Goal: Information Seeking & Learning: Learn about a topic

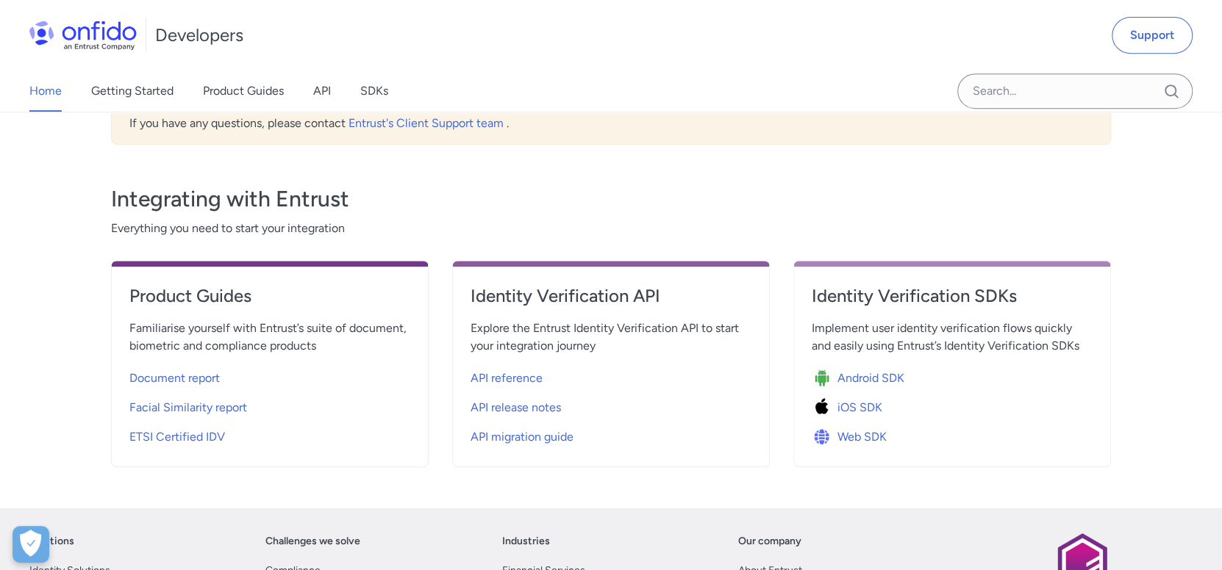
scroll to position [440, 0]
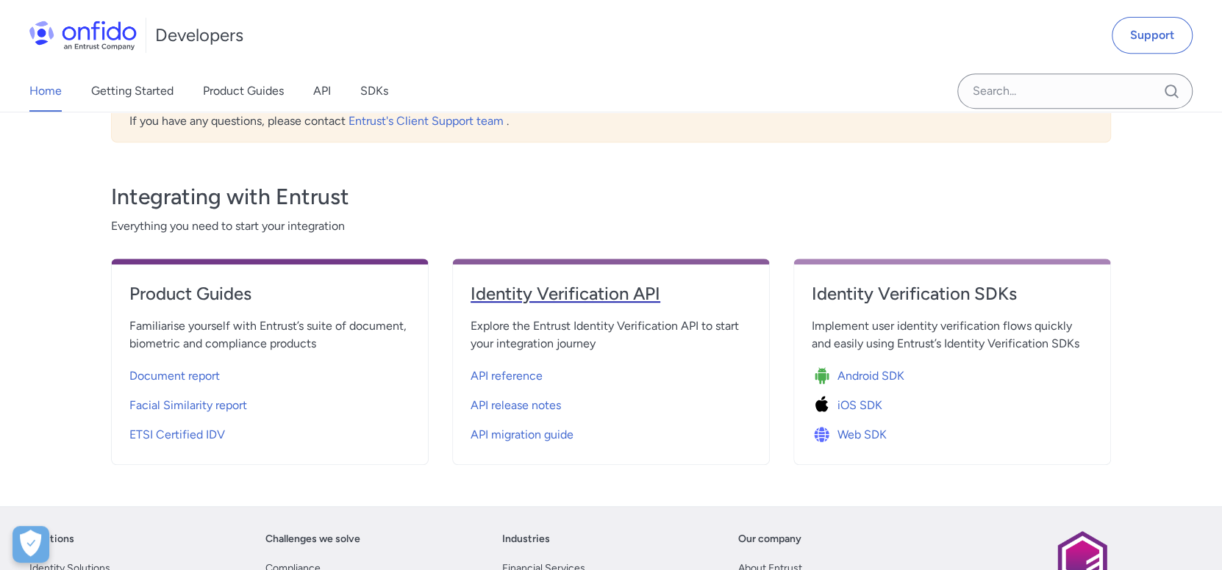
click at [556, 309] on link "Identity Verification API" at bounding box center [610, 299] width 281 height 35
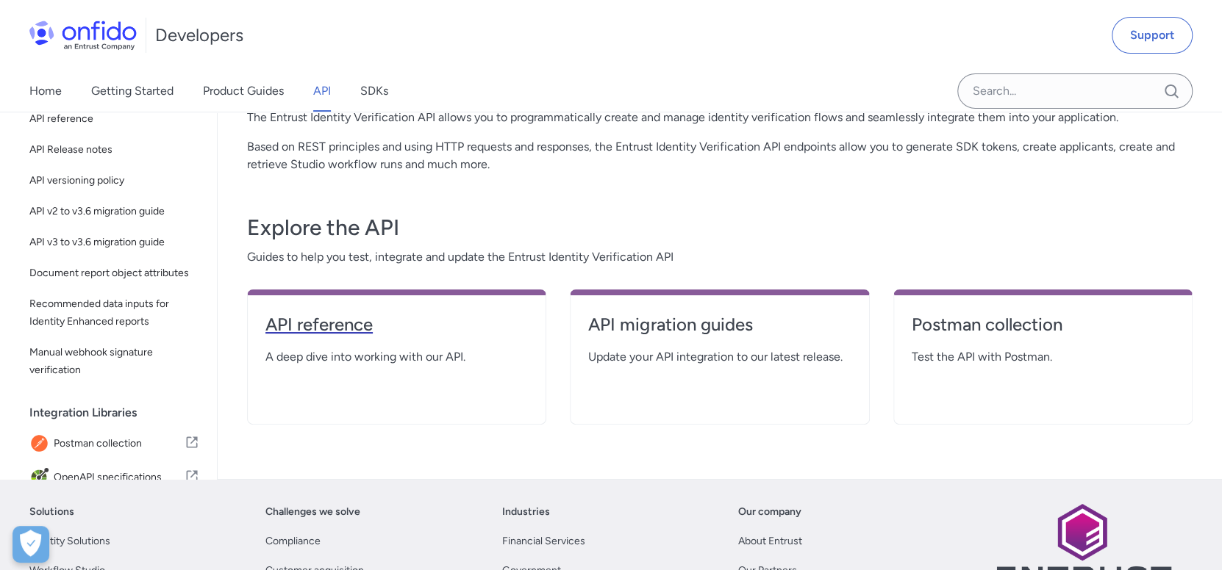
scroll to position [147, 0]
click at [1110, 335] on link "Postman collection" at bounding box center [1042, 329] width 262 height 35
click at [293, 325] on h4 "API reference" at bounding box center [396, 324] width 262 height 24
select select "http"
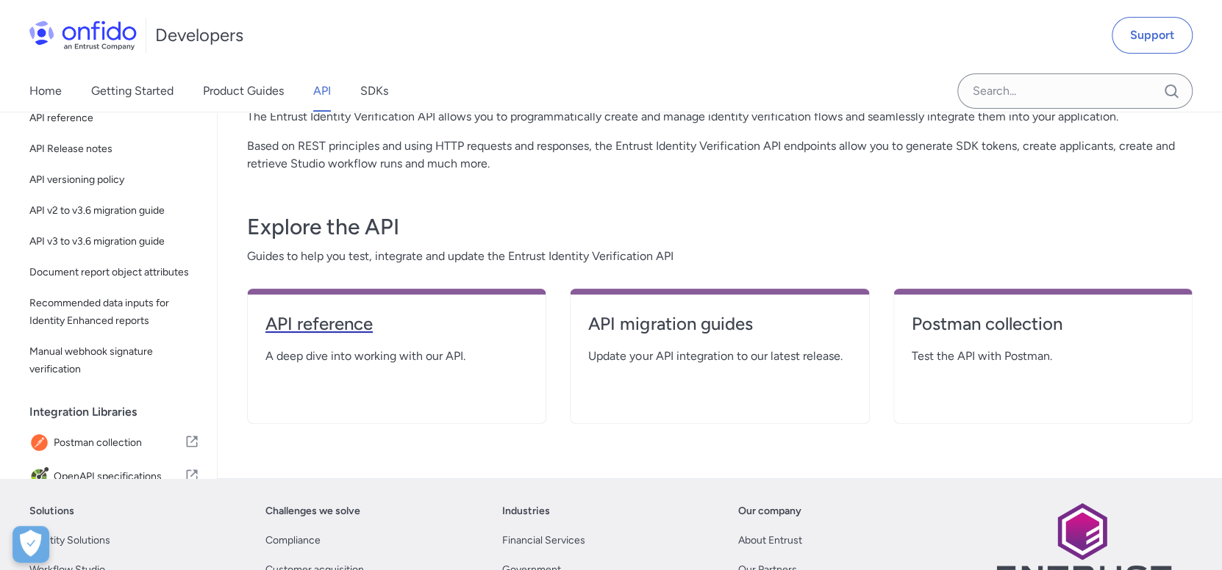
select select "http"
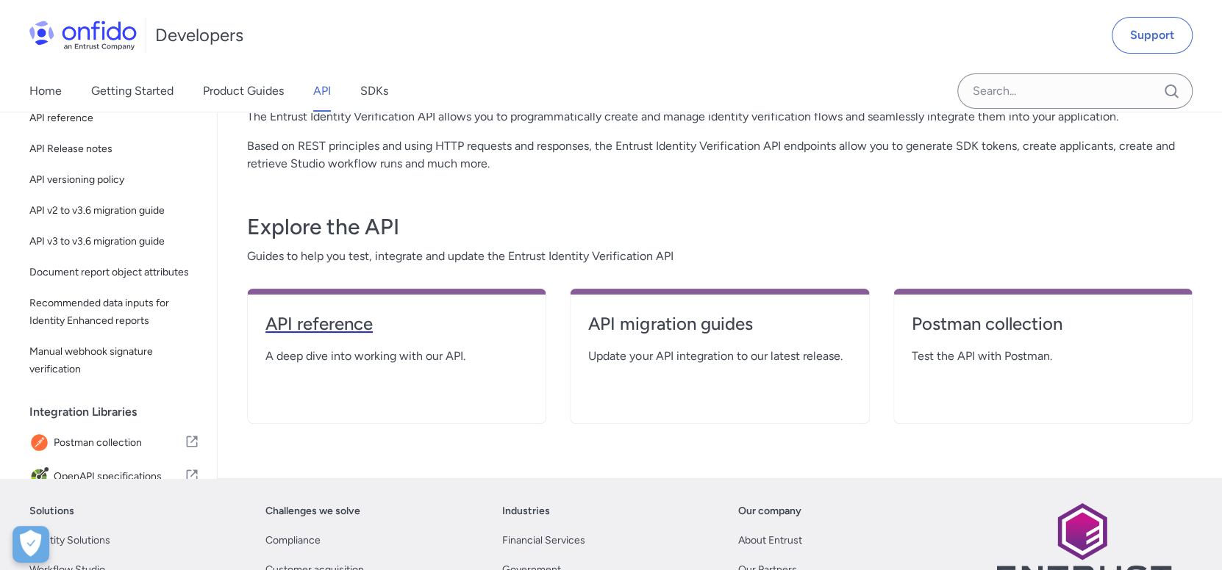
select select "http"
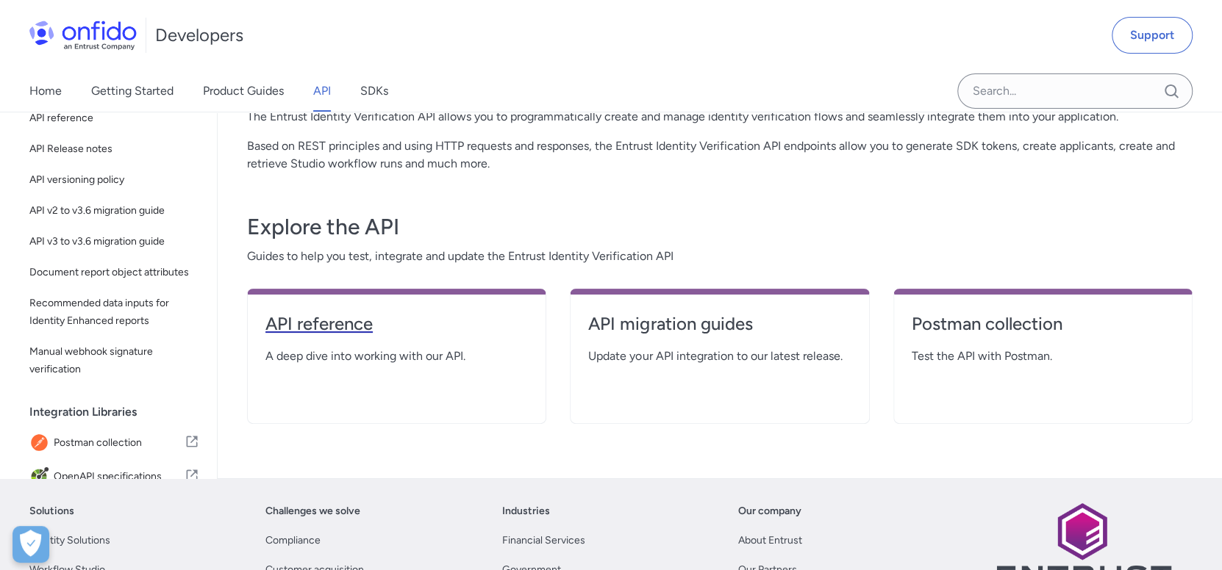
select select "http"
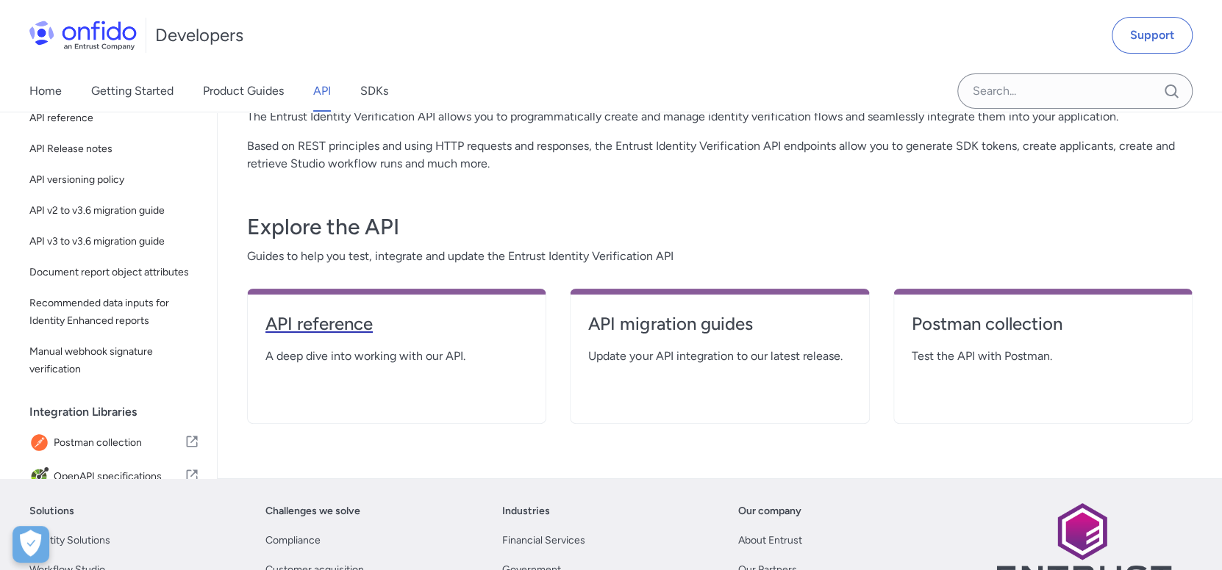
select select "http"
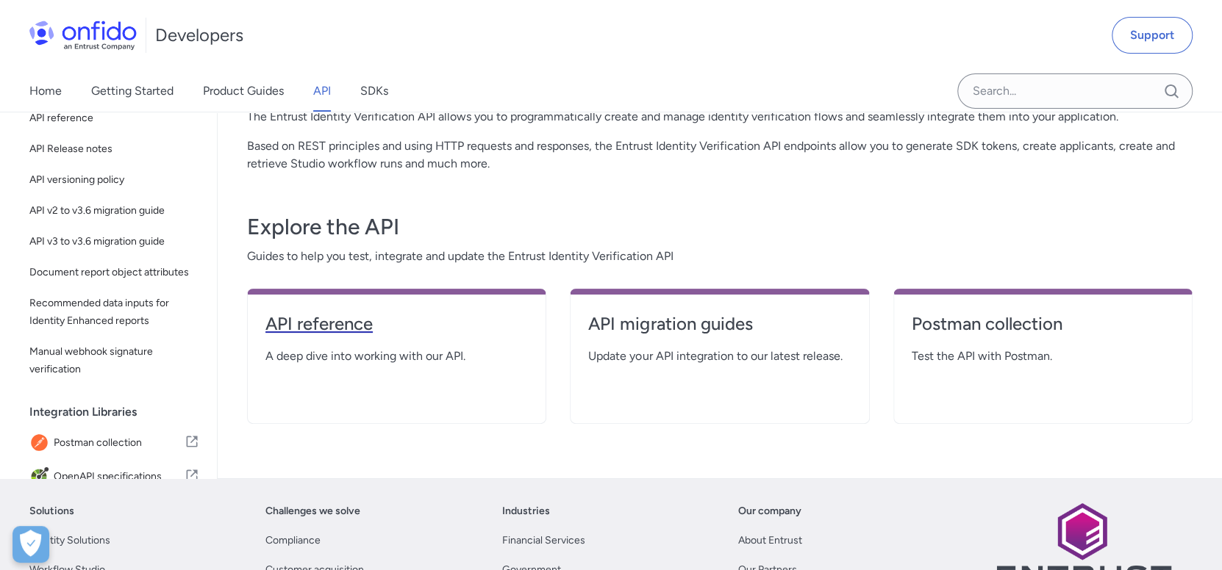
select select "http"
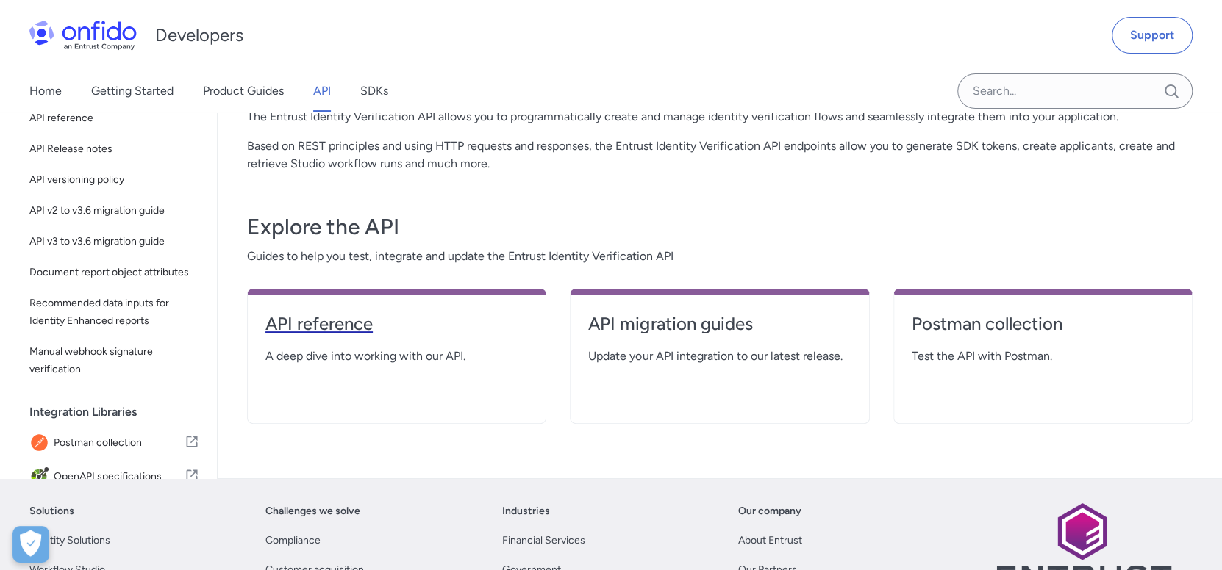
select select "http"
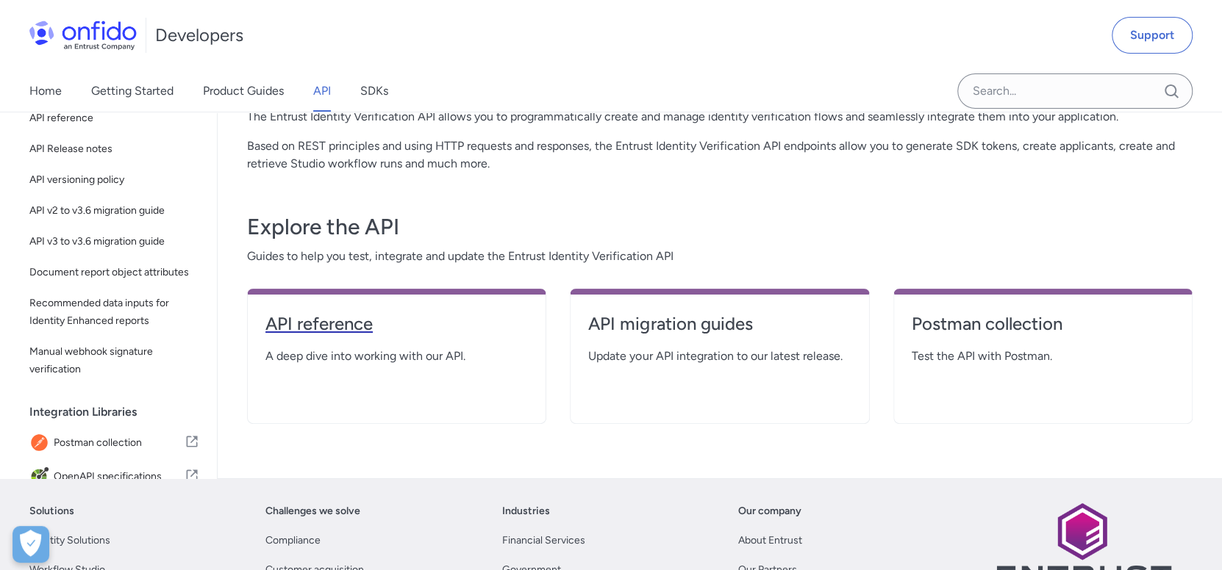
select select "http"
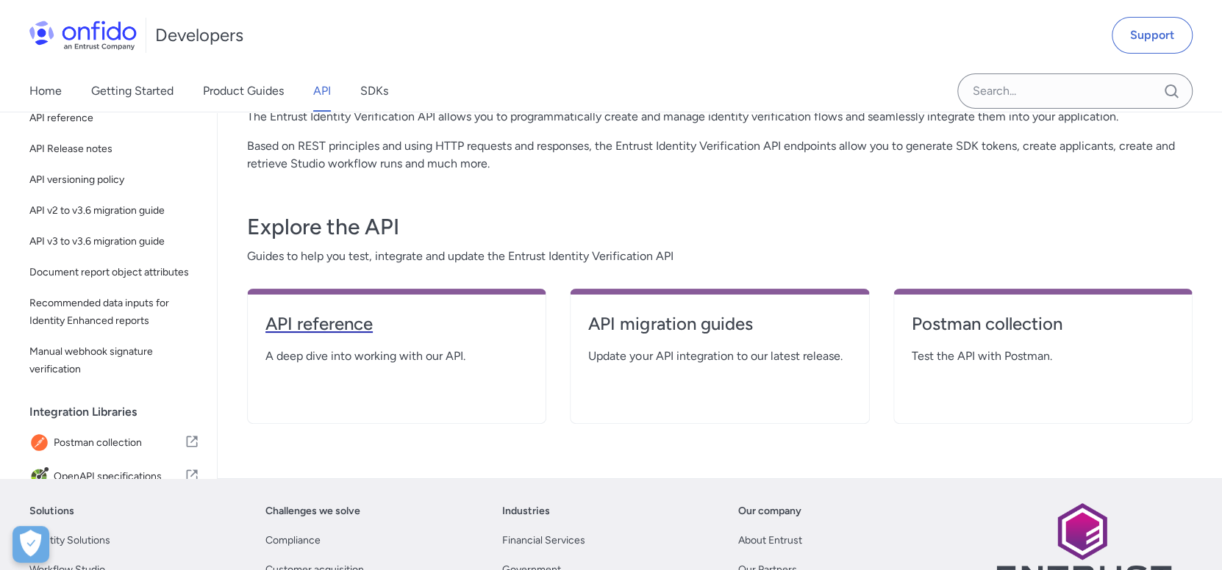
select select "http"
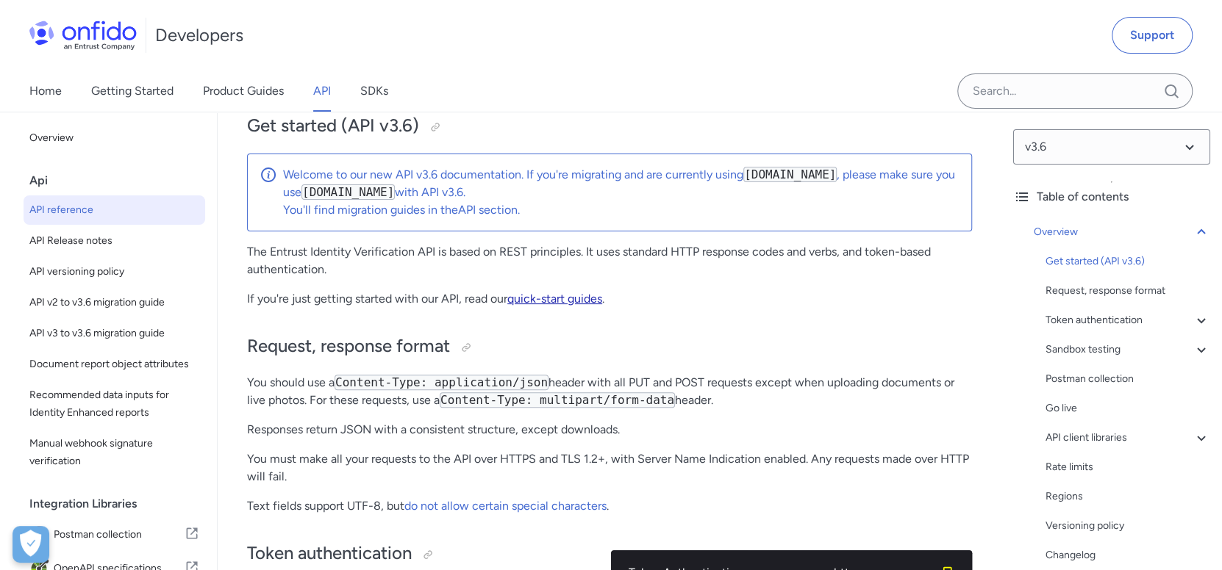
click at [569, 296] on link "quick-start guides" at bounding box center [554, 299] width 95 height 14
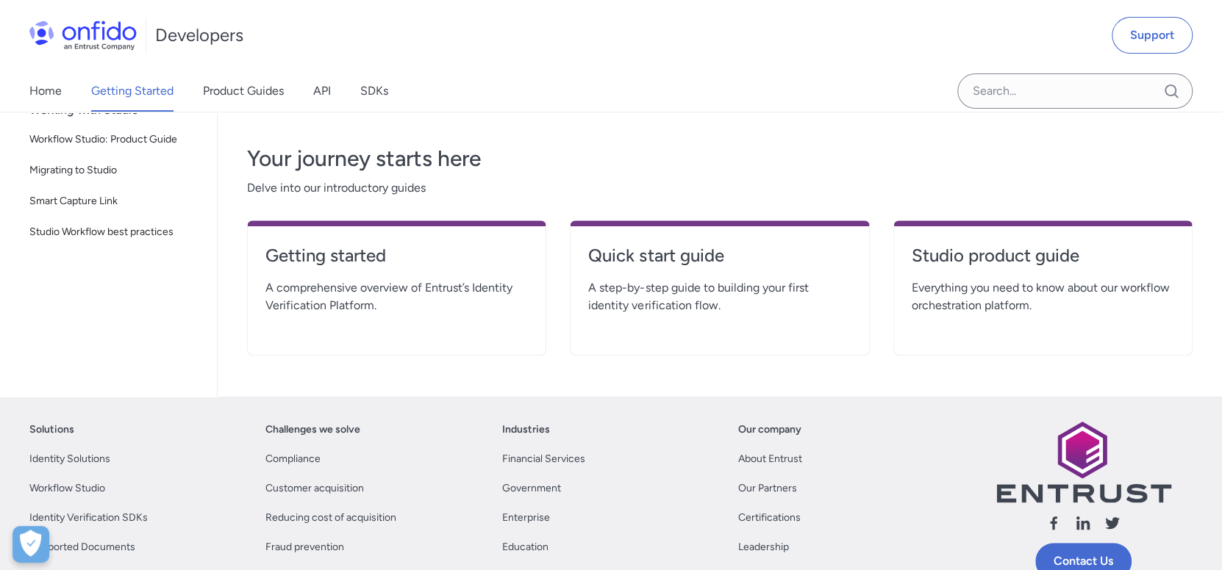
scroll to position [293, 0]
click at [318, 261] on h4 "Getting started" at bounding box center [396, 255] width 262 height 24
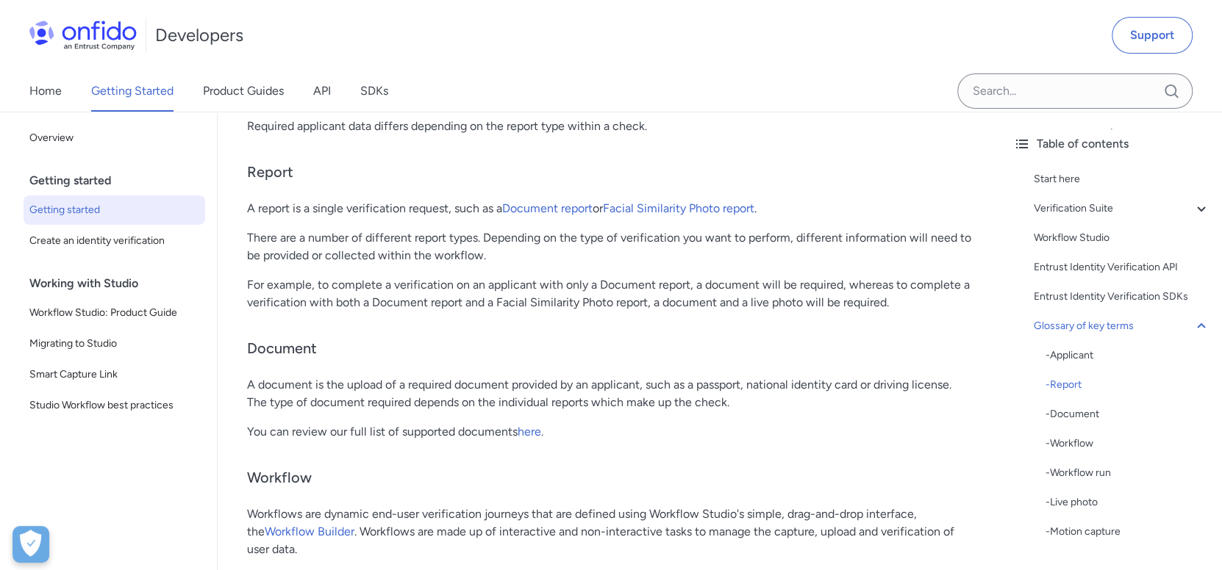
scroll to position [3512, 0]
click at [229, 83] on link "Product Guides" at bounding box center [243, 91] width 81 height 41
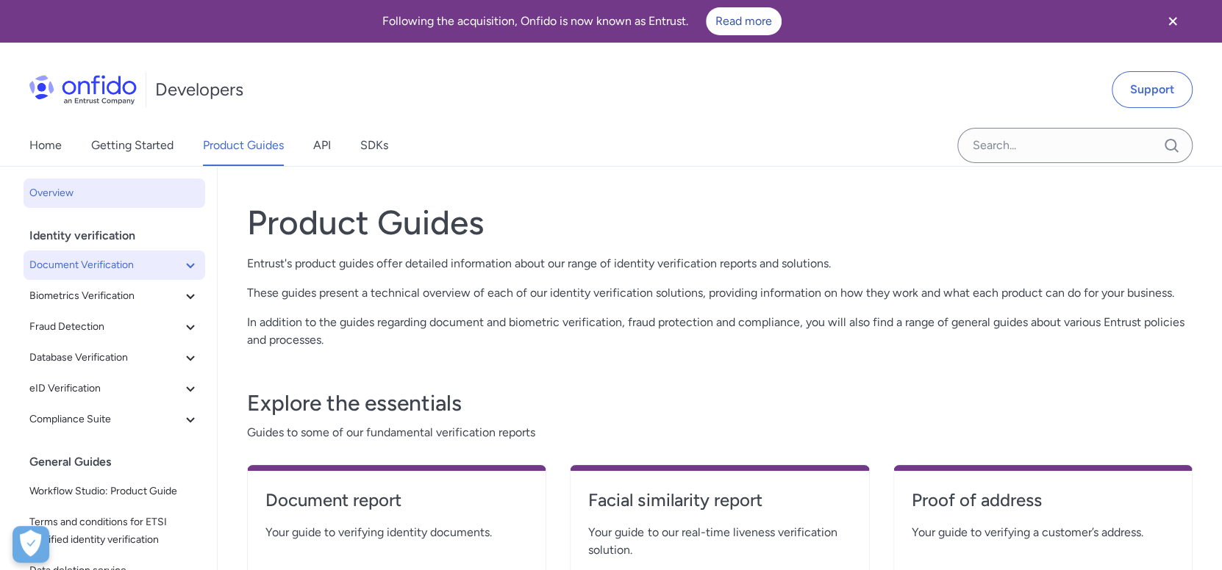
click at [124, 260] on span "Document Verification" at bounding box center [105, 266] width 152 height 18
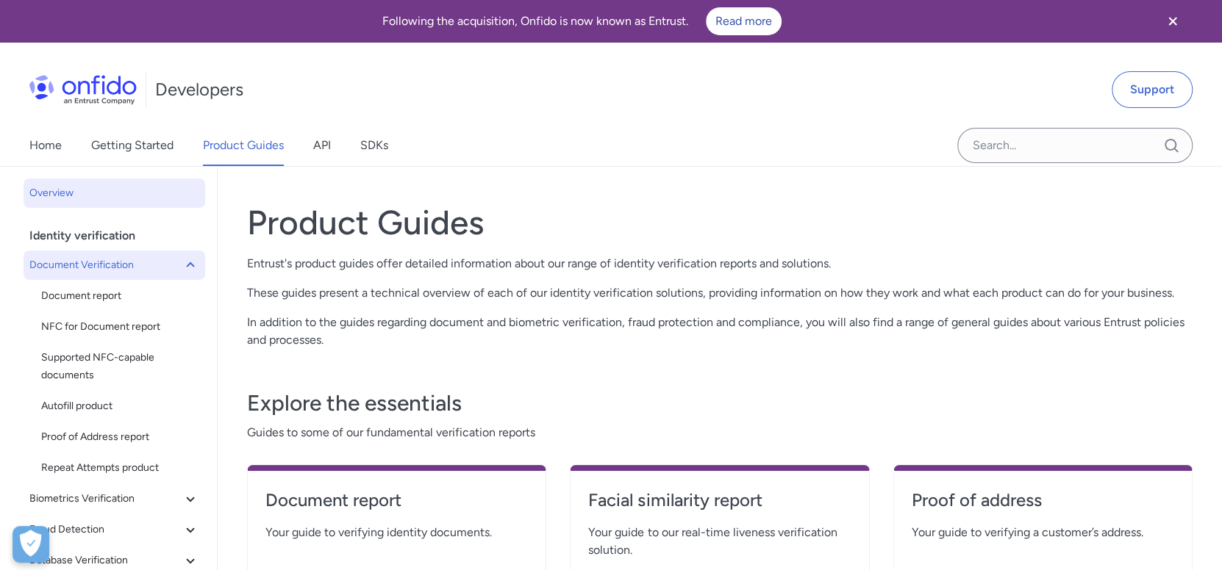
click at [127, 262] on span "Document Verification" at bounding box center [105, 266] width 152 height 18
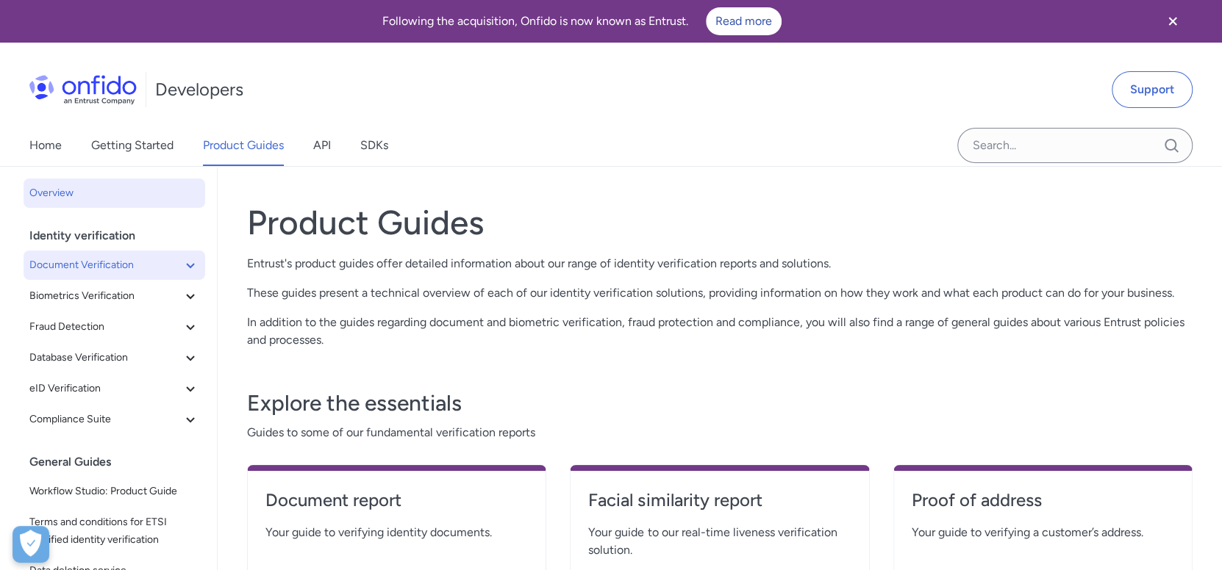
click at [127, 262] on span "Document Verification" at bounding box center [105, 266] width 152 height 18
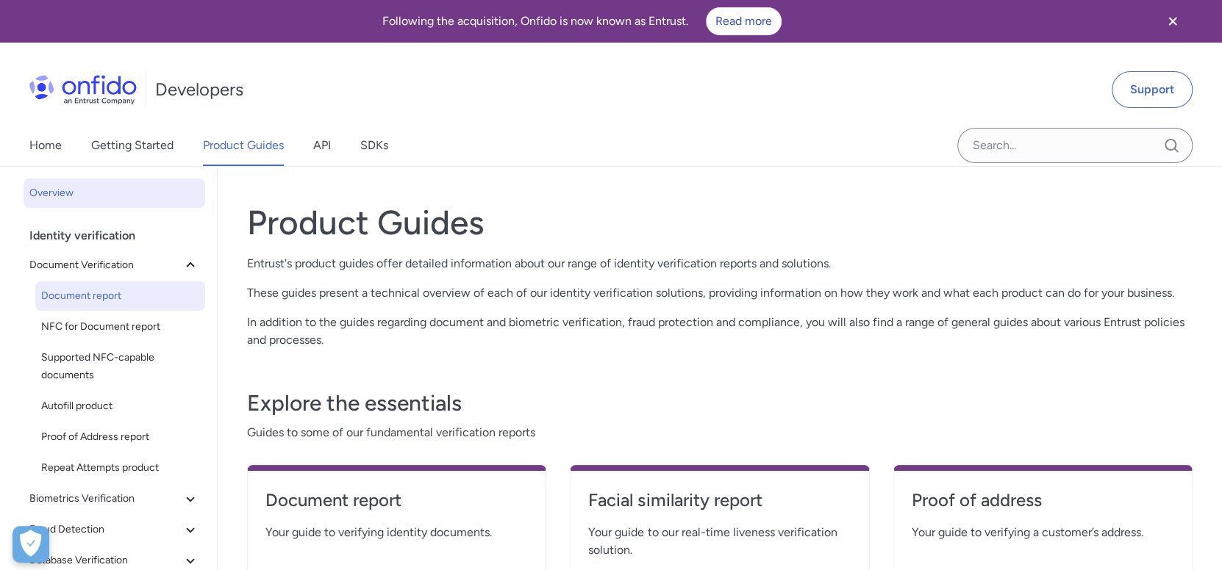
click at [112, 299] on span "Document report" at bounding box center [120, 296] width 158 height 18
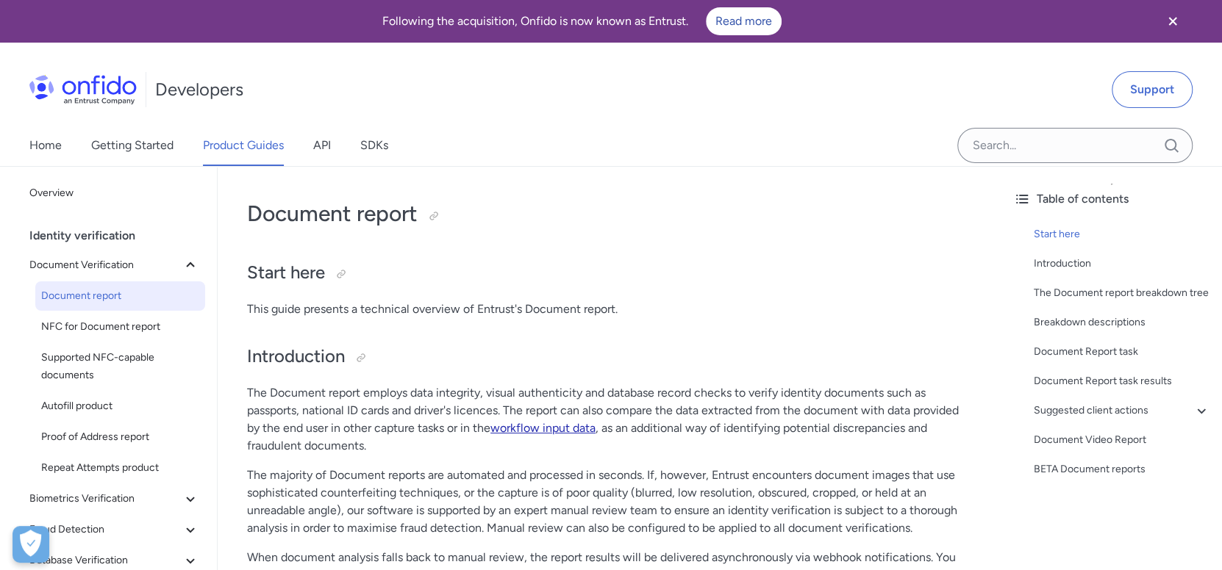
click at [565, 421] on link "workflow input data" at bounding box center [542, 428] width 105 height 14
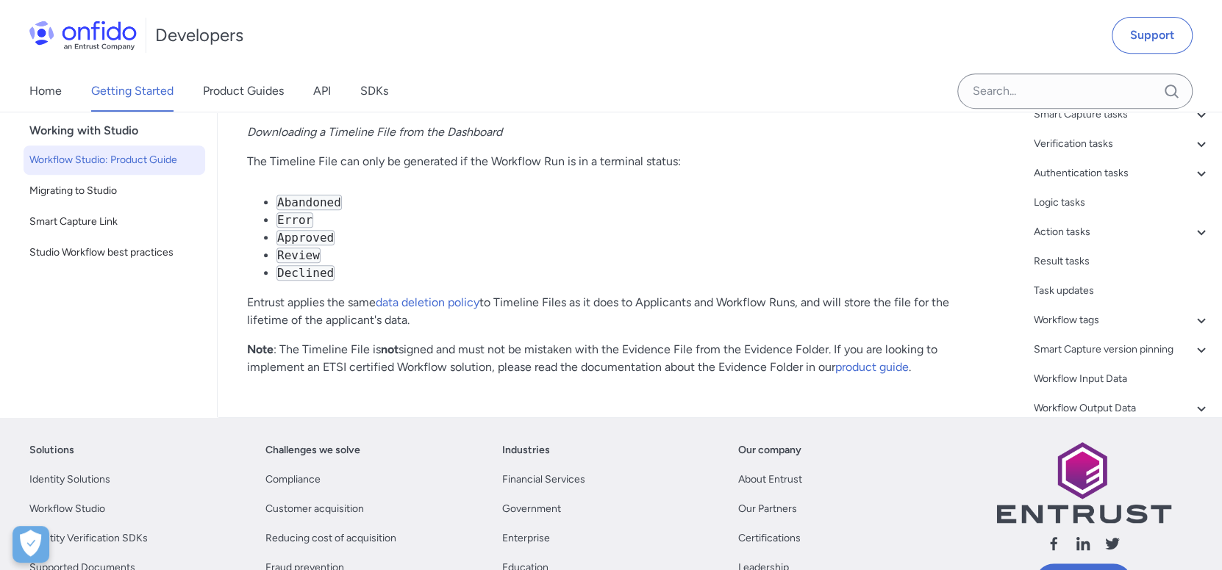
scroll to position [37752, 0]
click at [1061, 85] on input "Onfido search input field" at bounding box center [1074, 91] width 235 height 35
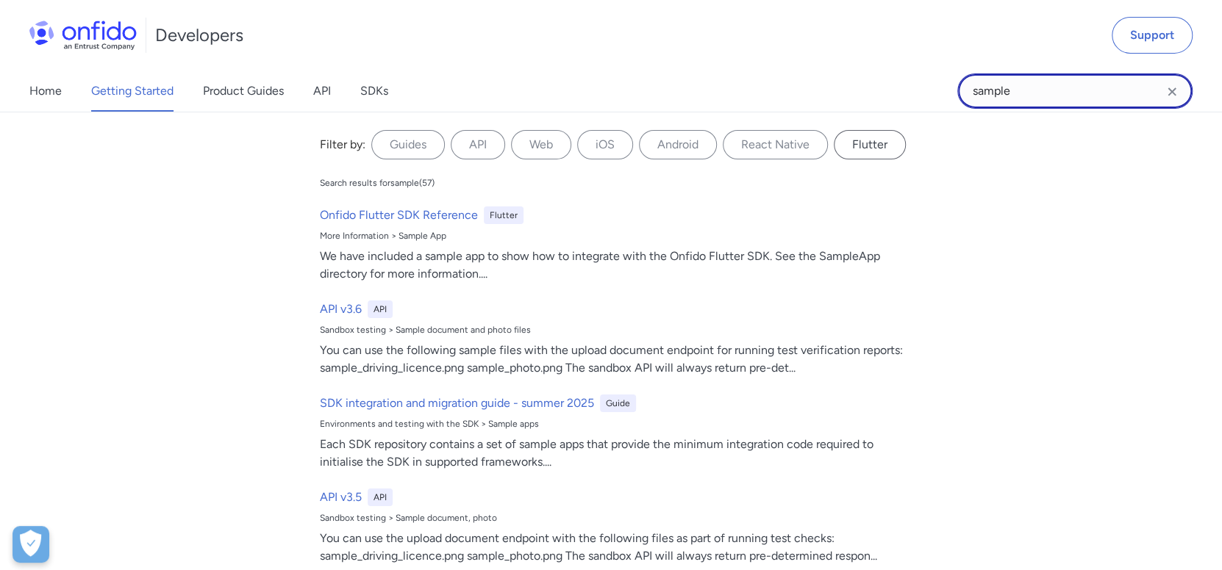
scroll to position [37046, 0]
click at [1084, 81] on input "sample" at bounding box center [1074, 91] width 235 height 35
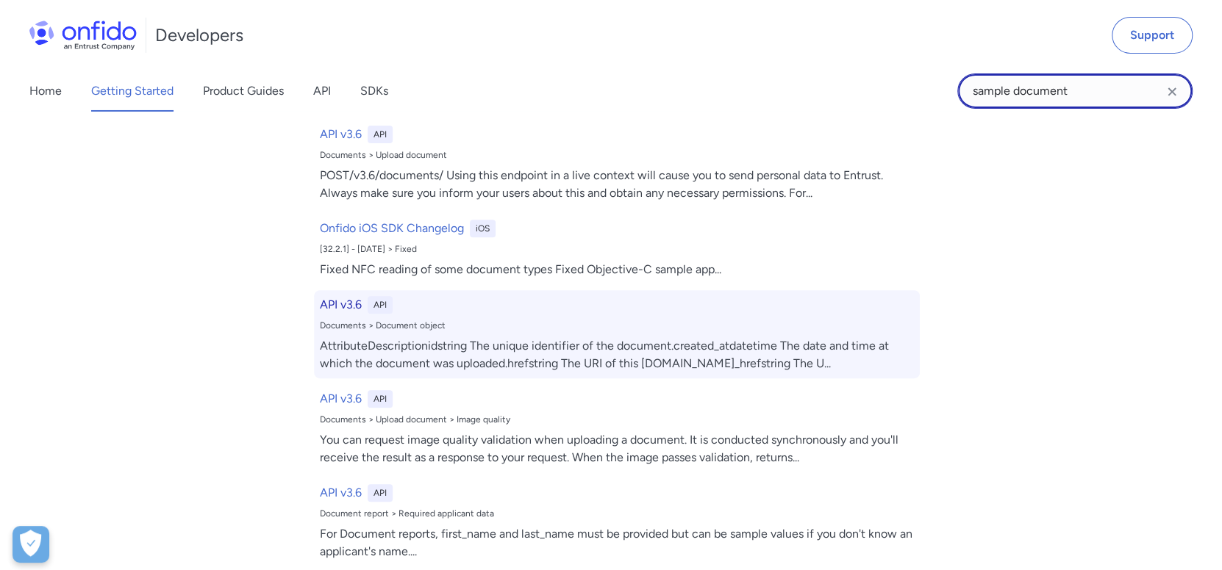
scroll to position [367, 0]
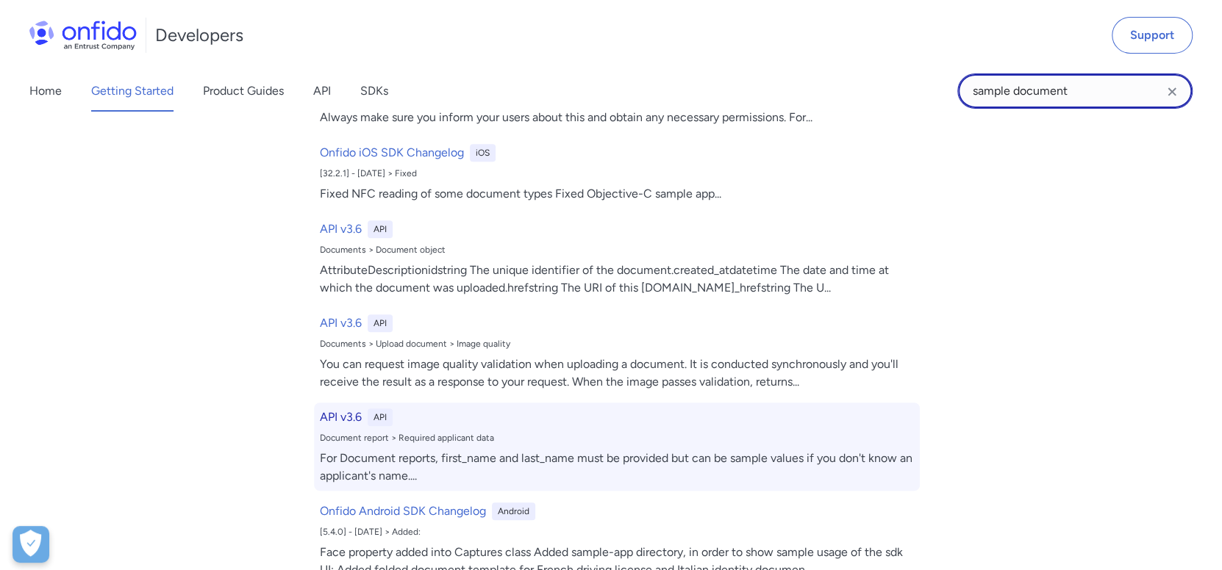
type input "sample document"
click at [331, 417] on h6 "API v3.6" at bounding box center [341, 418] width 42 height 18
select select "http"
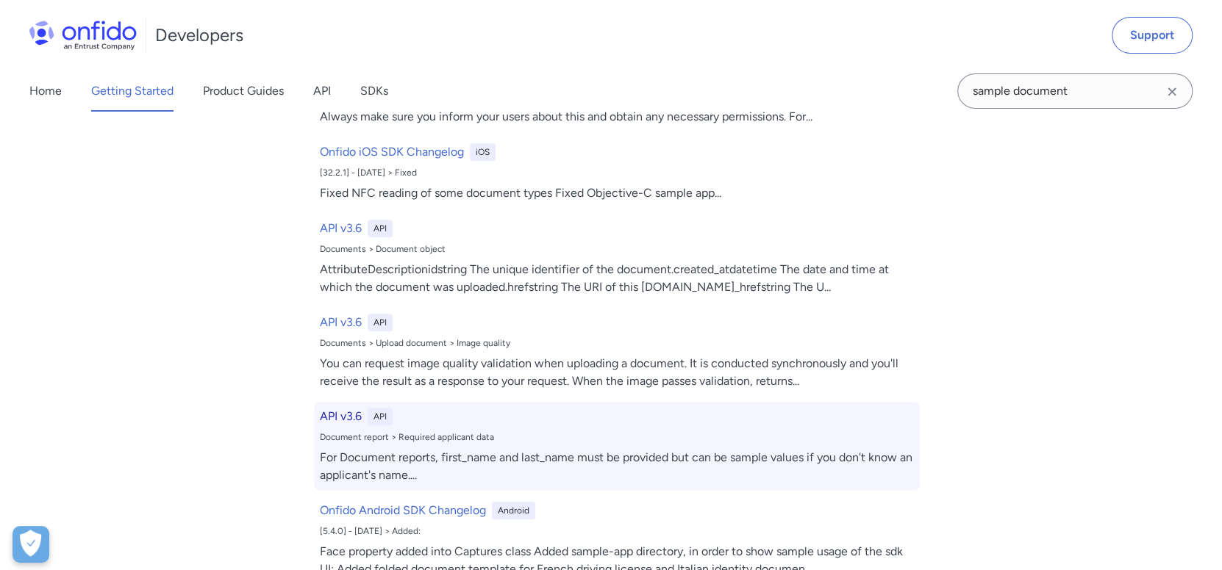
select select "http"
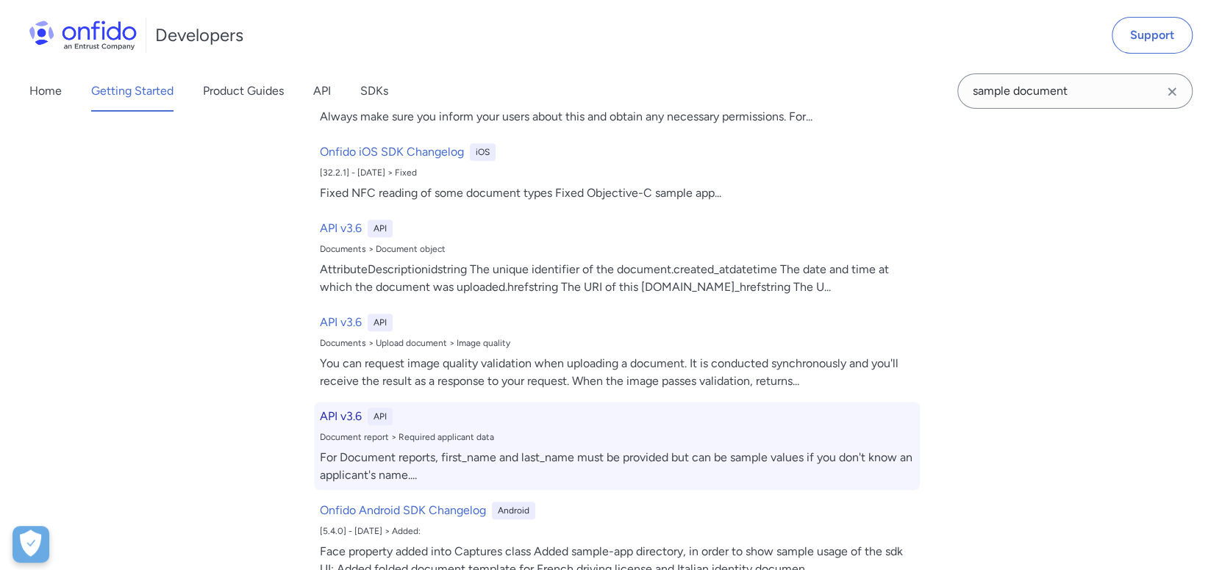
select select "http"
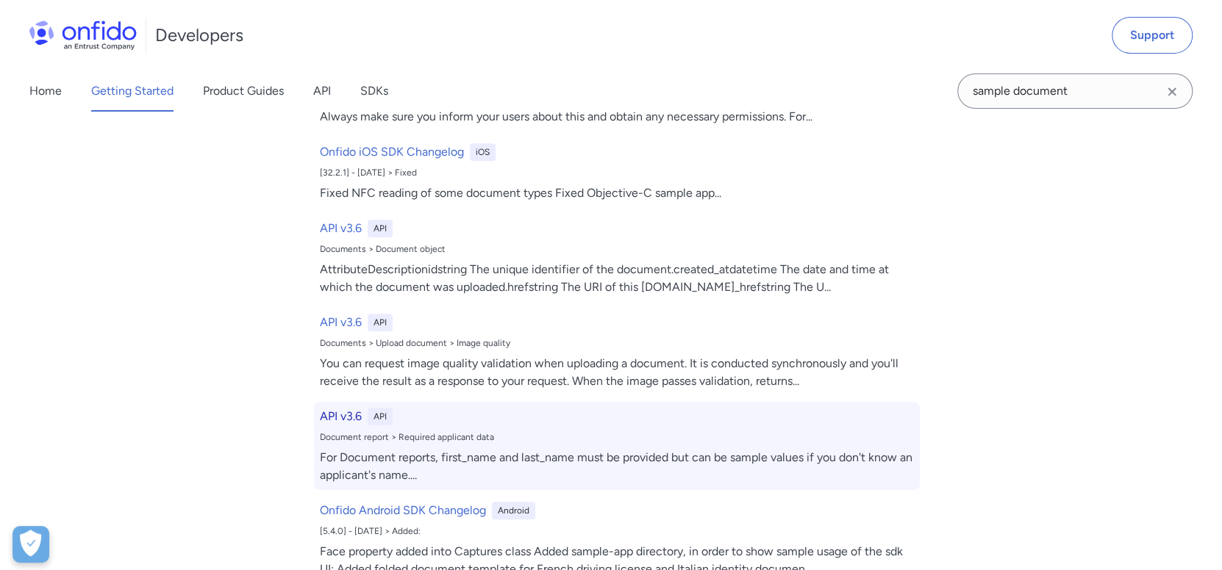
select select "http"
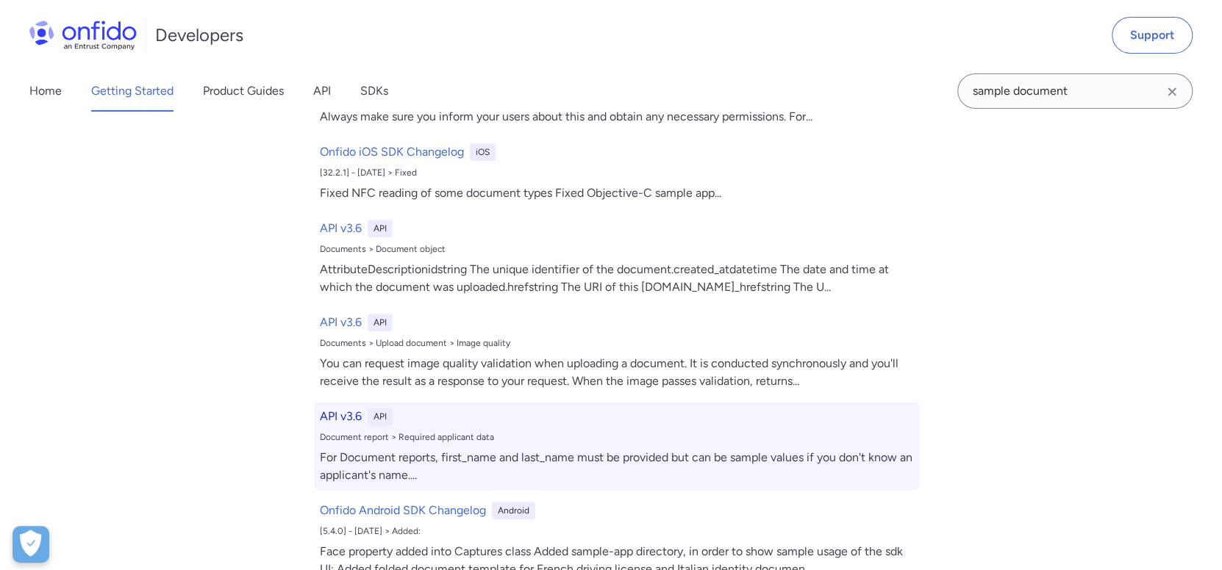
select select "http"
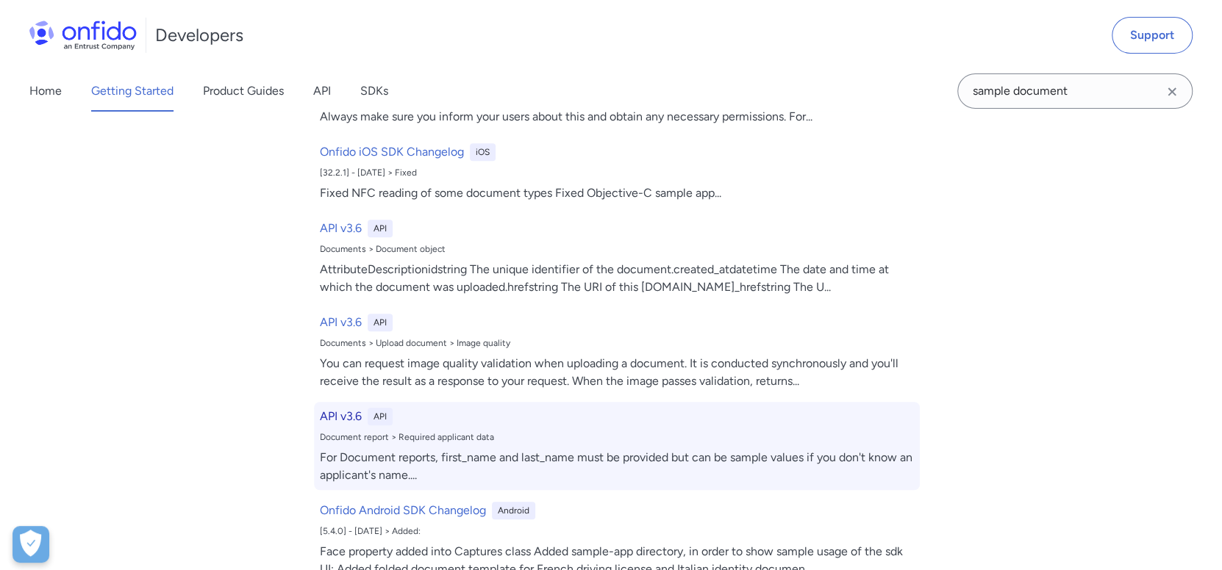
select select "http"
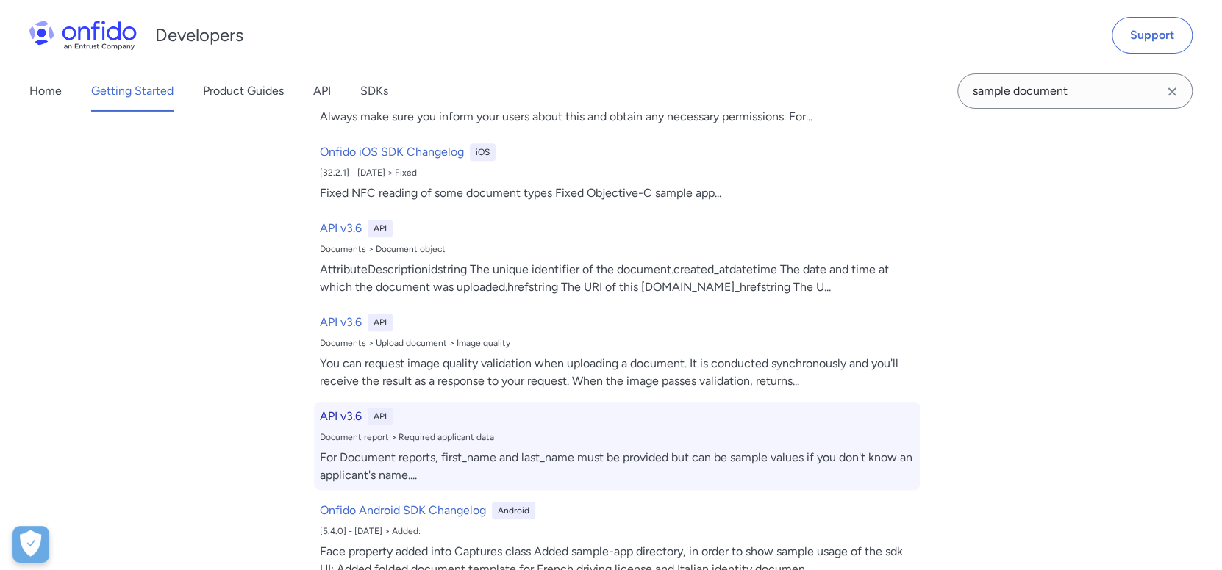
select select "http"
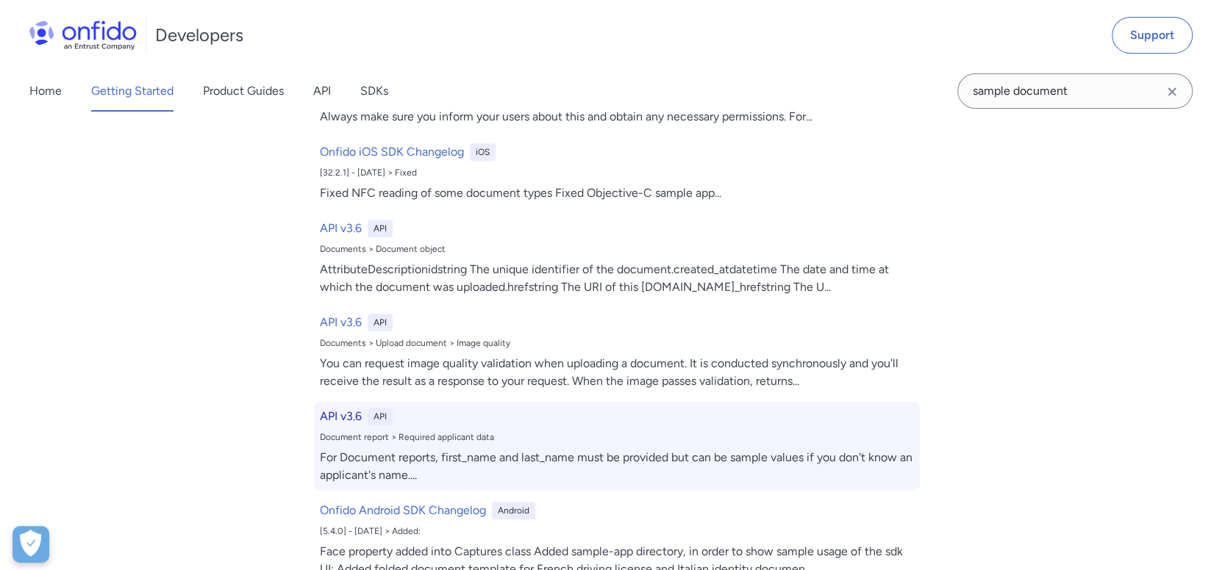
select select "http"
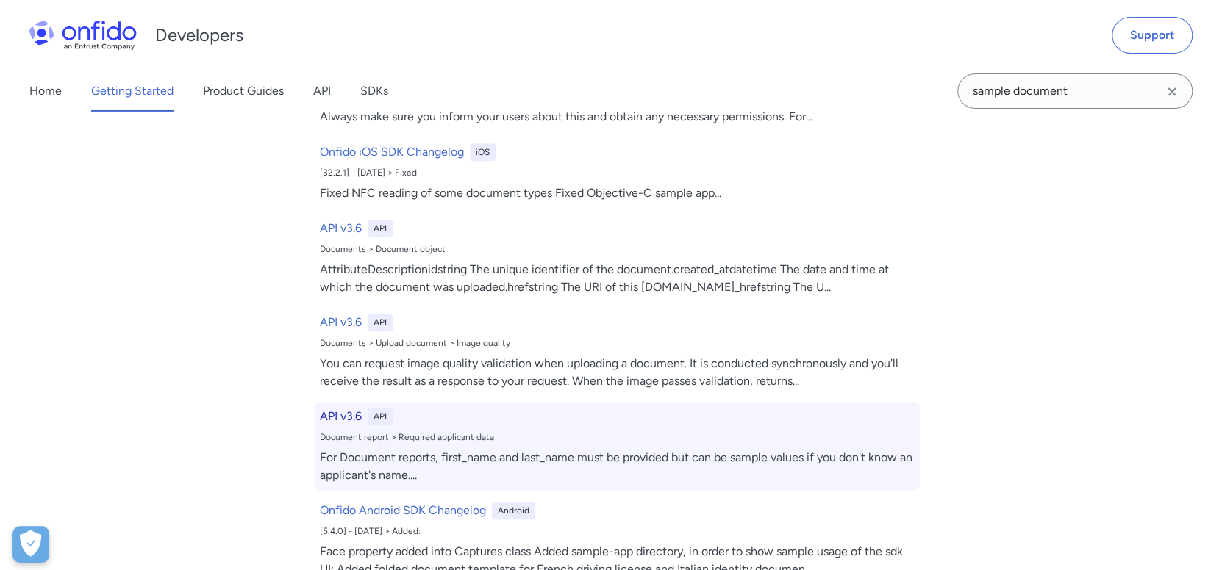
select select "http"
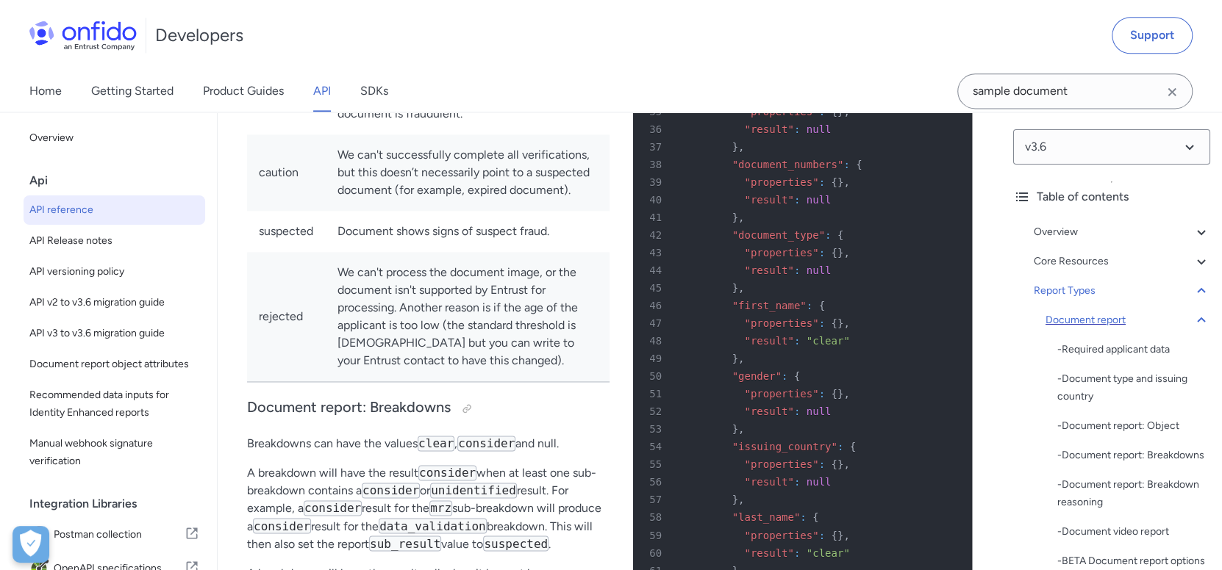
click at [1097, 319] on div "Document report" at bounding box center [1127, 321] width 165 height 18
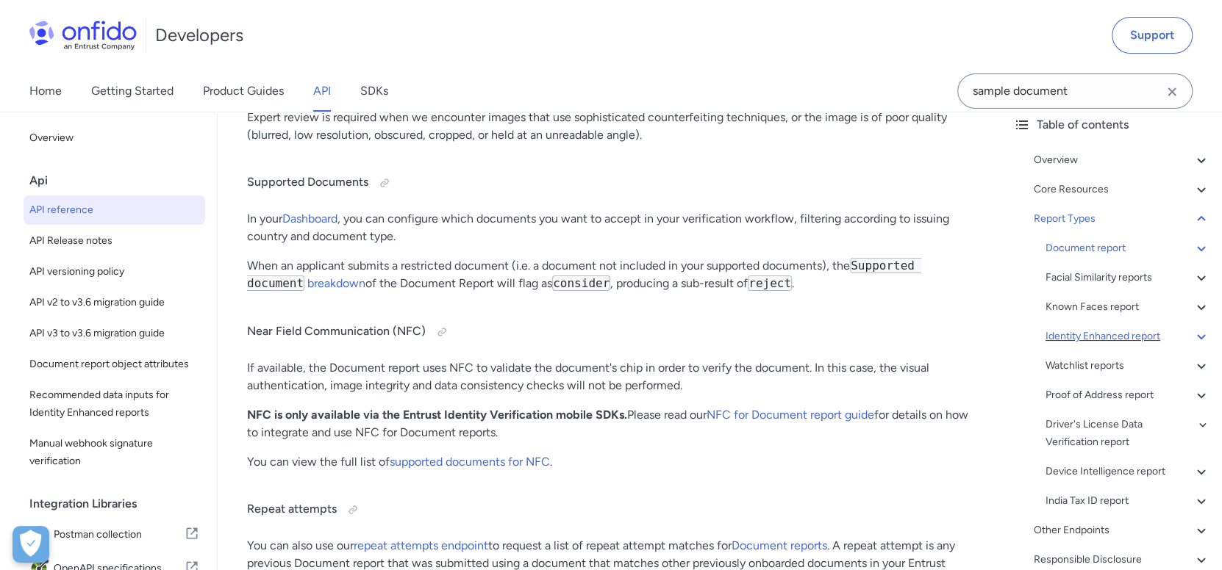
scroll to position [73, 0]
click at [1100, 182] on div "Core Resources" at bounding box center [1121, 189] width 176 height 18
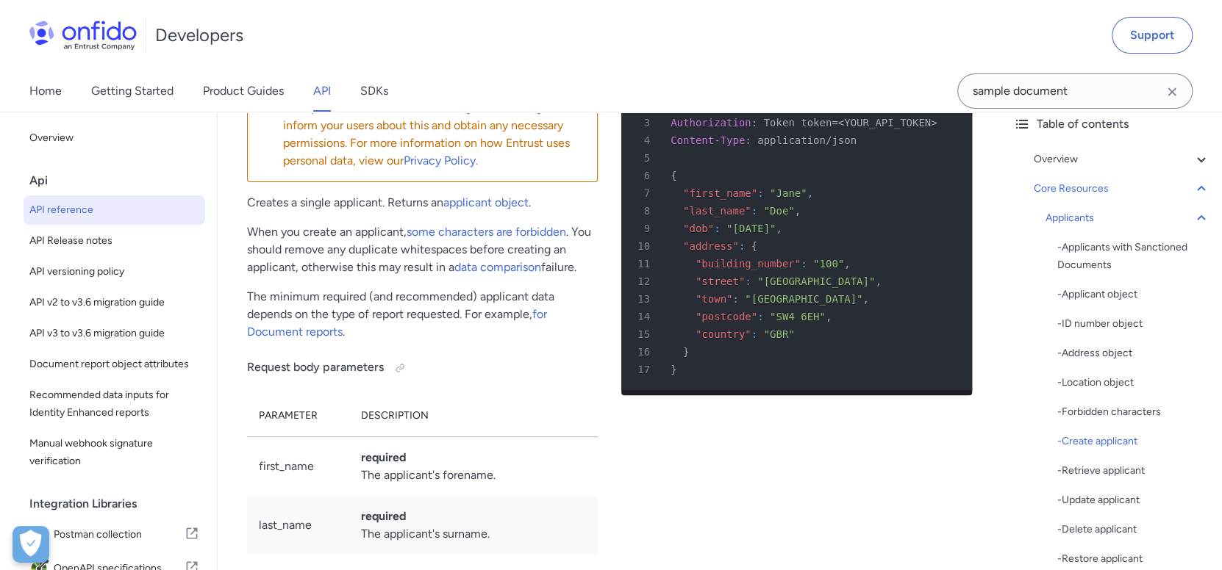
scroll to position [18777, 0]
click at [917, 55] on select "ruby python php javascript java http bash" at bounding box center [877, 38] width 110 height 34
drag, startPoint x: 508, startPoint y: 197, endPoint x: 497, endPoint y: 200, distance: 11.4
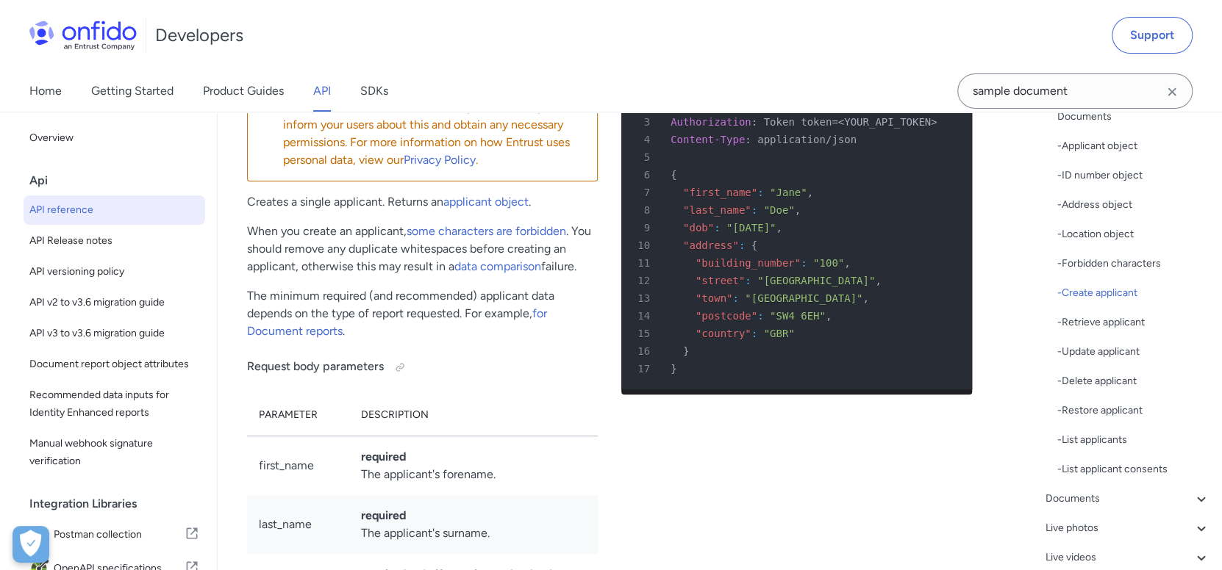
scroll to position [221, 0]
click at [1112, 151] on div "- Applicant object" at bounding box center [1133, 147] width 153 height 18
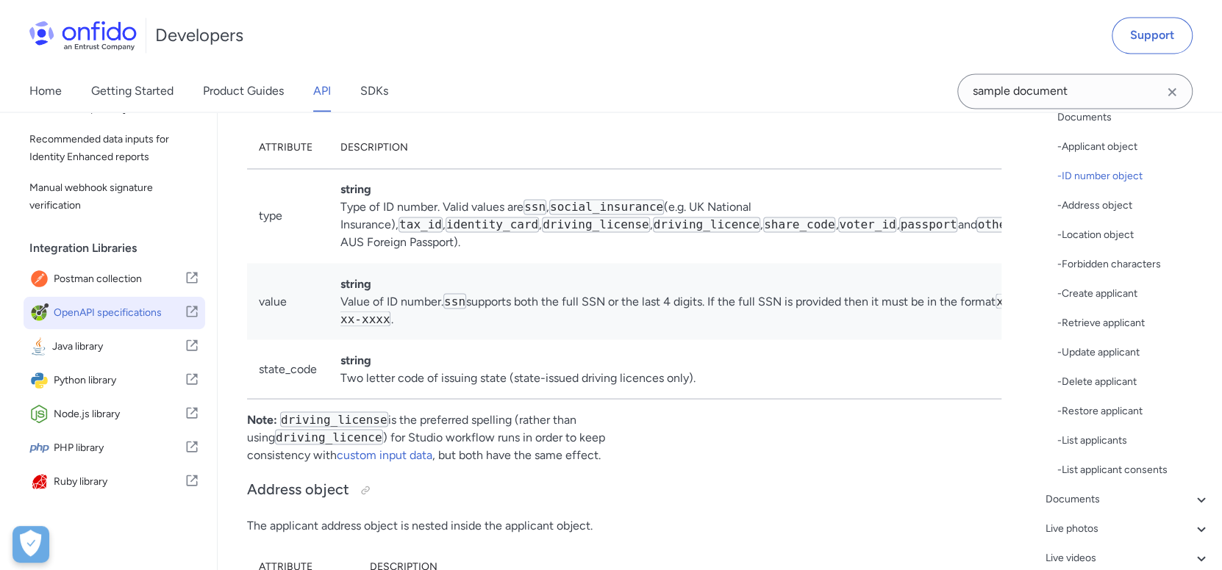
scroll to position [16516, 0]
click at [126, 316] on span "OpenAPI specifications" at bounding box center [119, 313] width 131 height 21
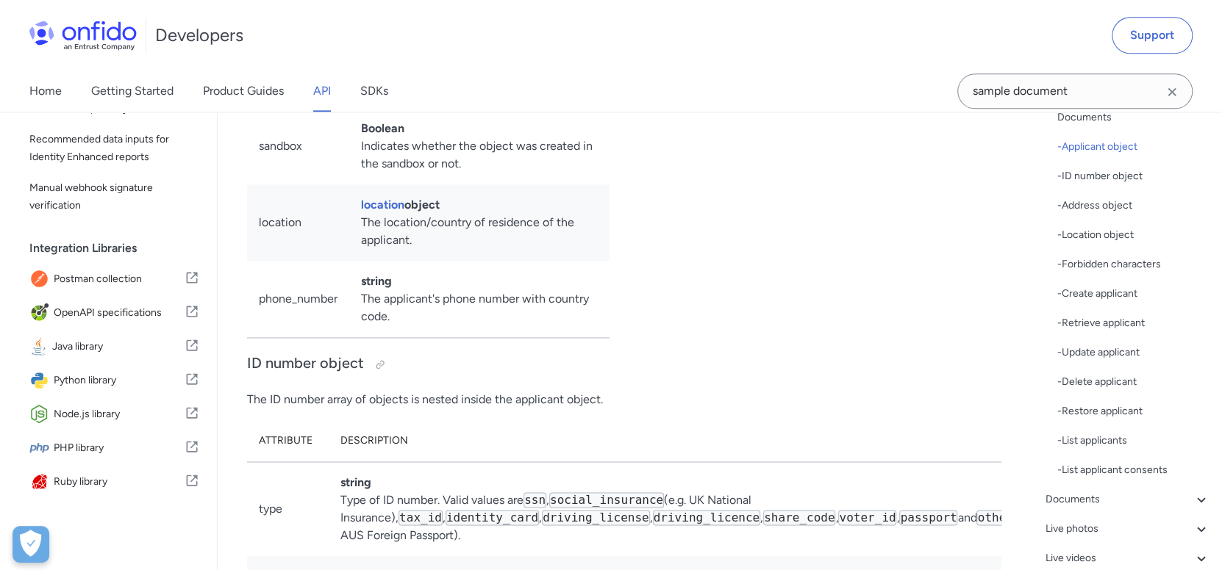
scroll to position [0, 0]
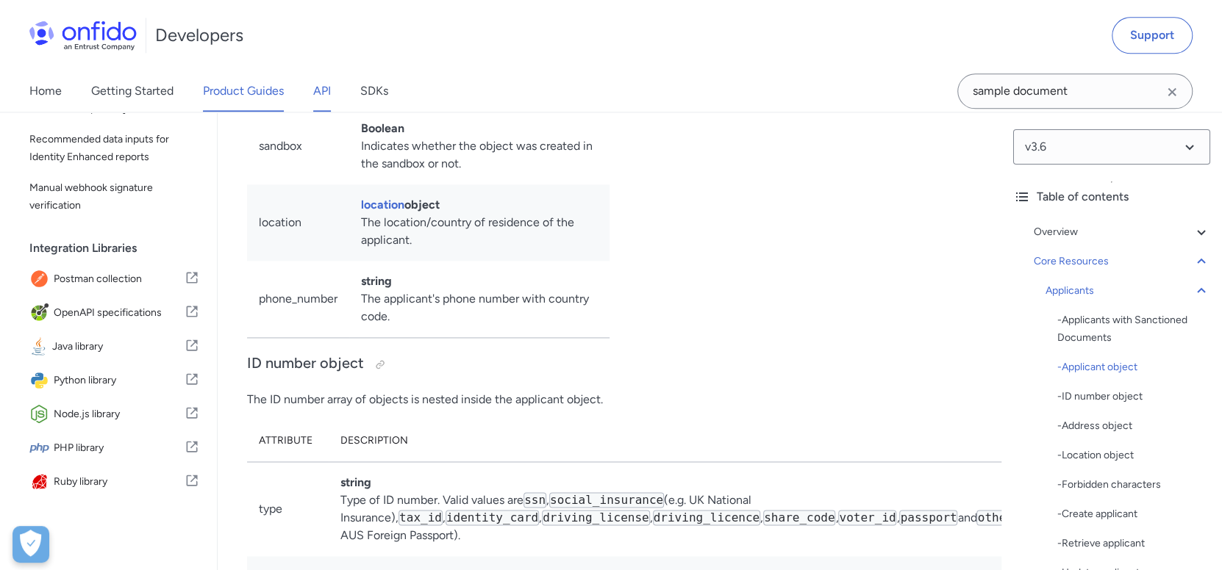
click at [219, 104] on link "Product Guides" at bounding box center [243, 91] width 81 height 41
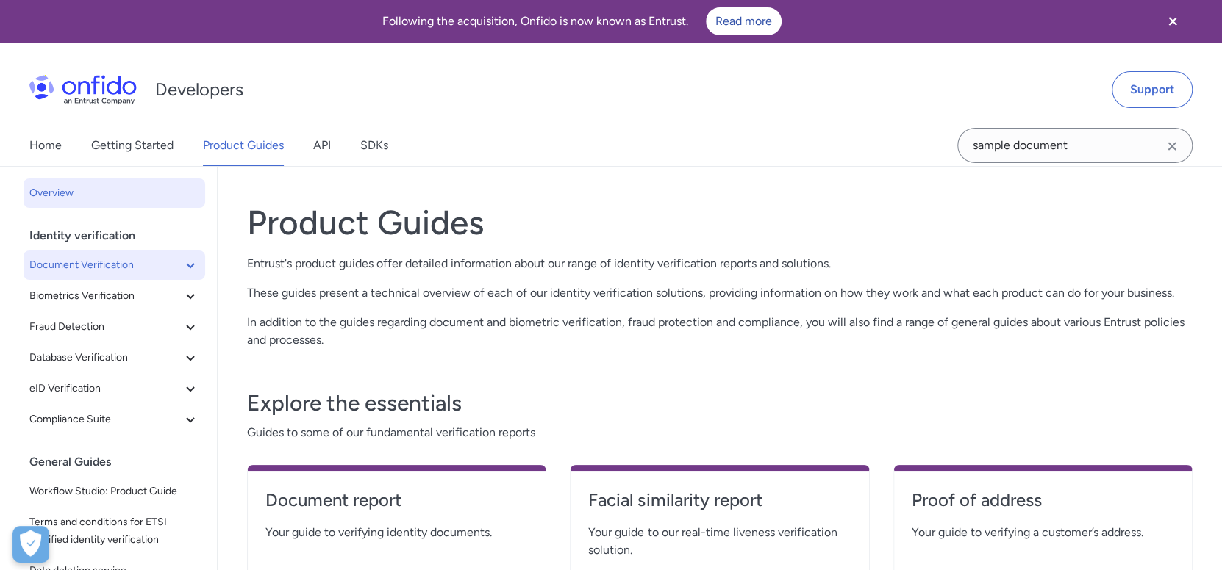
click at [182, 262] on icon at bounding box center [191, 266] width 18 height 18
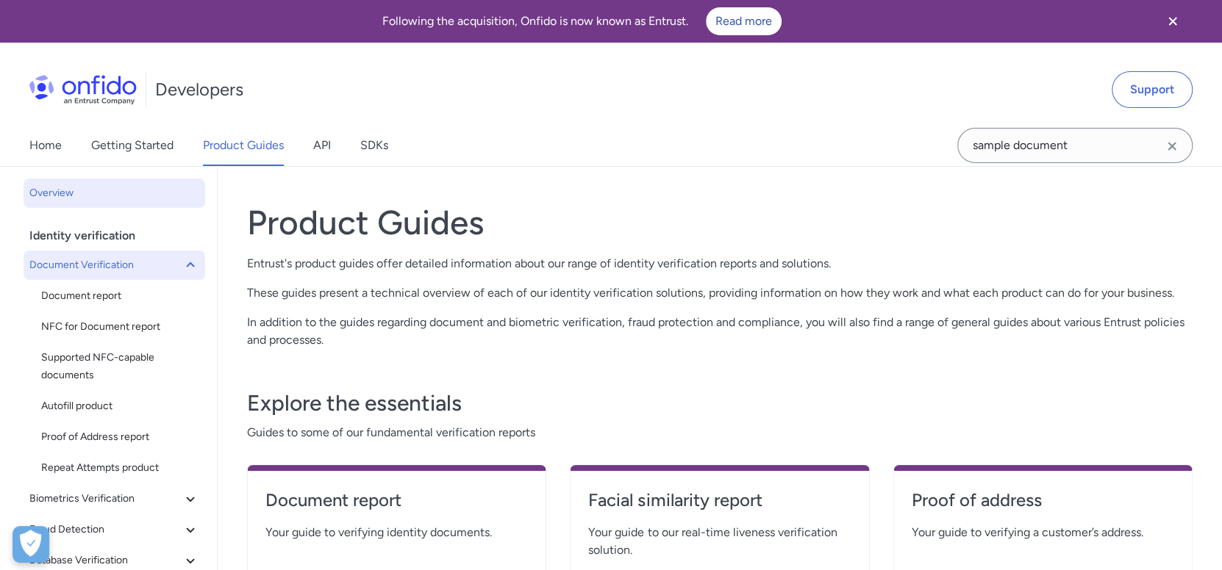
click at [182, 260] on icon at bounding box center [191, 266] width 18 height 18
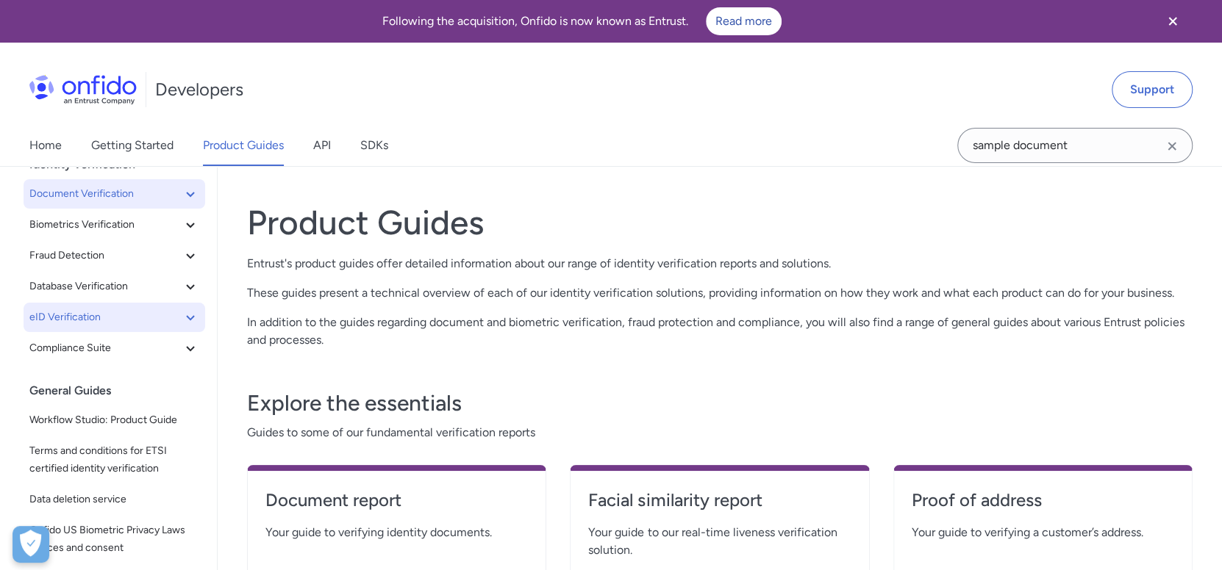
click at [182, 314] on icon at bounding box center [191, 318] width 18 height 18
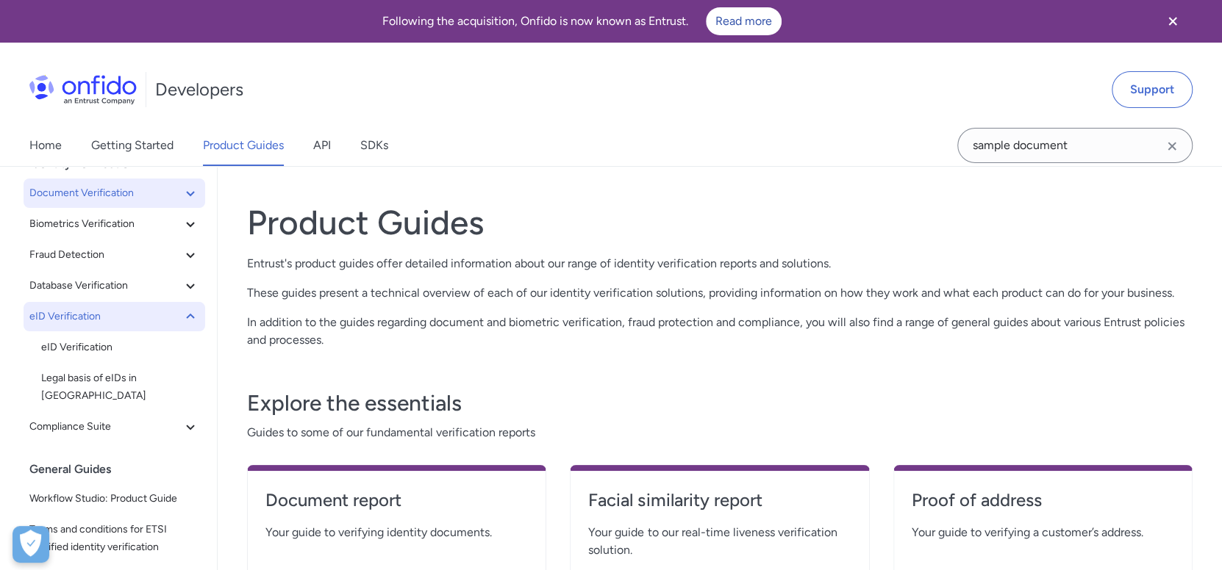
scroll to position [73, 0]
click at [87, 356] on link "eID Verification" at bounding box center [120, 346] width 170 height 29
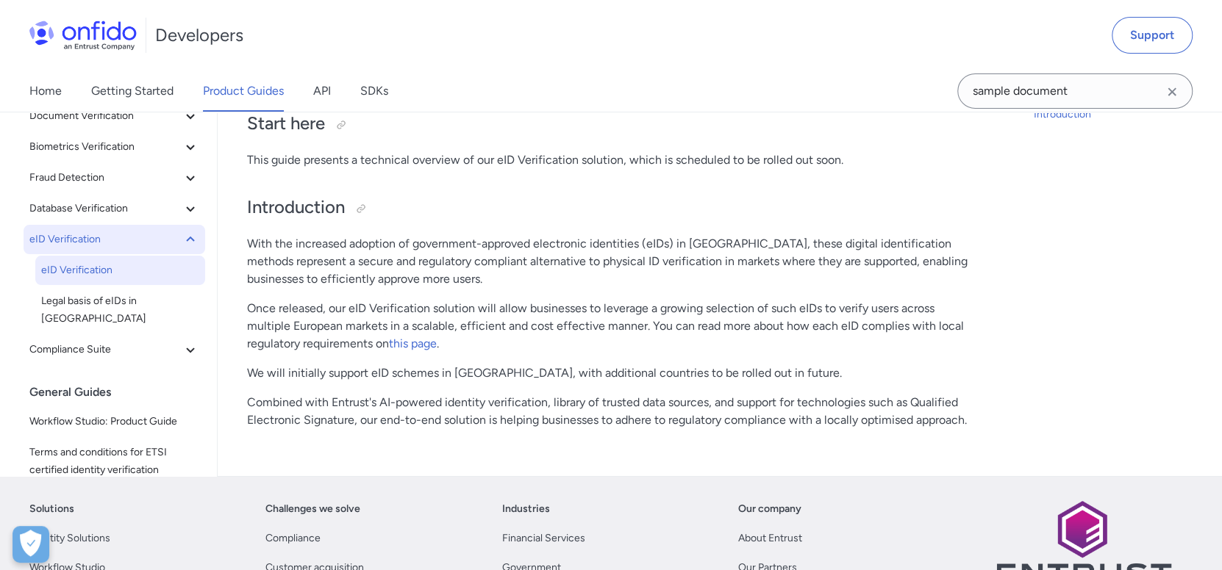
scroll to position [148, 0]
click at [55, 240] on span "eID Verification" at bounding box center [105, 241] width 152 height 18
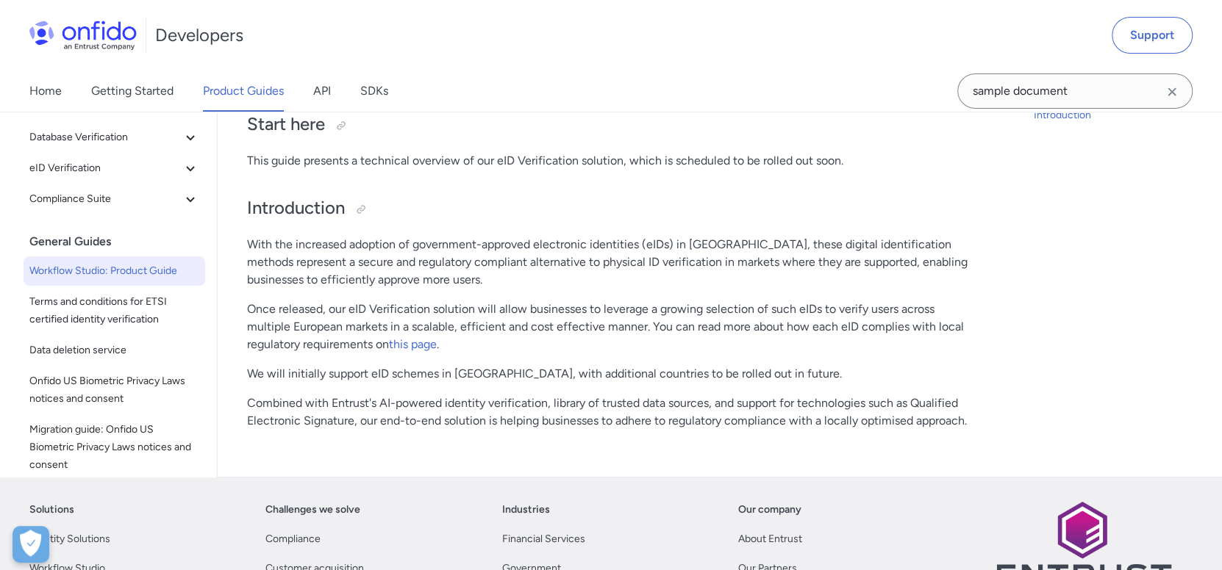
scroll to position [73, 0]
click at [154, 263] on span "Workflow Studio: Product Guide" at bounding box center [114, 271] width 170 height 18
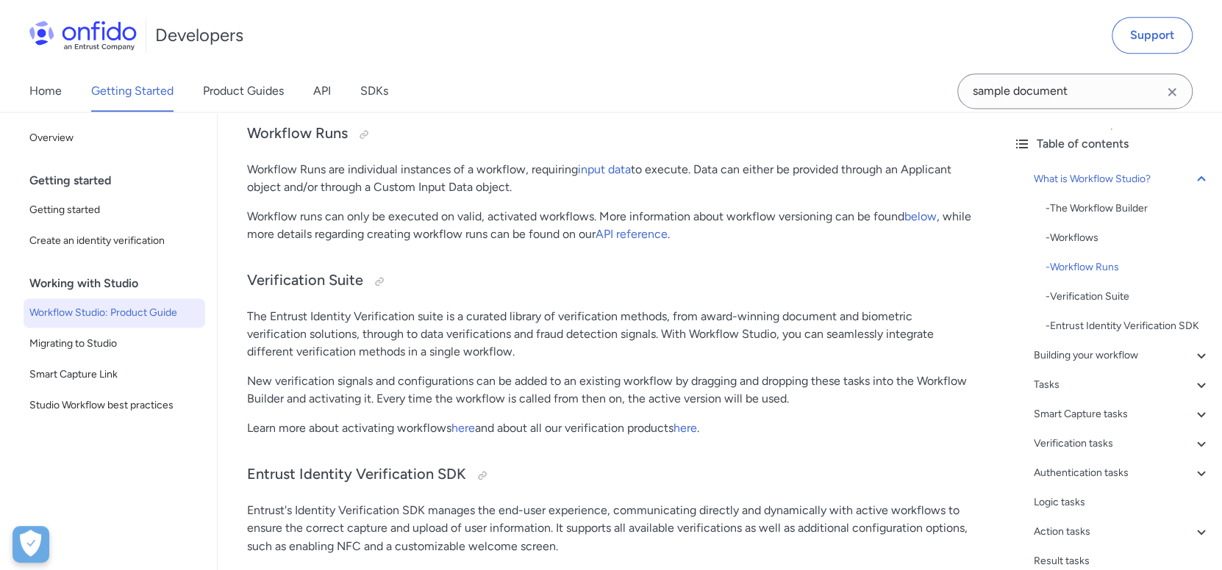
scroll to position [1324, 0]
click at [39, 231] on link "Create an identity verification" at bounding box center [115, 240] width 182 height 29
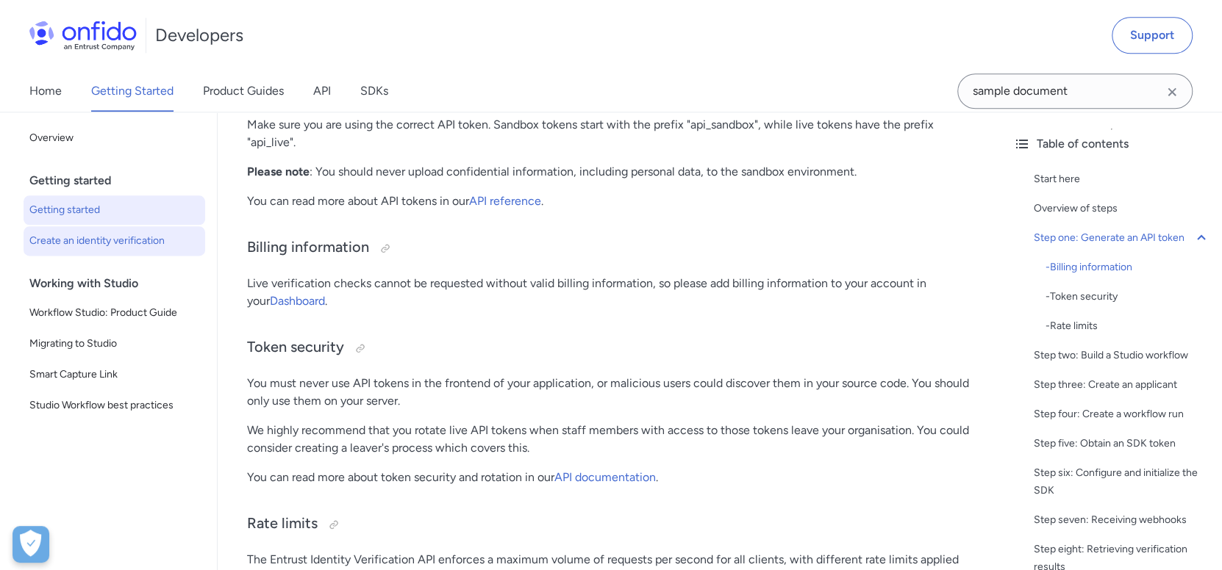
scroll to position [1174, 0]
click at [60, 92] on link "Home" at bounding box center [45, 91] width 32 height 41
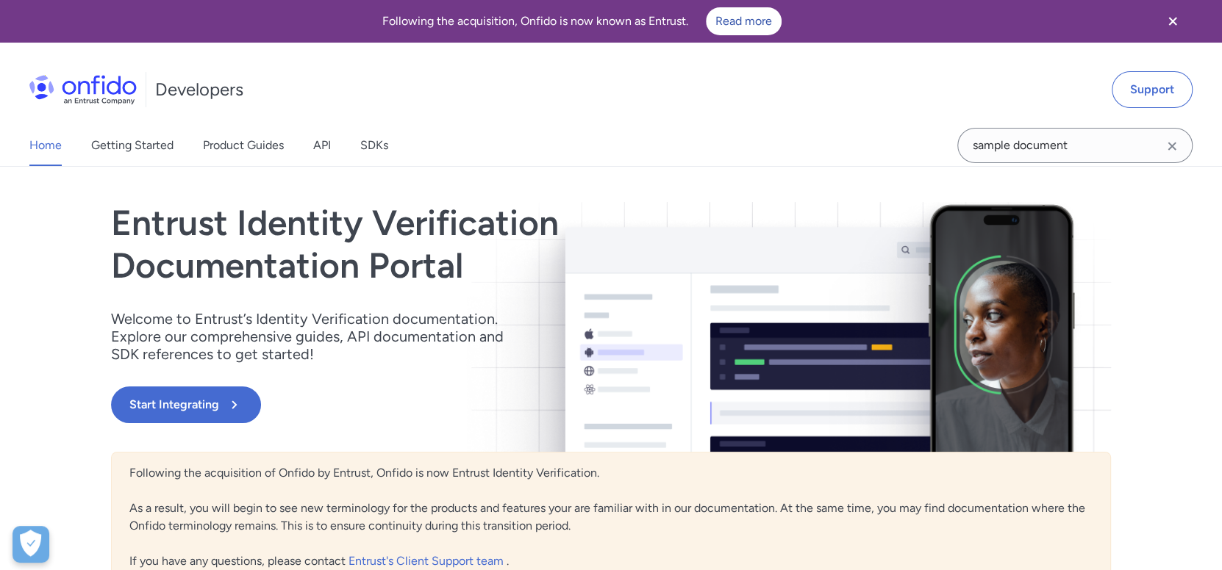
click at [60, 92] on img at bounding box center [82, 89] width 107 height 29
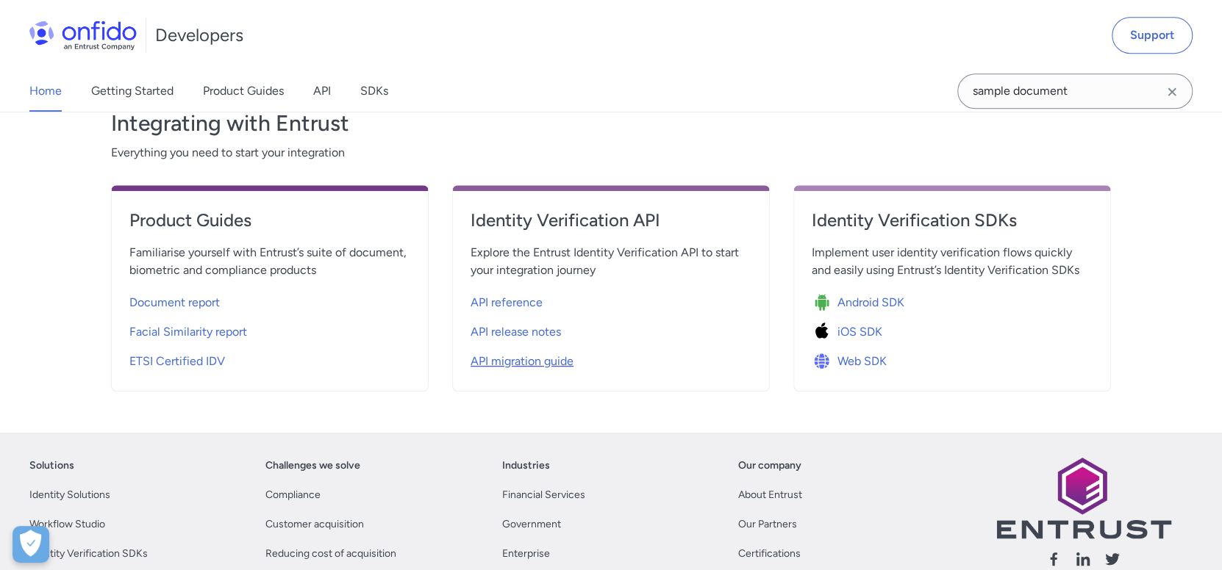
scroll to position [514, 0]
click at [531, 304] on span "API reference" at bounding box center [506, 303] width 72 height 18
select select "http"
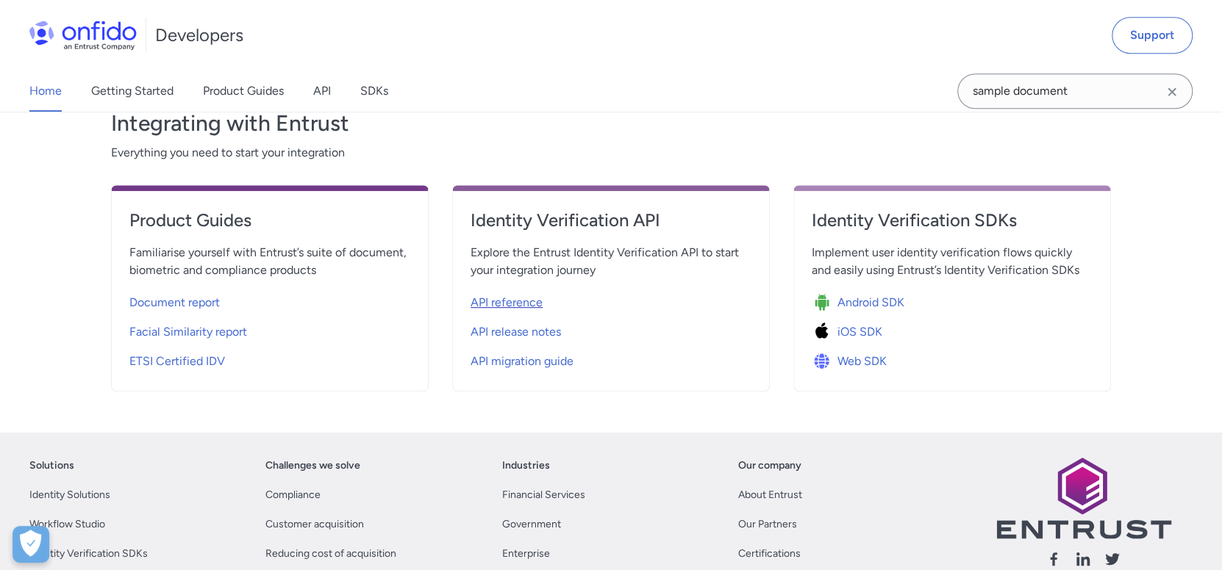
select select "http"
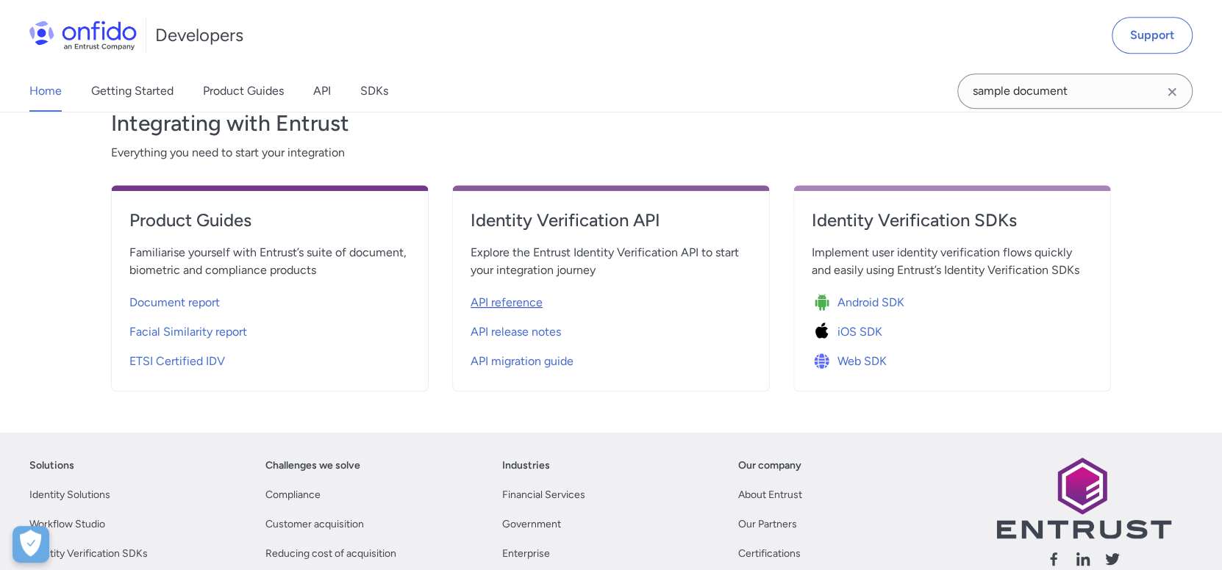
select select "http"
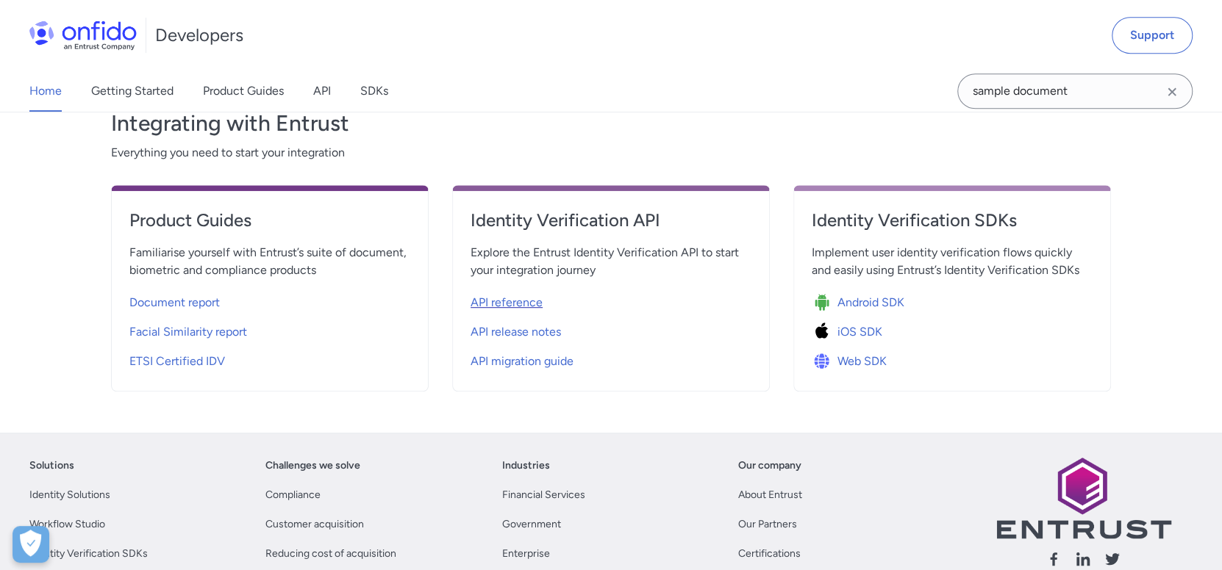
select select "http"
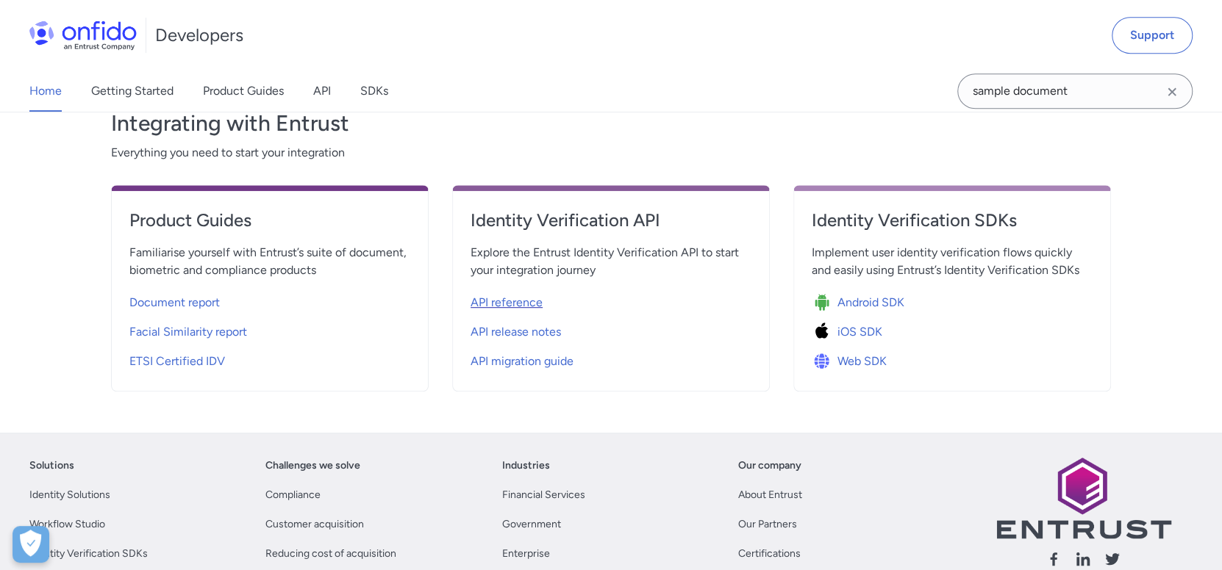
select select "http"
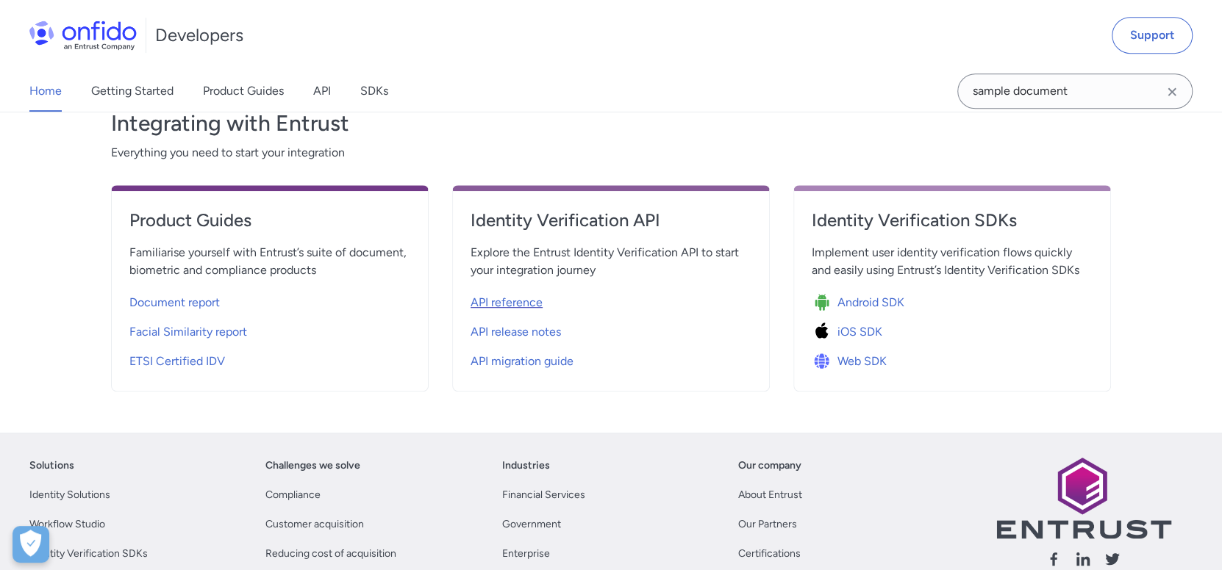
select select "http"
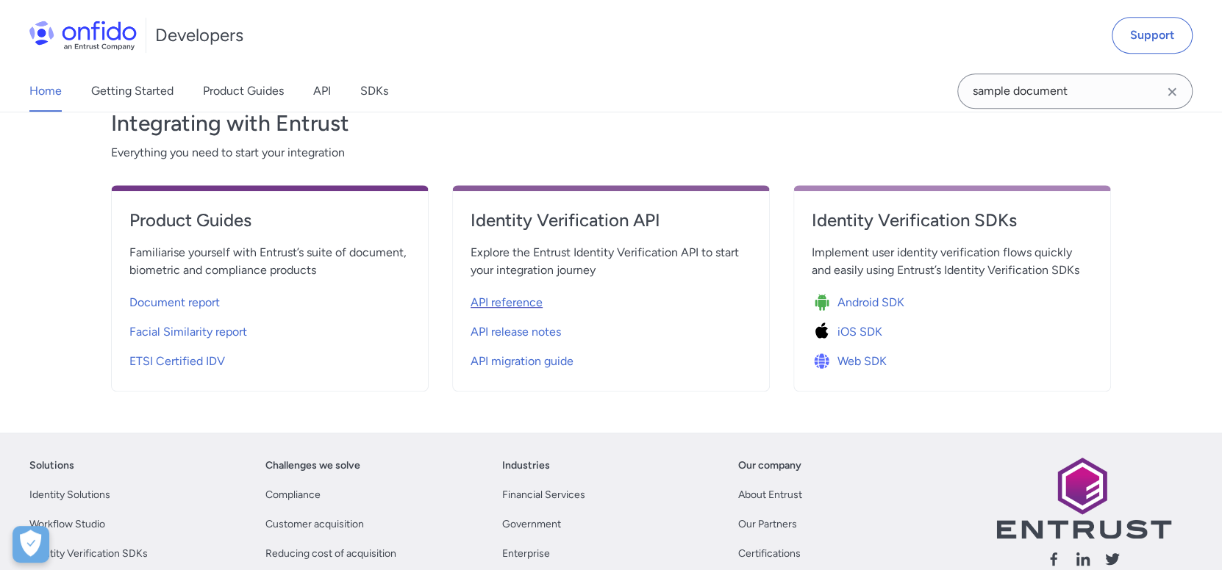
select select "http"
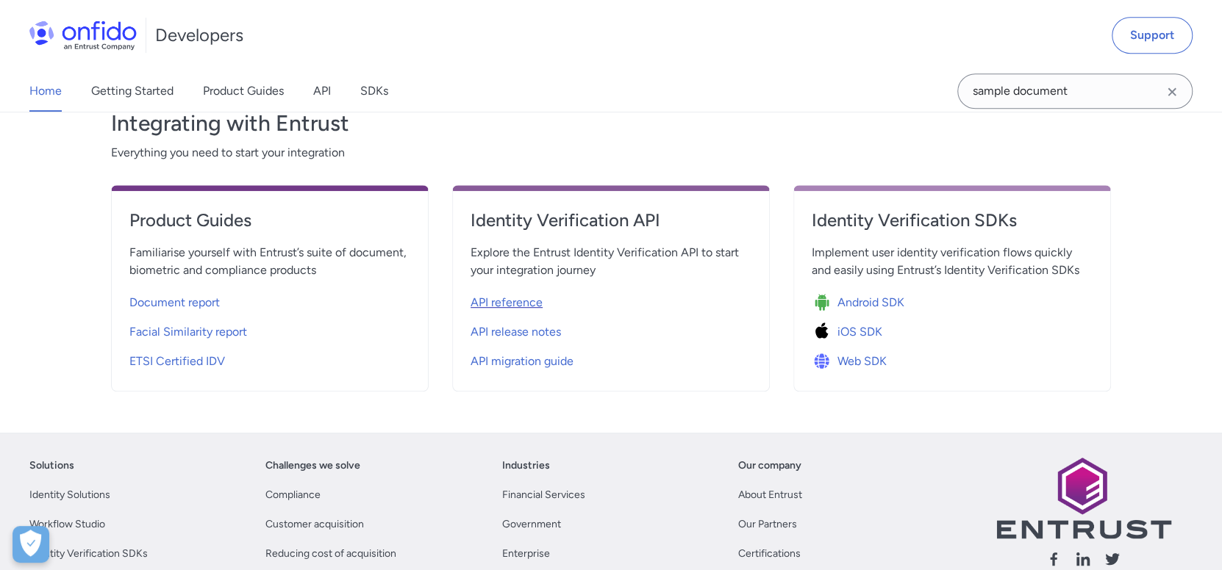
select select "http"
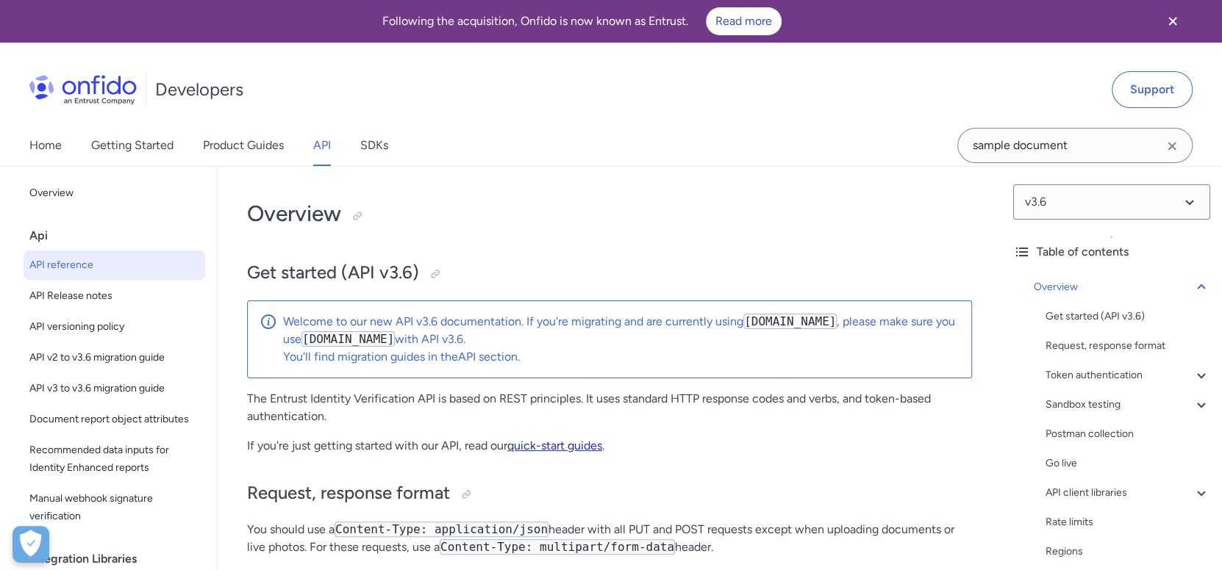
click at [559, 445] on link "quick-start guides" at bounding box center [554, 446] width 95 height 14
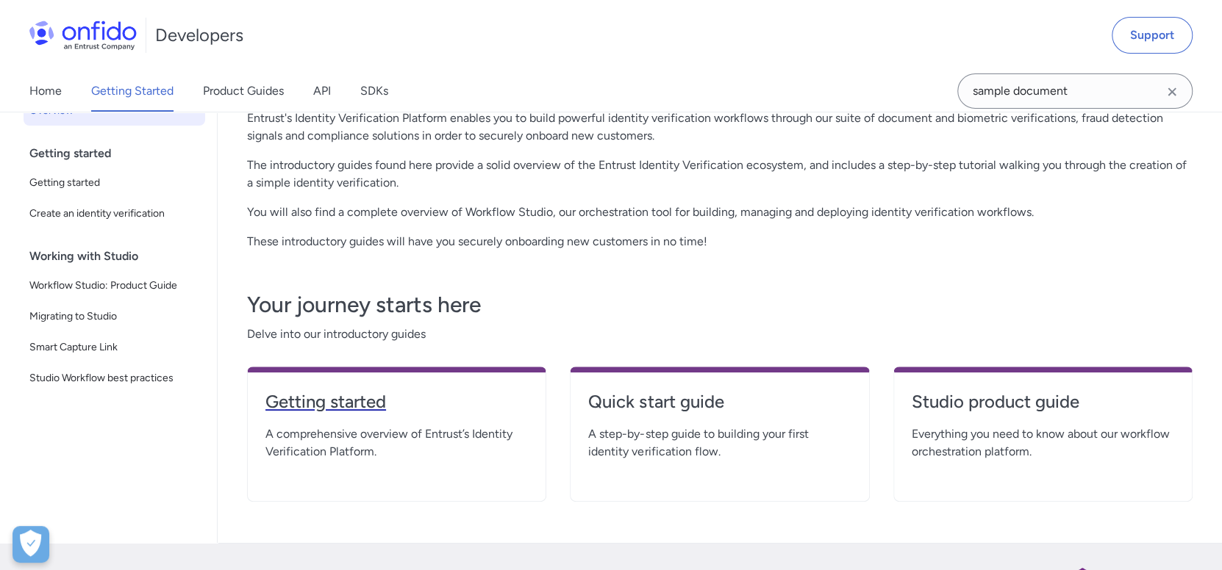
scroll to position [146, 0]
click at [613, 398] on h4 "Quick start guide" at bounding box center [719, 402] width 262 height 24
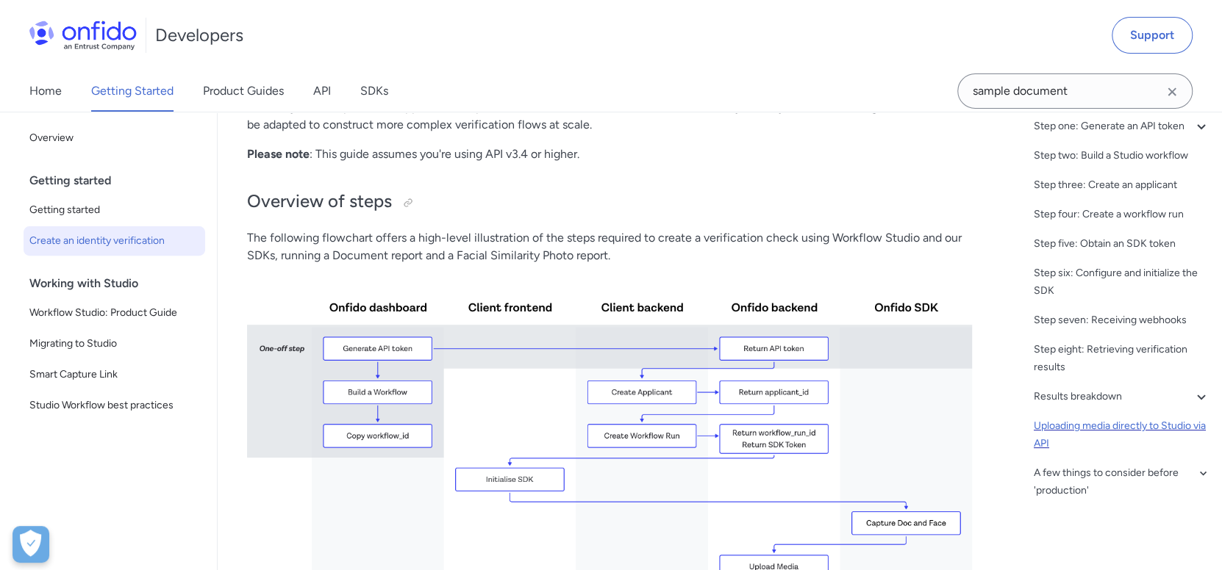
scroll to position [129, 0]
click at [1169, 323] on div "Step seven: Receiving webhooks" at bounding box center [1121, 321] width 176 height 18
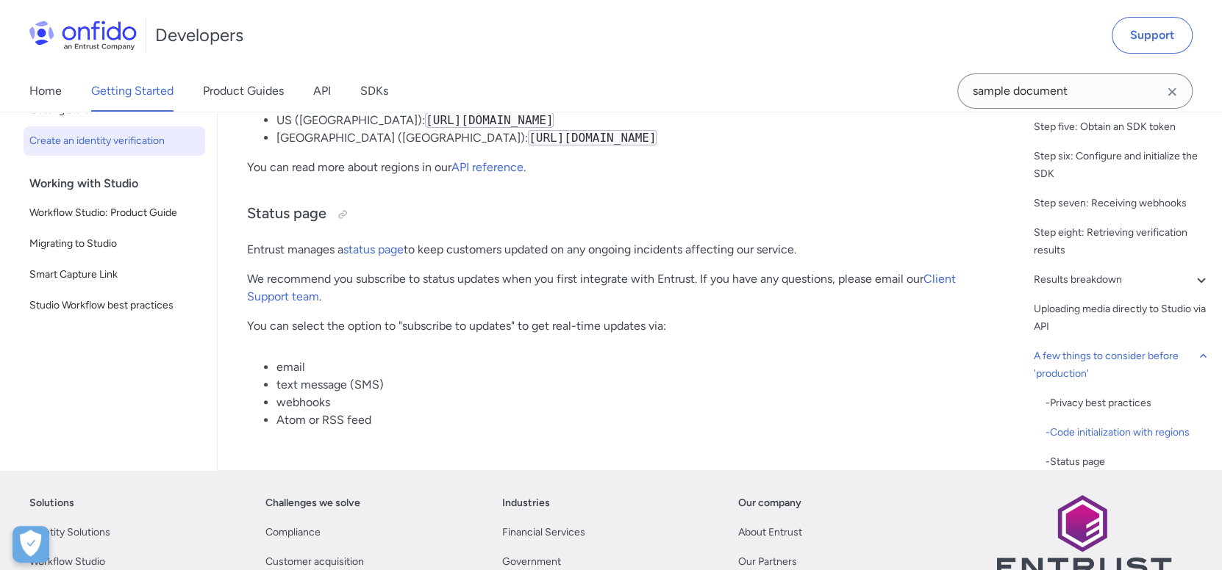
scroll to position [7668, 0]
click at [1135, 441] on div "- Code initialization with regions" at bounding box center [1127, 432] width 165 height 18
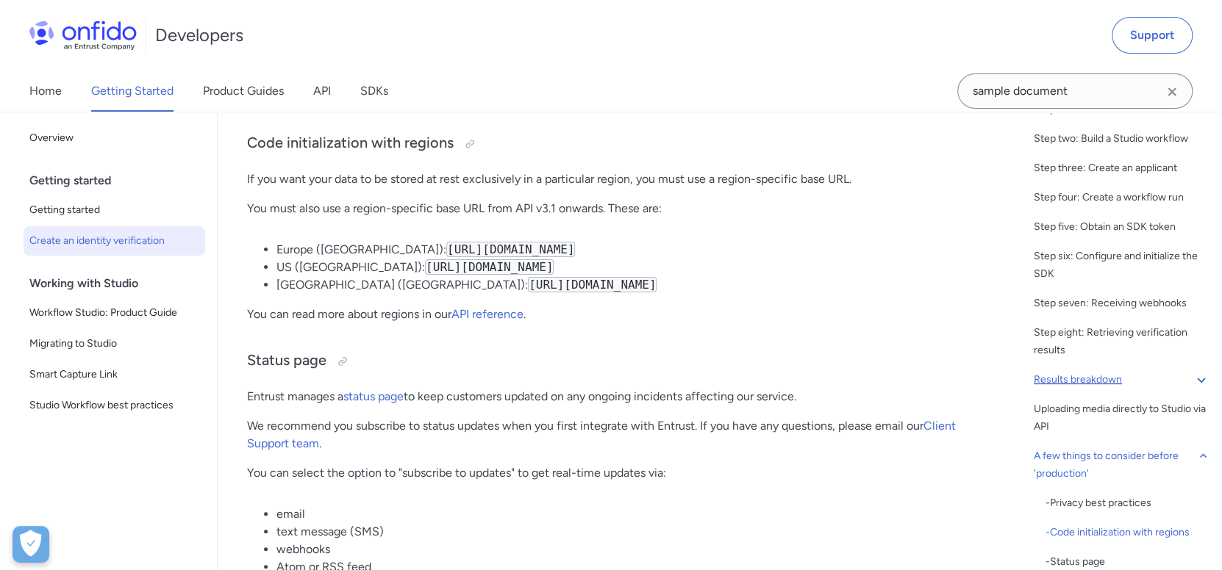
click at [1108, 389] on div "Results breakdown" at bounding box center [1121, 380] width 176 height 18
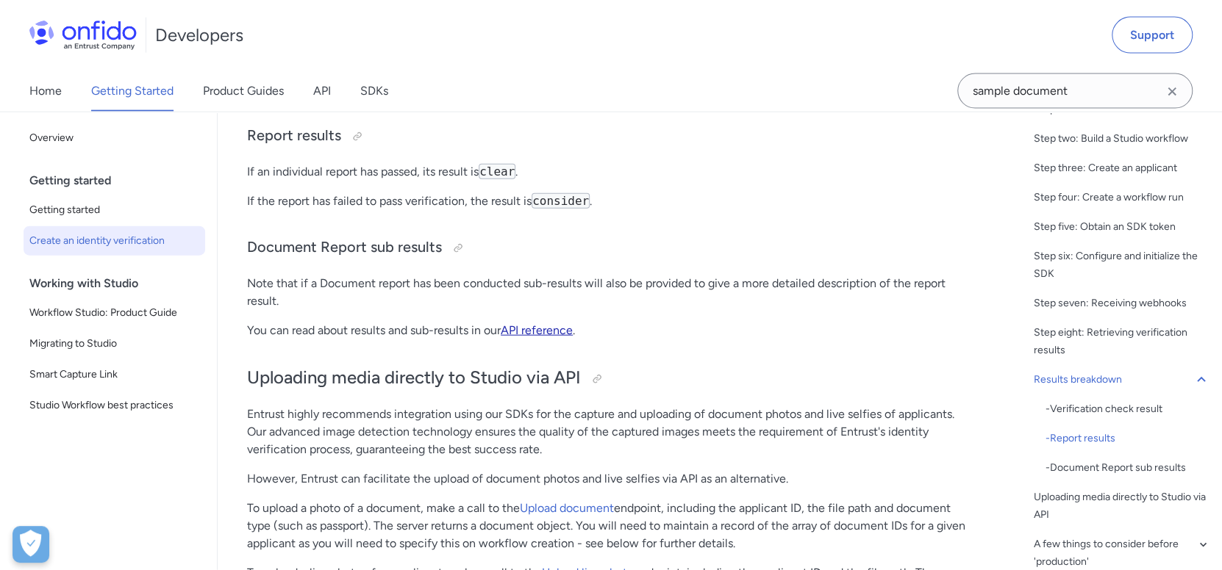
scroll to position [5940, 0]
click at [1128, 359] on div "Step eight: Retrieving verification results" at bounding box center [1121, 341] width 176 height 35
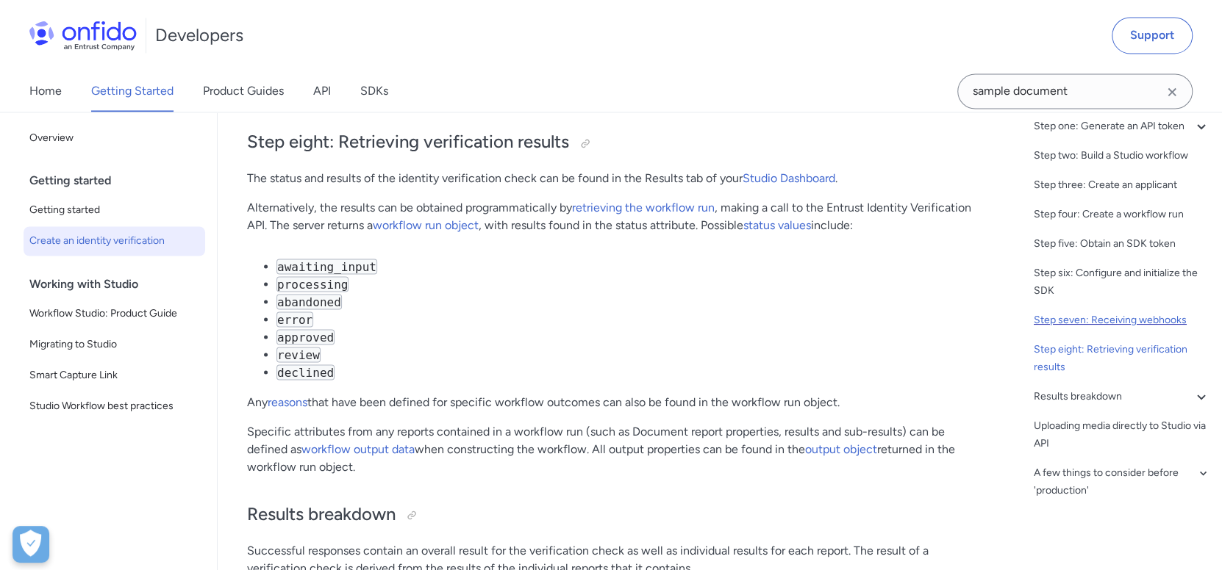
click at [1122, 320] on div "Step seven: Receiving webhooks" at bounding box center [1121, 321] width 176 height 18
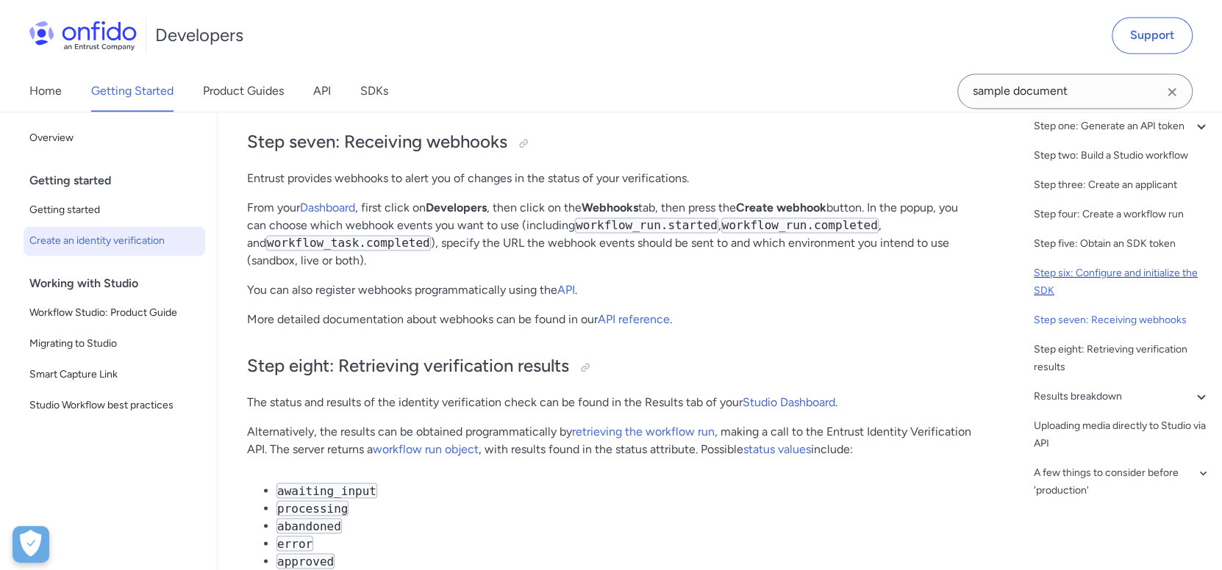
click at [1078, 282] on div "Step six: Configure and initialize the SDK" at bounding box center [1121, 282] width 176 height 35
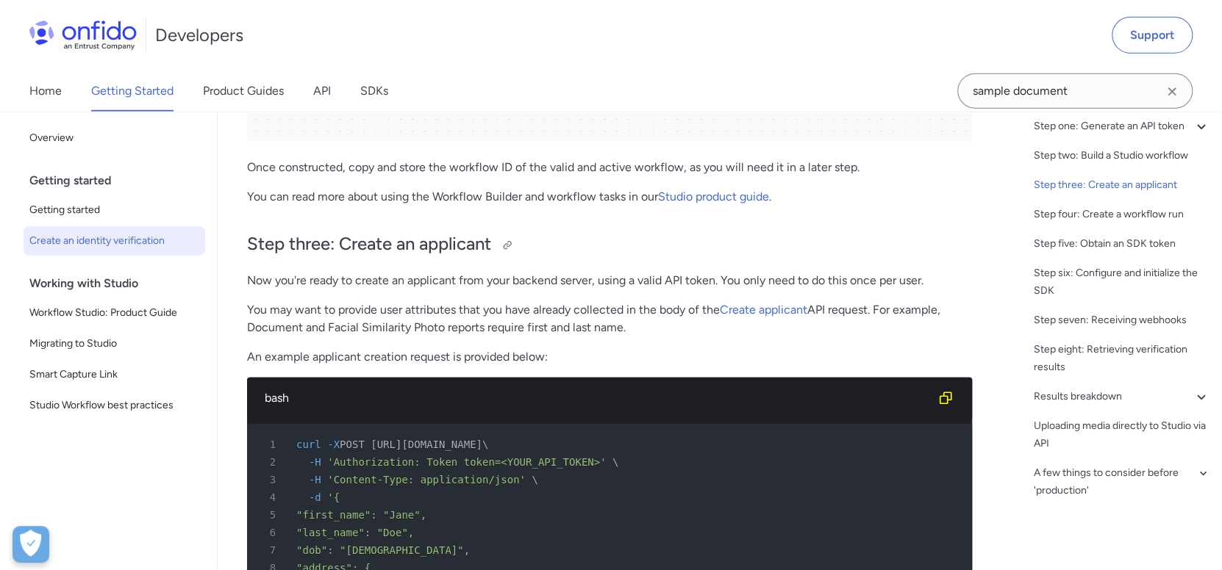
scroll to position [2528, 0]
click at [773, 304] on link "Create applicant" at bounding box center [763, 309] width 87 height 14
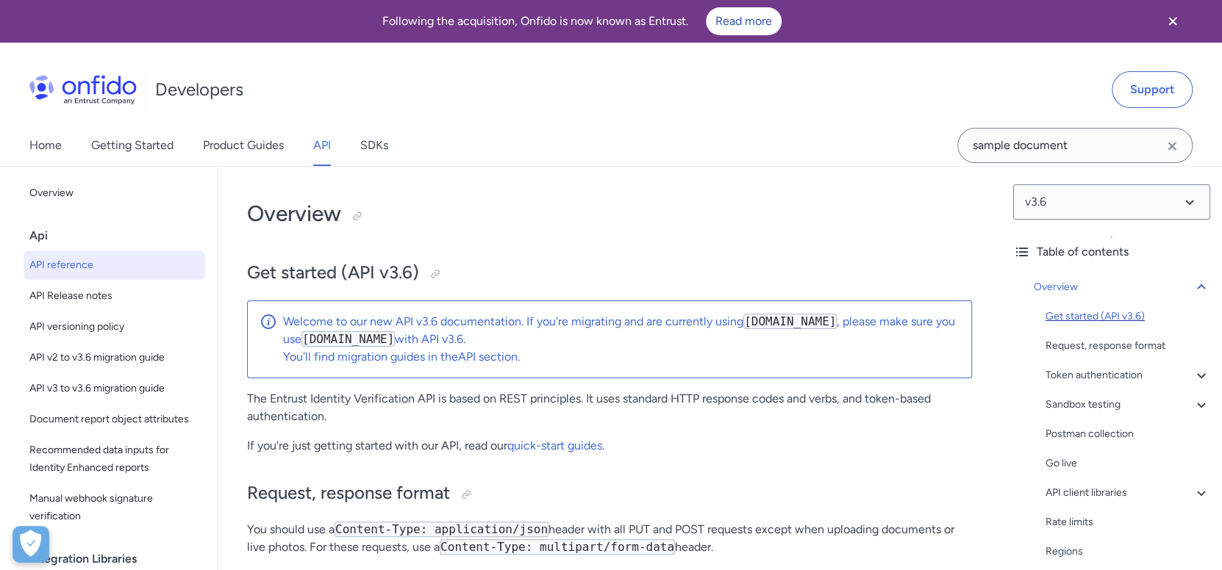
click at [1147, 317] on div "Get started (API v3.6)" at bounding box center [1127, 317] width 165 height 18
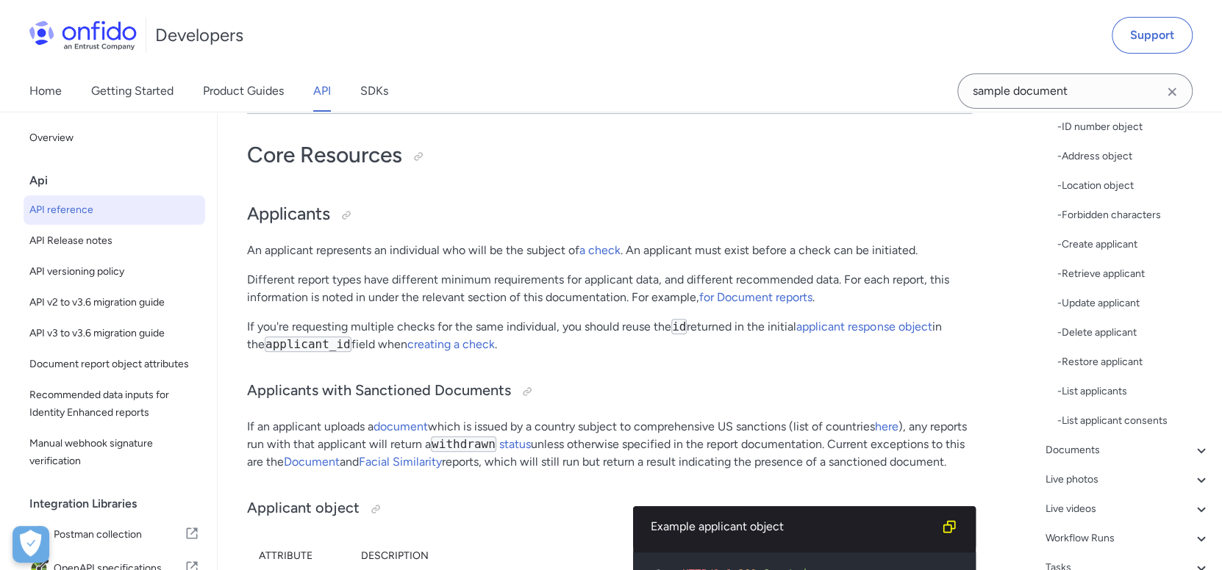
scroll to position [229, 0]
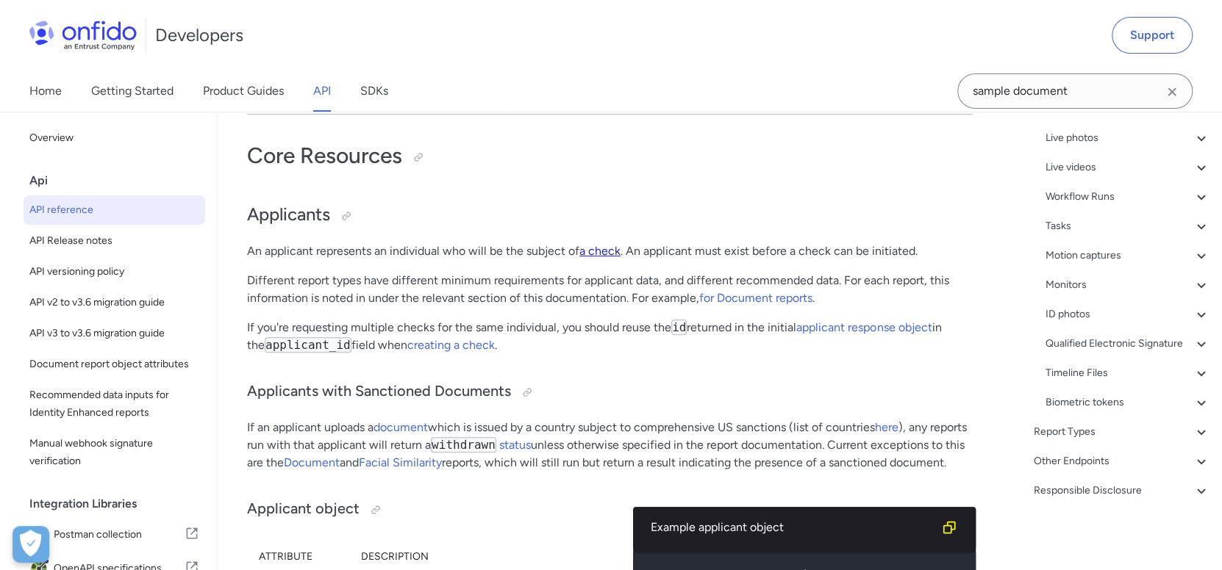
click at [606, 258] on link "a check" at bounding box center [599, 251] width 41 height 14
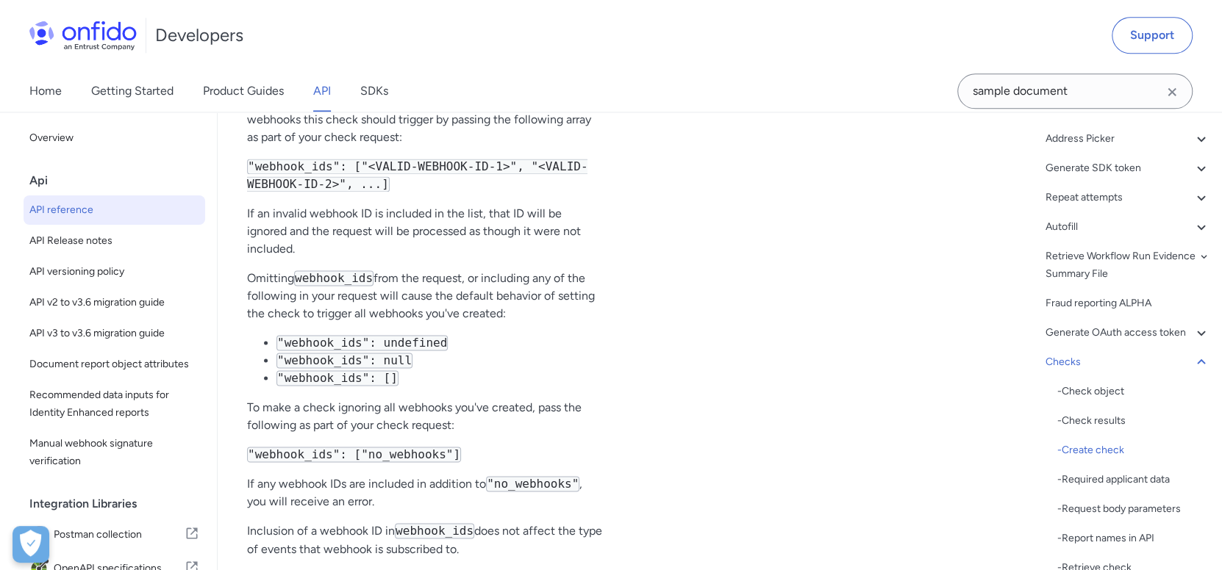
scroll to position [146837, 0]
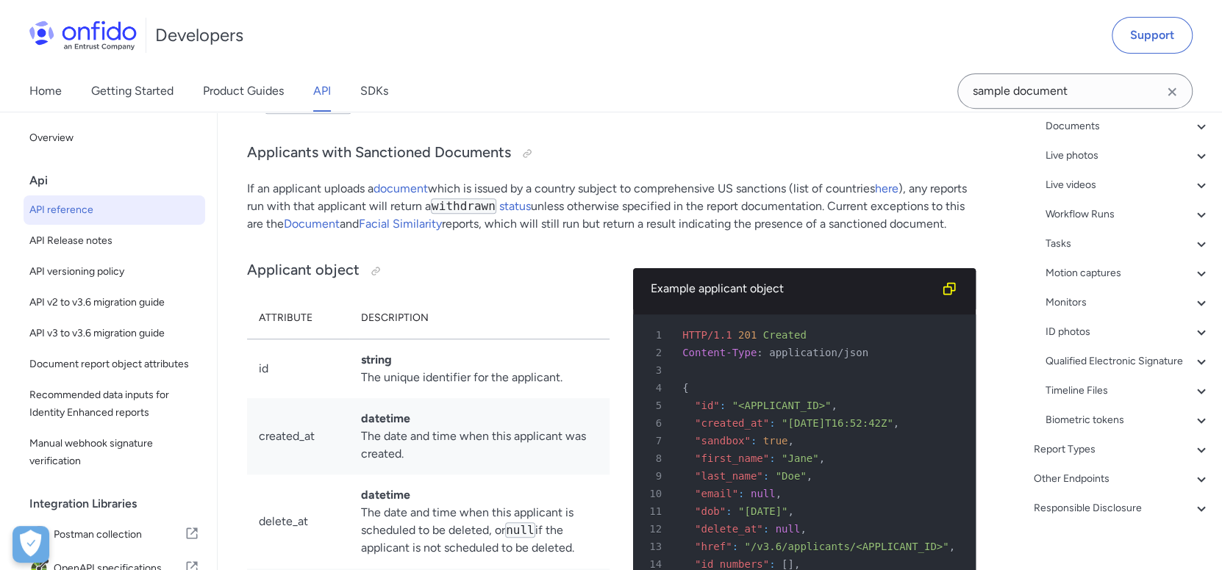
scroll to position [628, 0]
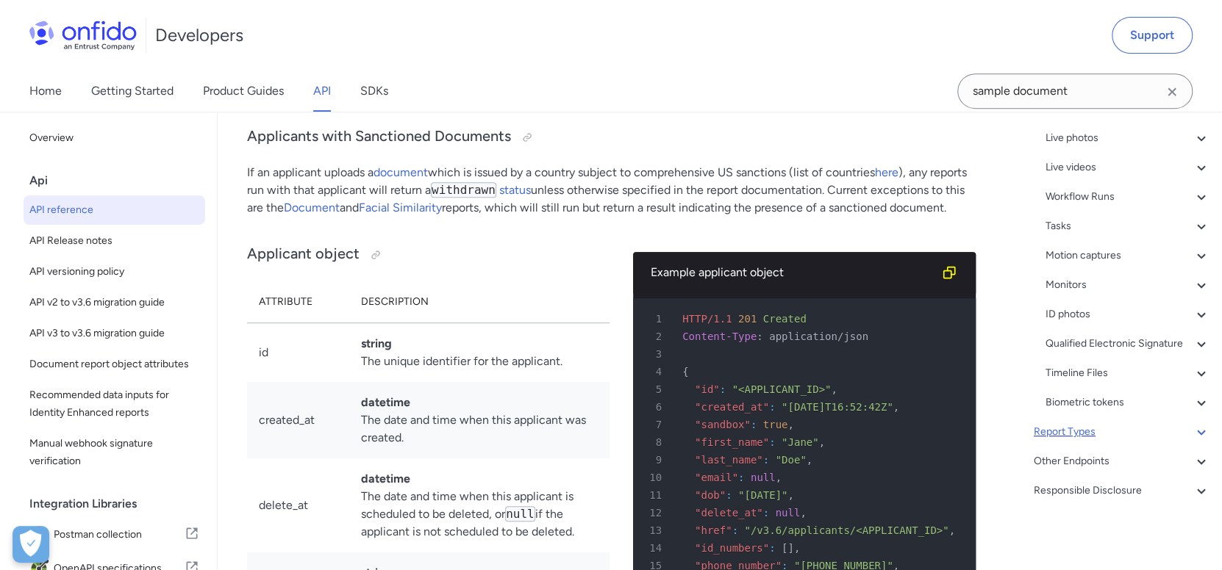
click at [1192, 435] on icon at bounding box center [1201, 432] width 18 height 18
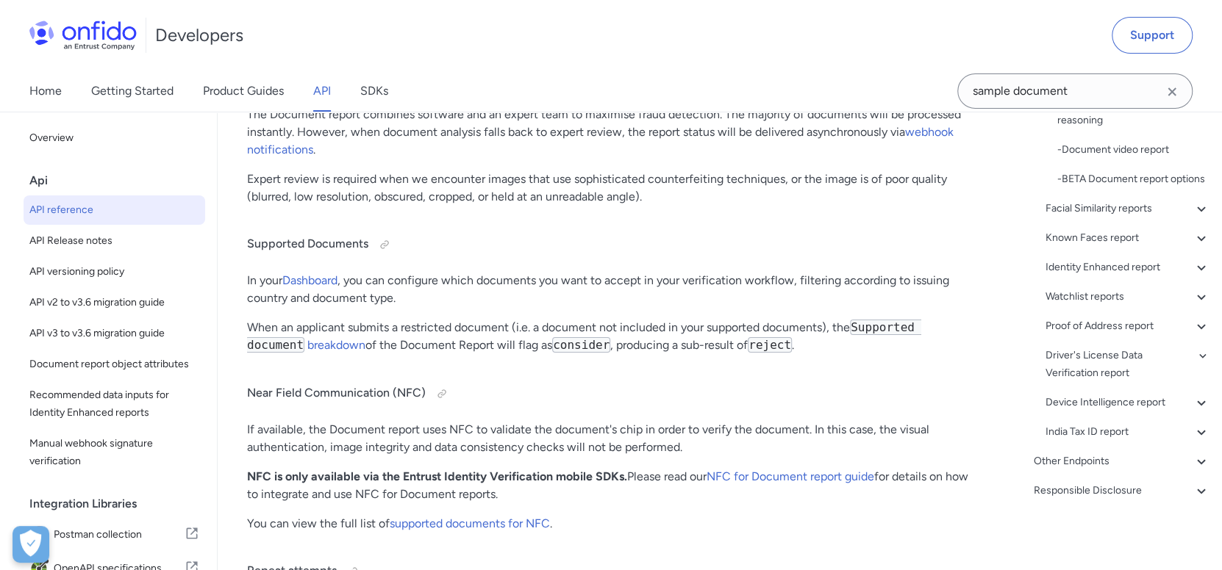
scroll to position [417, 0]
click at [1192, 461] on icon at bounding box center [1201, 462] width 18 height 18
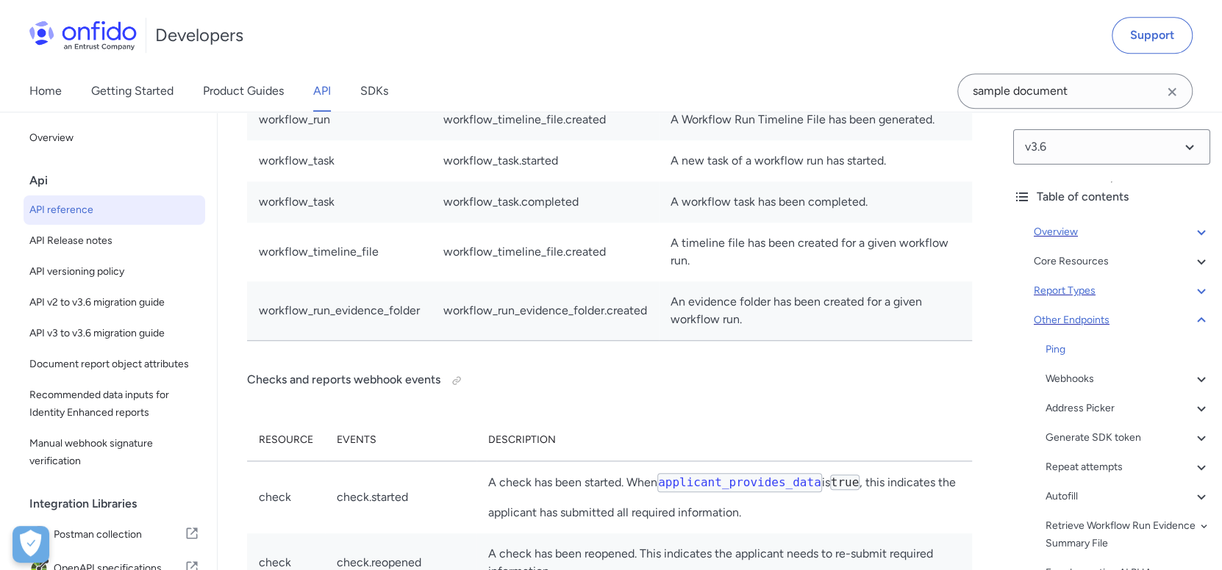
click at [1078, 234] on div "Overview" at bounding box center [1121, 232] width 176 height 18
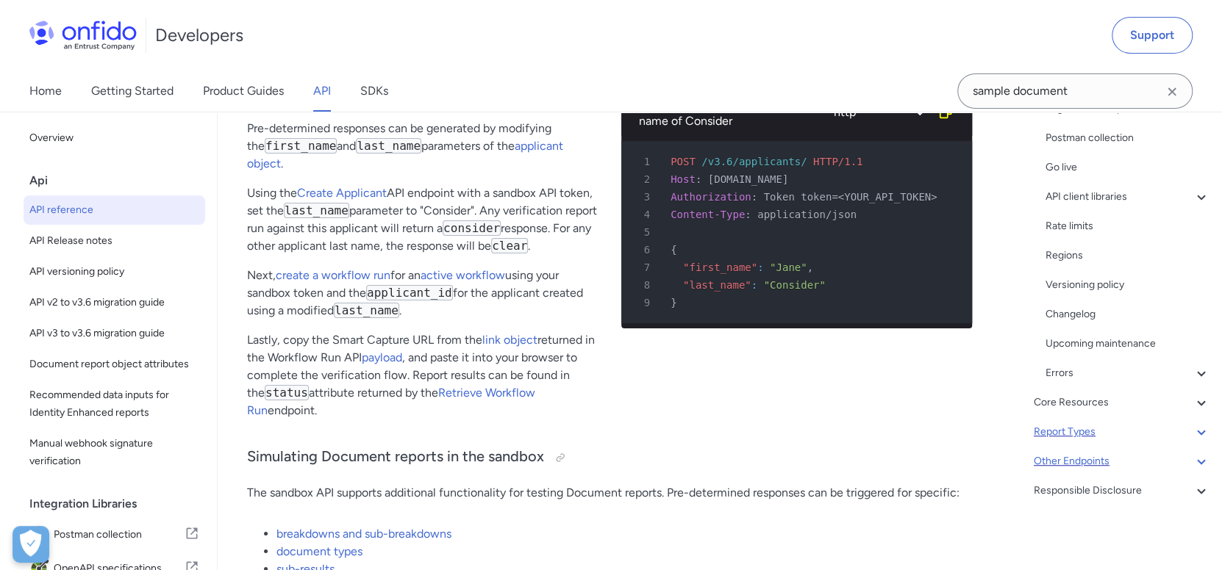
scroll to position [3415, 0]
click at [402, 352] on link "payload" at bounding box center [382, 357] width 40 height 14
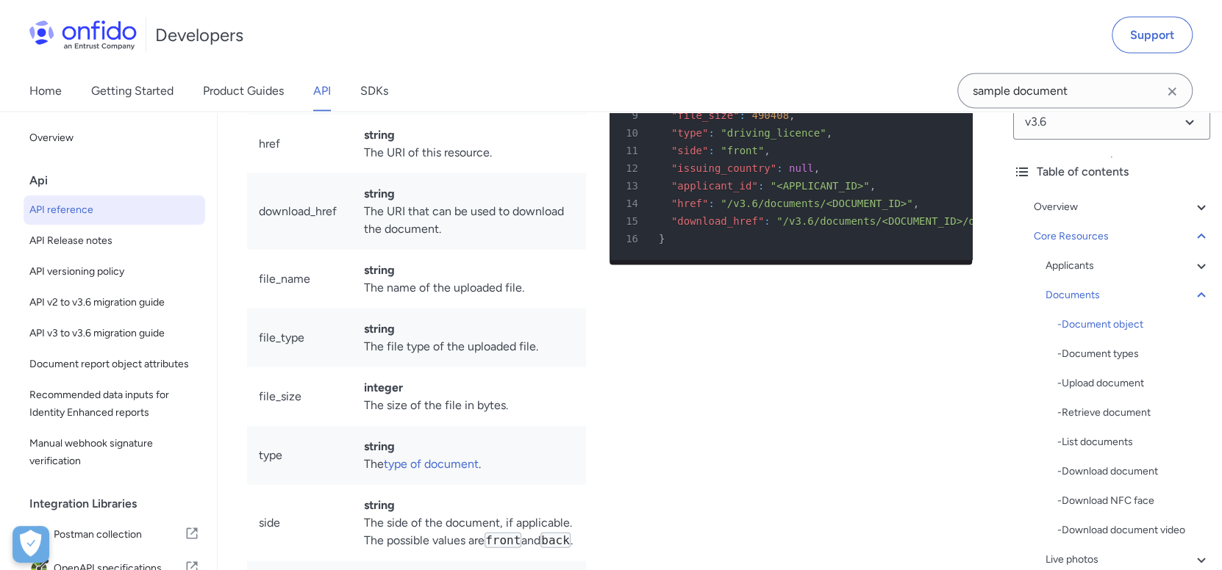
scroll to position [24, 0]
click at [1197, 297] on icon at bounding box center [1201, 296] width 8 height 5
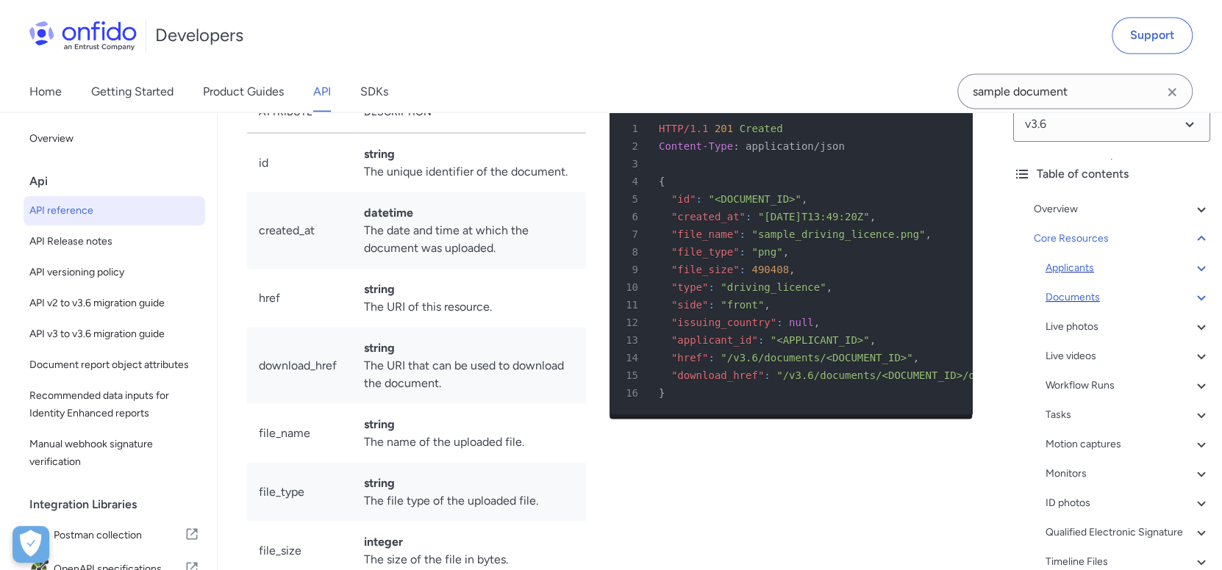
click at [1082, 271] on div "Applicants" at bounding box center [1127, 268] width 165 height 18
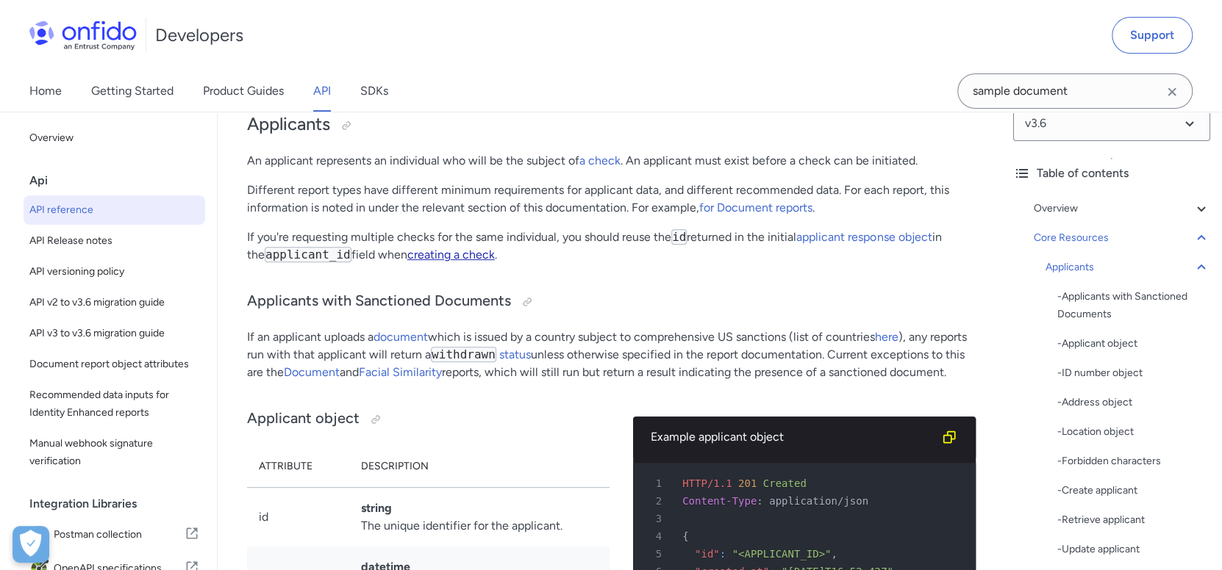
click at [421, 262] on link "creating a check" at bounding box center [450, 255] width 87 height 14
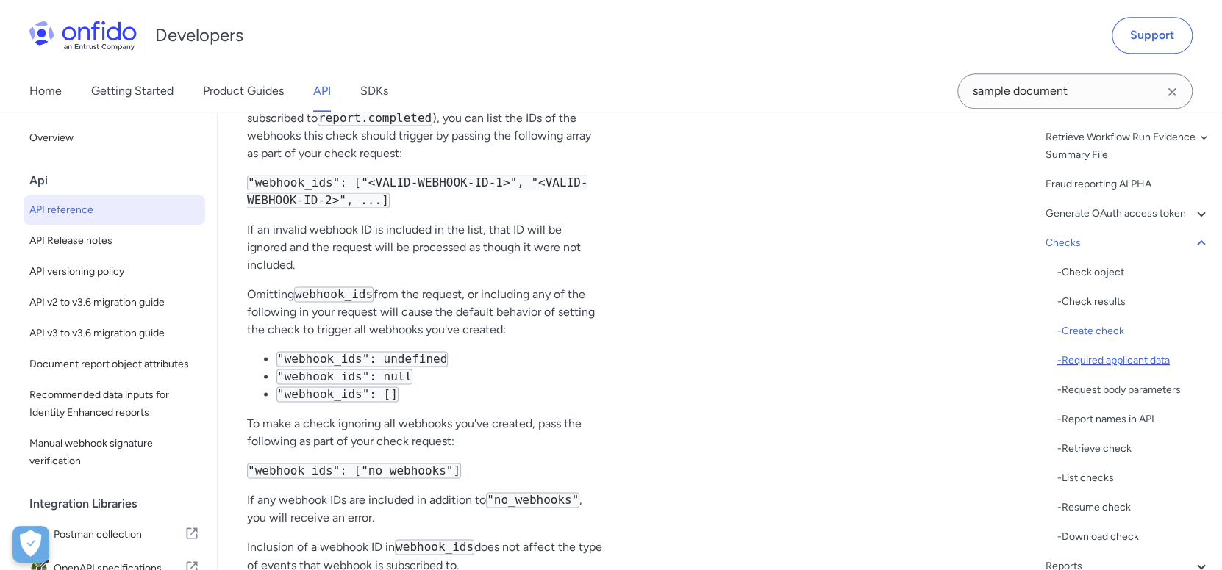
scroll to position [390, 0]
click at [1124, 369] on div "- Required applicant data" at bounding box center [1133, 360] width 153 height 18
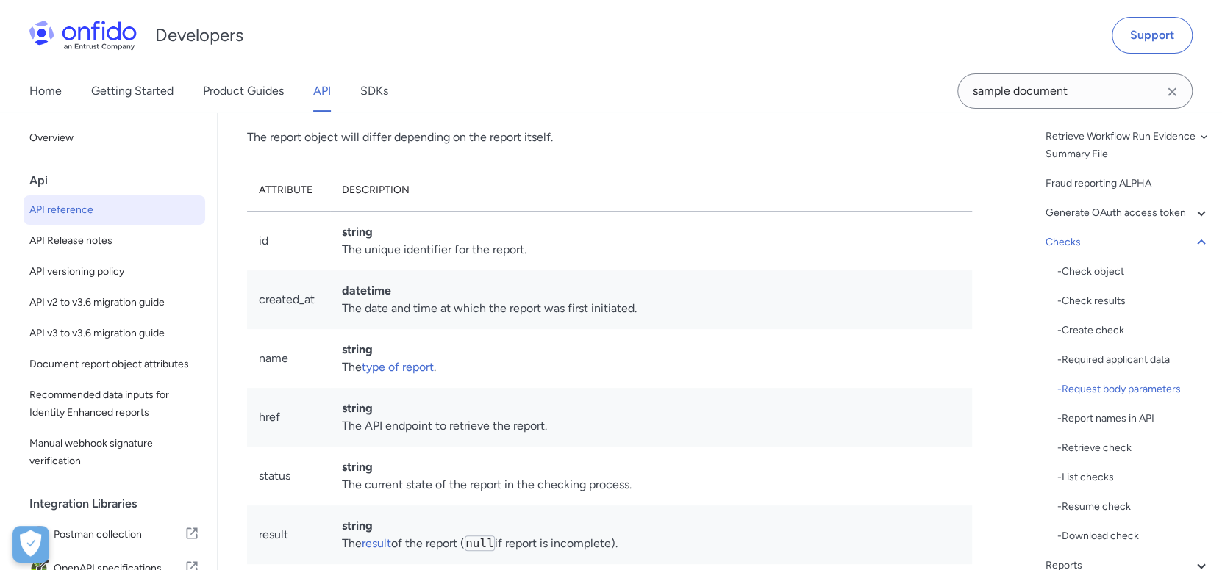
scroll to position [149496, 0]
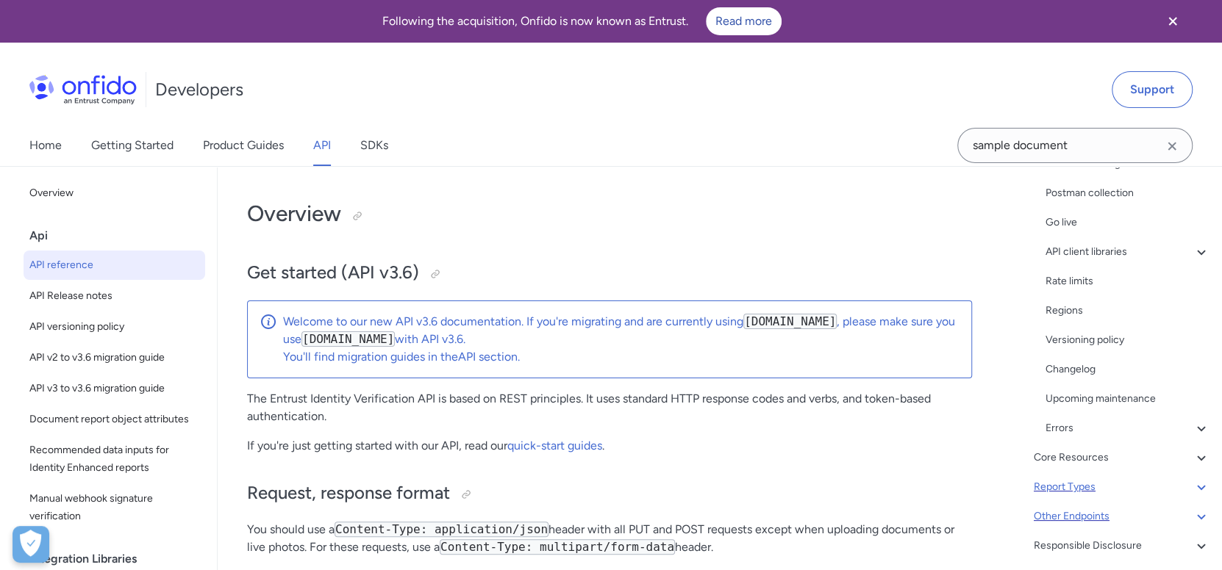
scroll to position [240, 0]
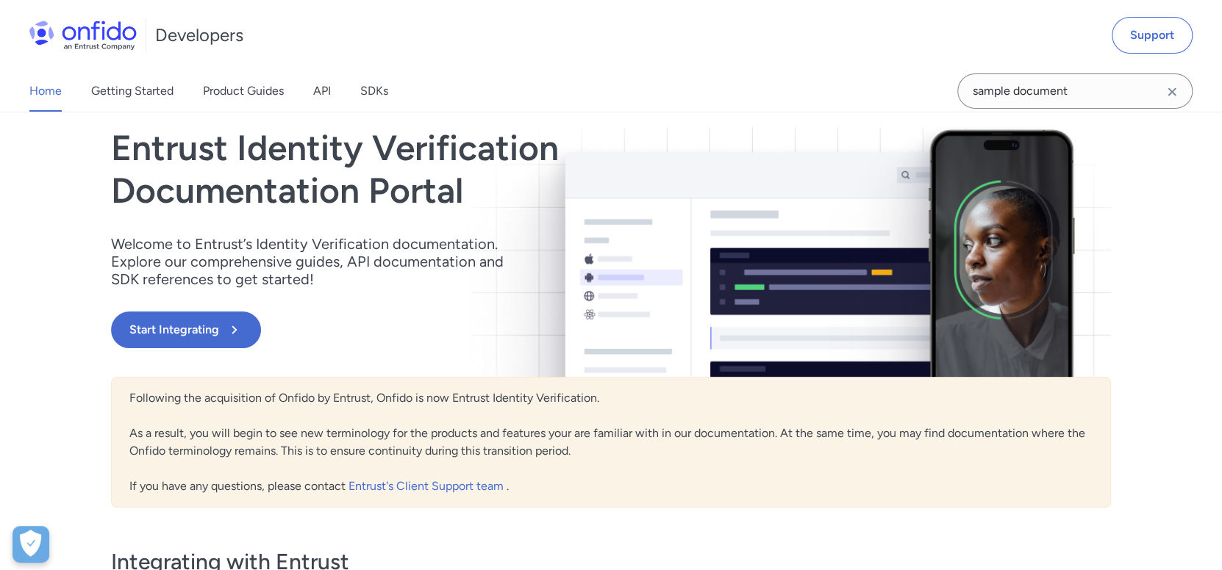
scroll to position [74, 0]
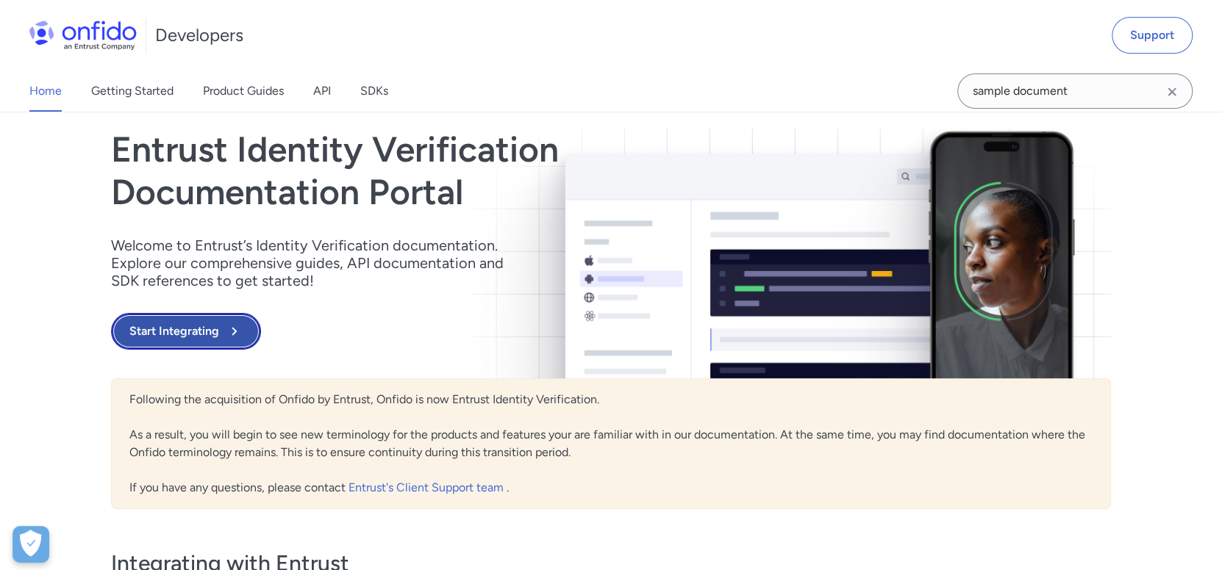
click at [198, 334] on button "Start Integrating" at bounding box center [186, 331] width 150 height 37
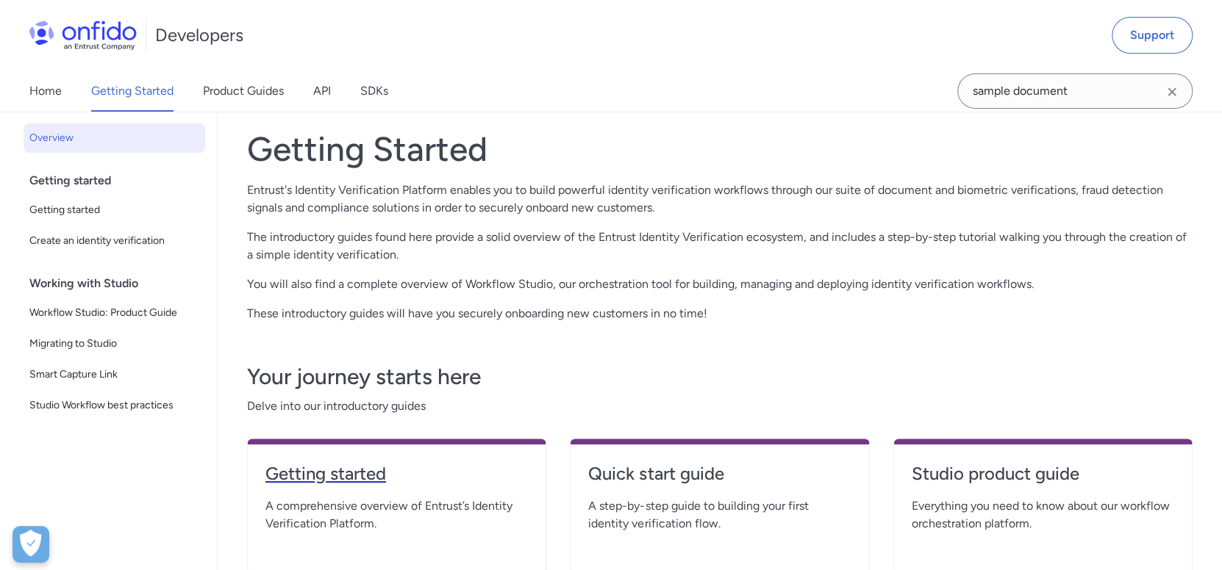
click at [352, 478] on h4 "Getting started" at bounding box center [396, 474] width 262 height 24
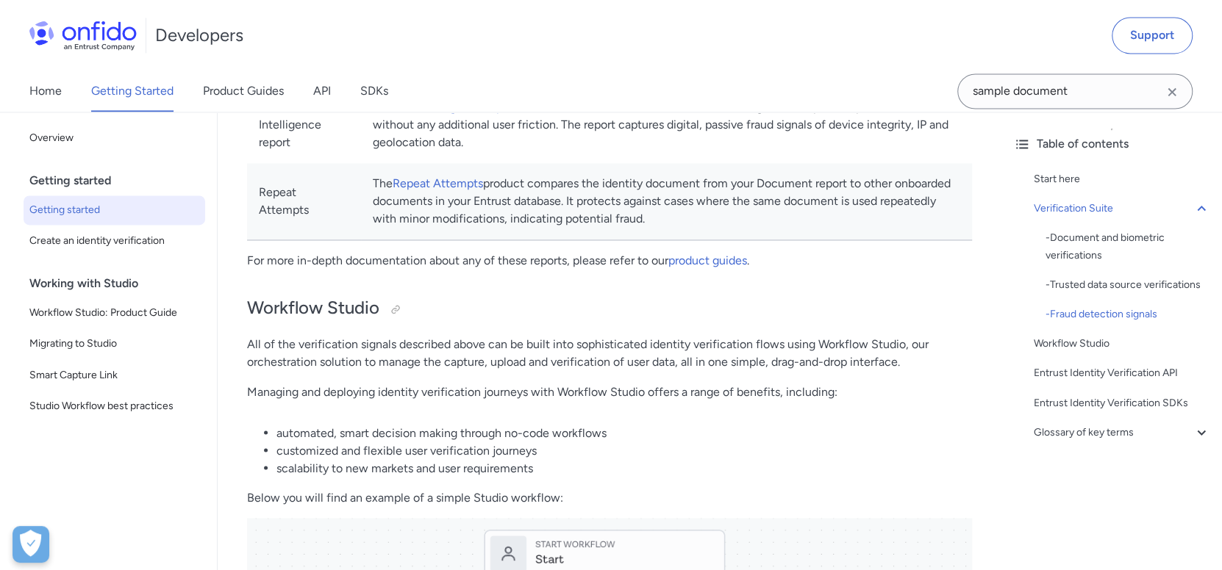
scroll to position [1488, 0]
click at [696, 259] on link "product guides" at bounding box center [707, 262] width 79 height 14
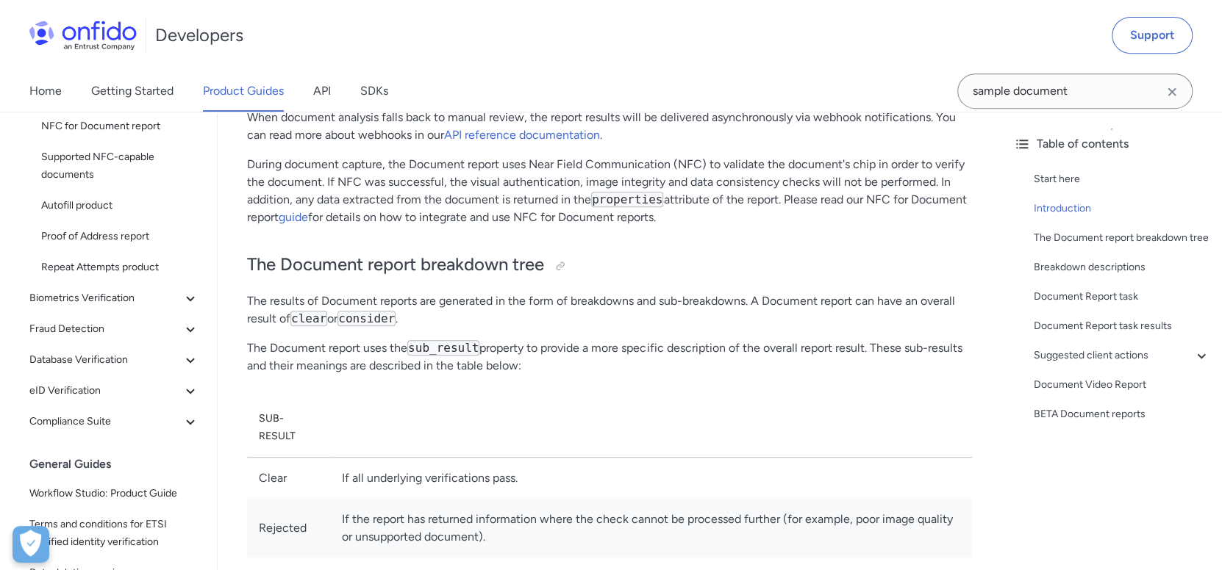
scroll to position [146, 0]
click at [182, 294] on icon at bounding box center [191, 299] width 18 height 18
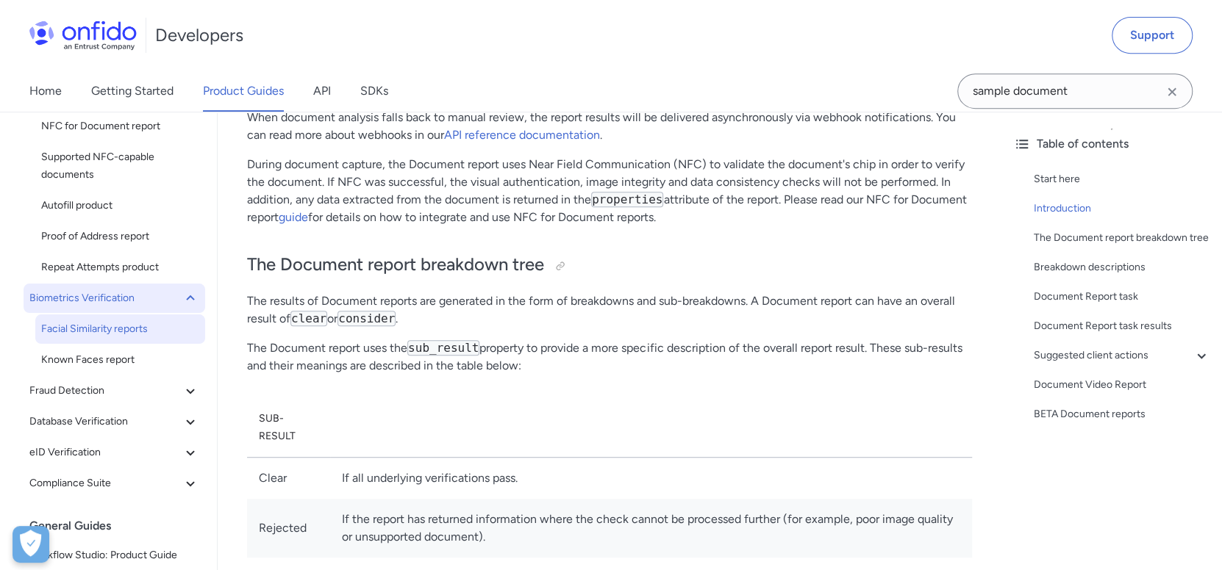
click at [137, 333] on span "Facial Similarity reports" at bounding box center [120, 329] width 158 height 18
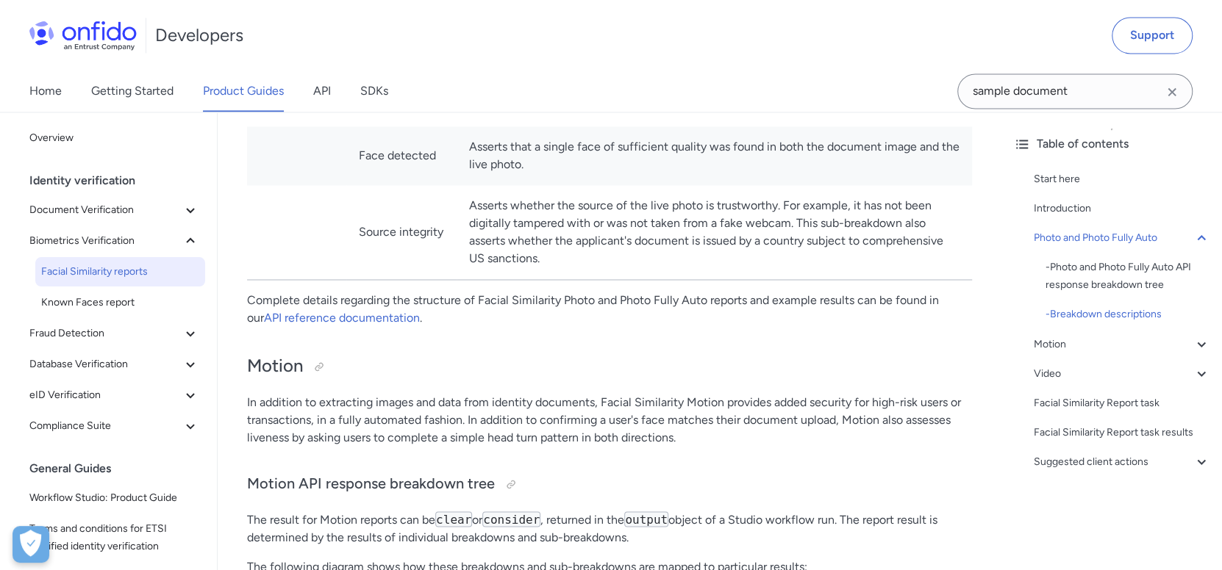
scroll to position [1542, 0]
click at [170, 392] on span "eID Verification" at bounding box center [105, 396] width 152 height 18
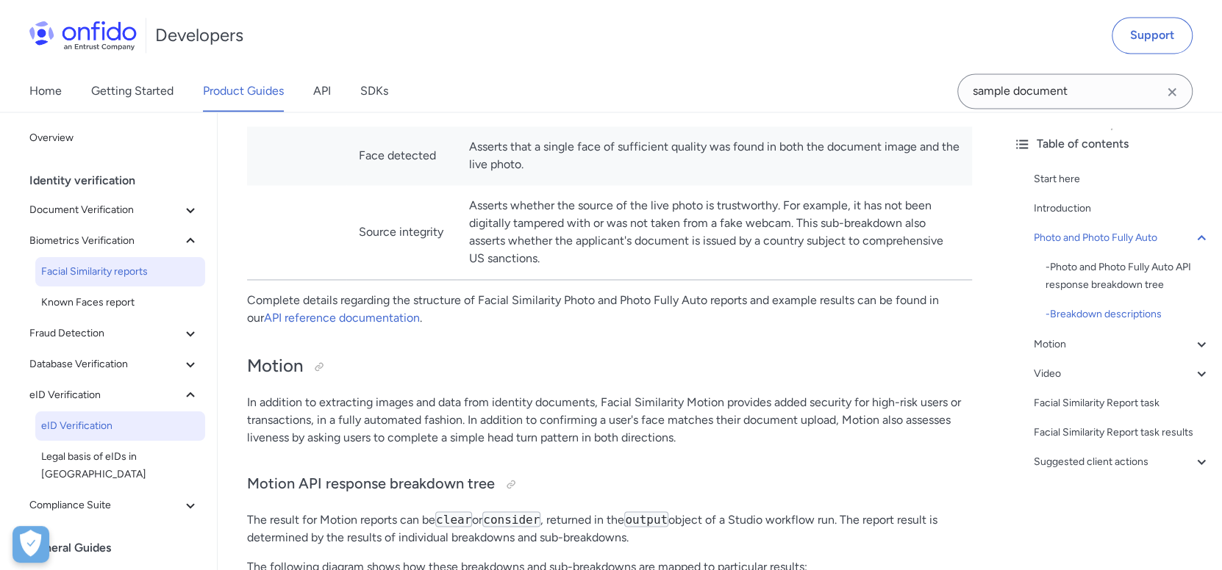
click at [149, 431] on span "eID Verification" at bounding box center [120, 426] width 158 height 18
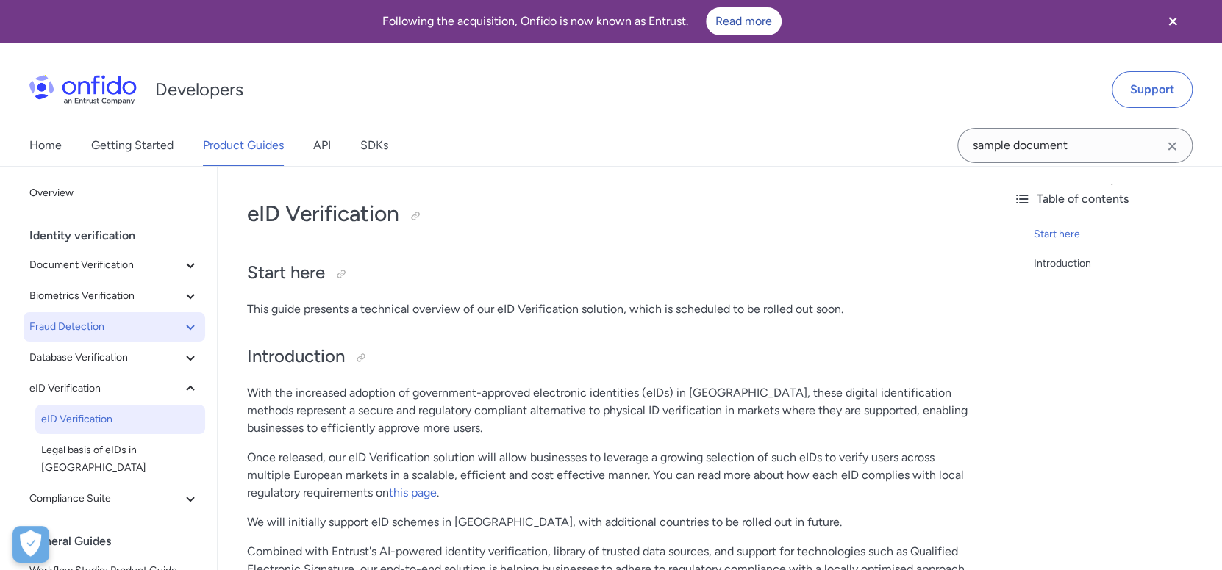
click at [182, 323] on icon at bounding box center [191, 327] width 18 height 18
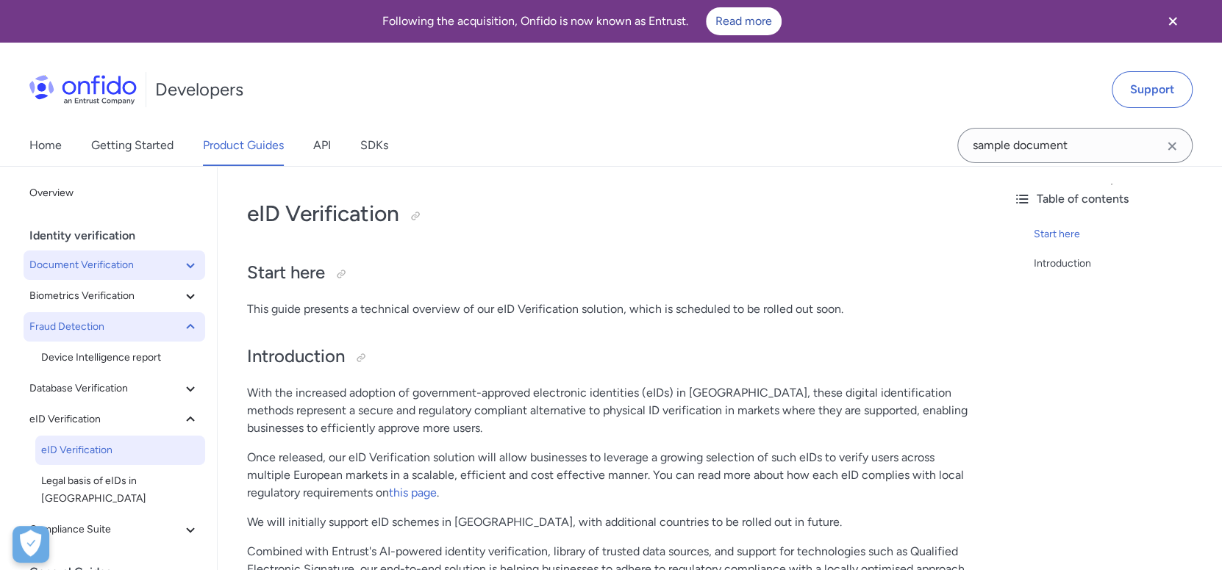
click at [182, 270] on icon at bounding box center [191, 266] width 18 height 18
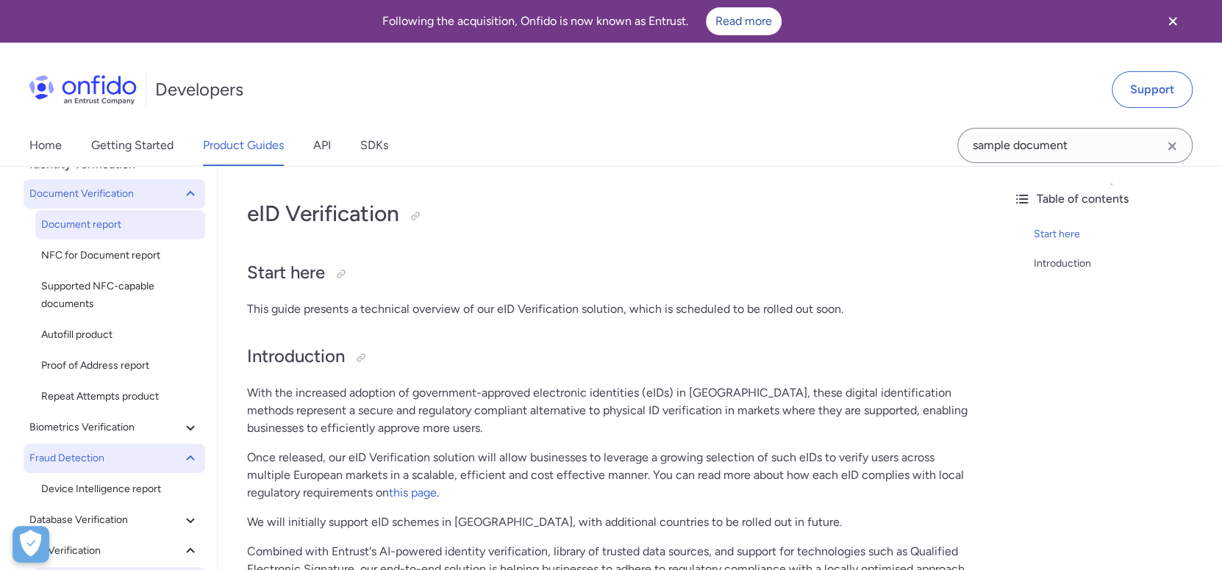
scroll to position [73, 0]
click at [132, 211] on link "Document report" at bounding box center [120, 223] width 170 height 29
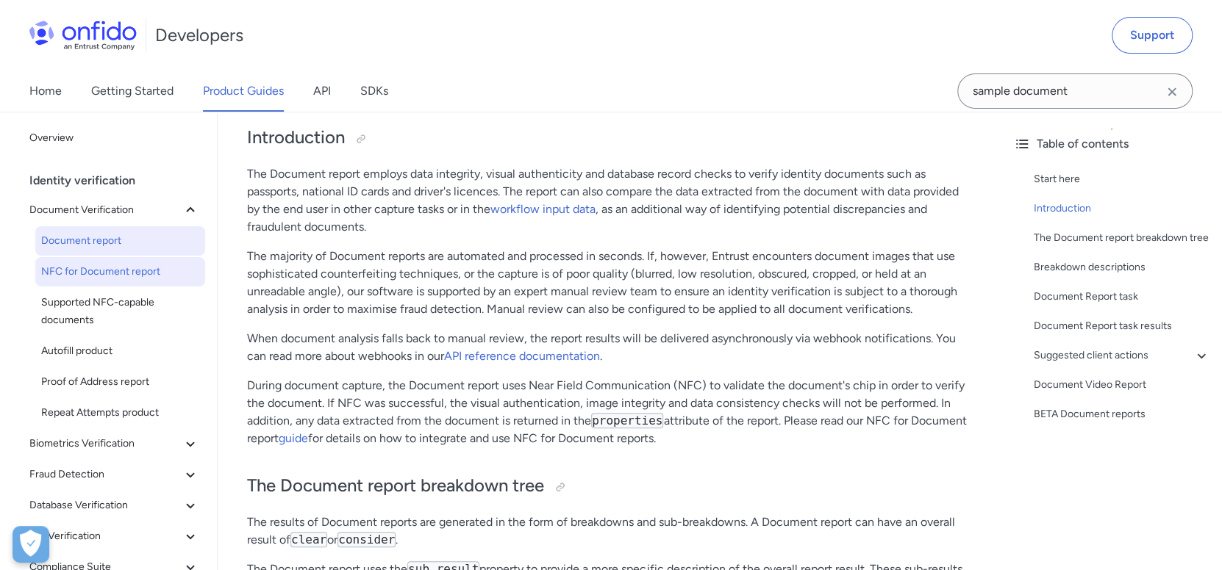
scroll to position [220, 0]
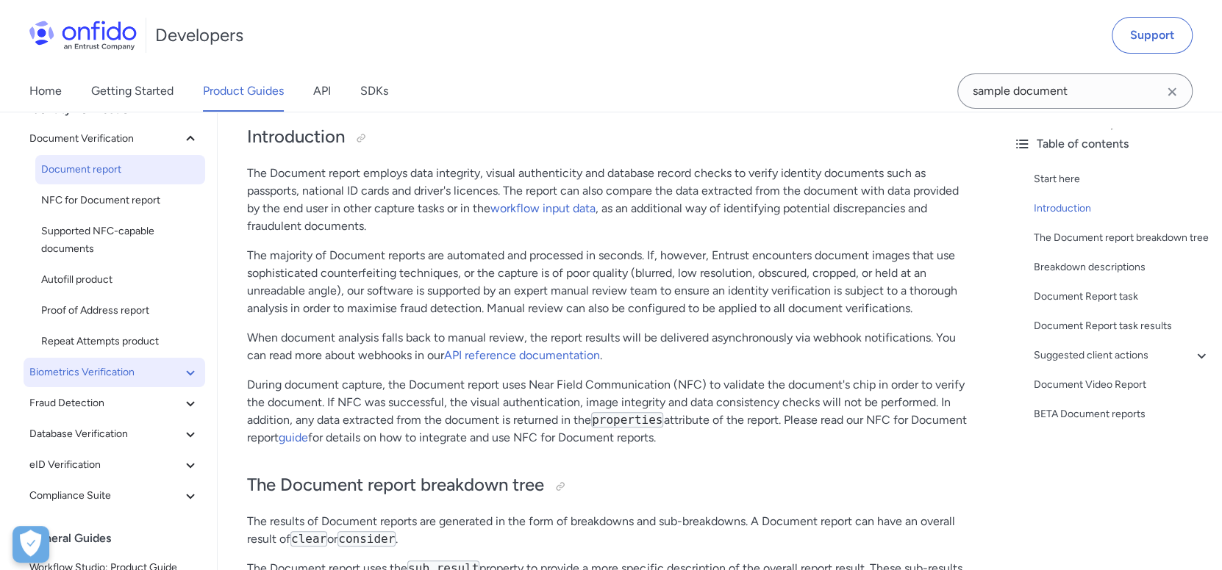
click at [127, 368] on span "Biometrics Verification" at bounding box center [105, 373] width 152 height 18
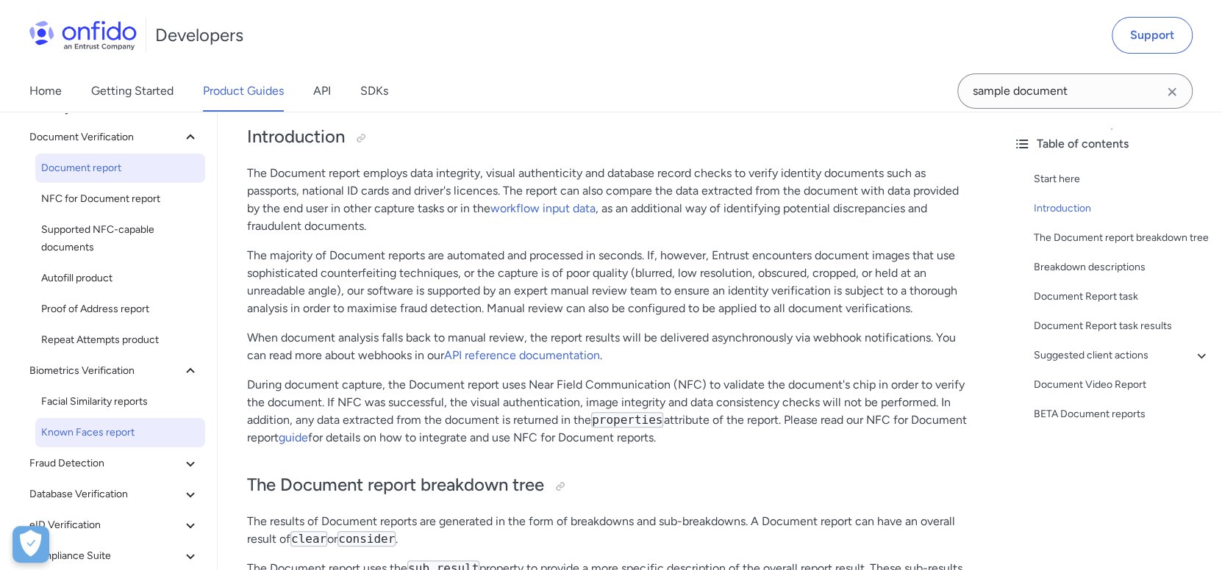
click at [110, 434] on span "Known Faces report" at bounding box center [120, 433] width 158 height 18
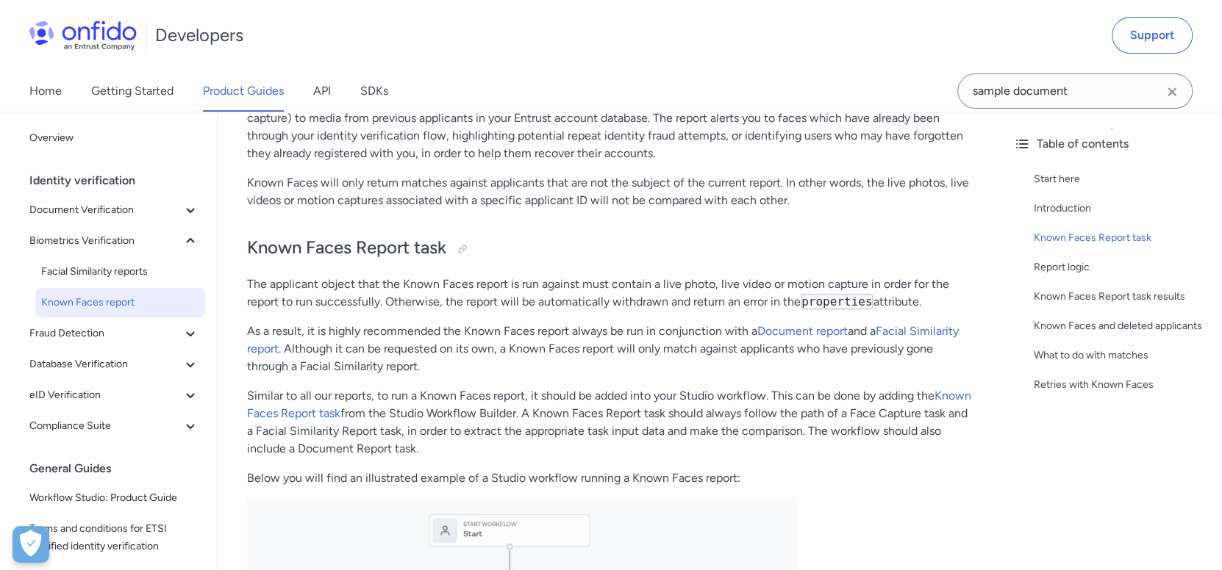
scroll to position [293, 0]
click at [59, 257] on link "Facial Similarity reports" at bounding box center [120, 271] width 170 height 29
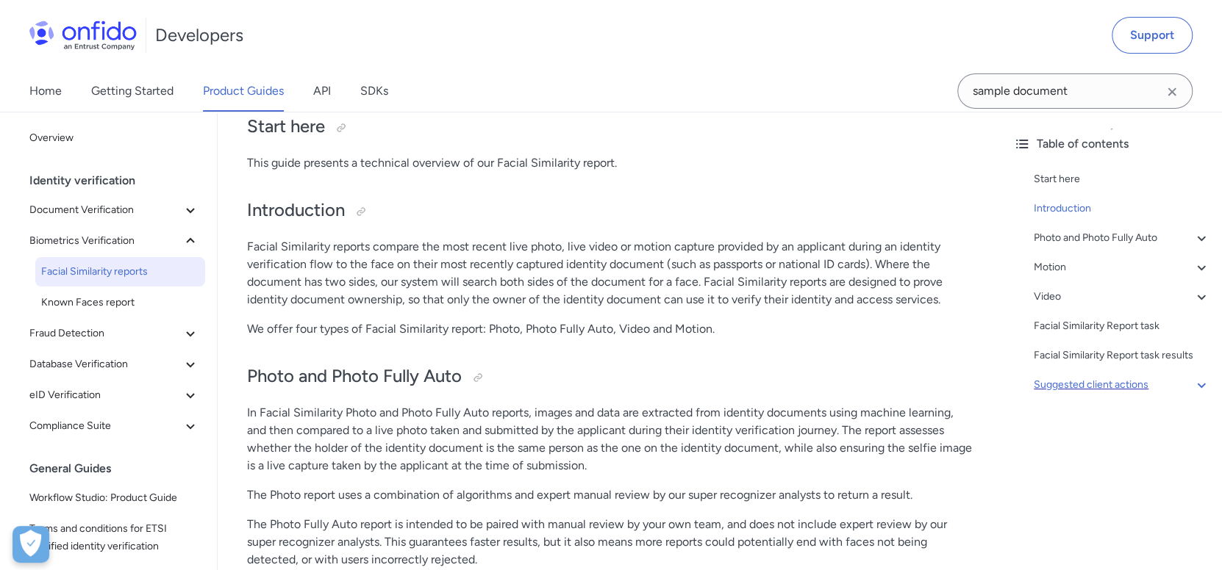
click at [1110, 379] on div "Suggested client actions" at bounding box center [1121, 385] width 176 height 18
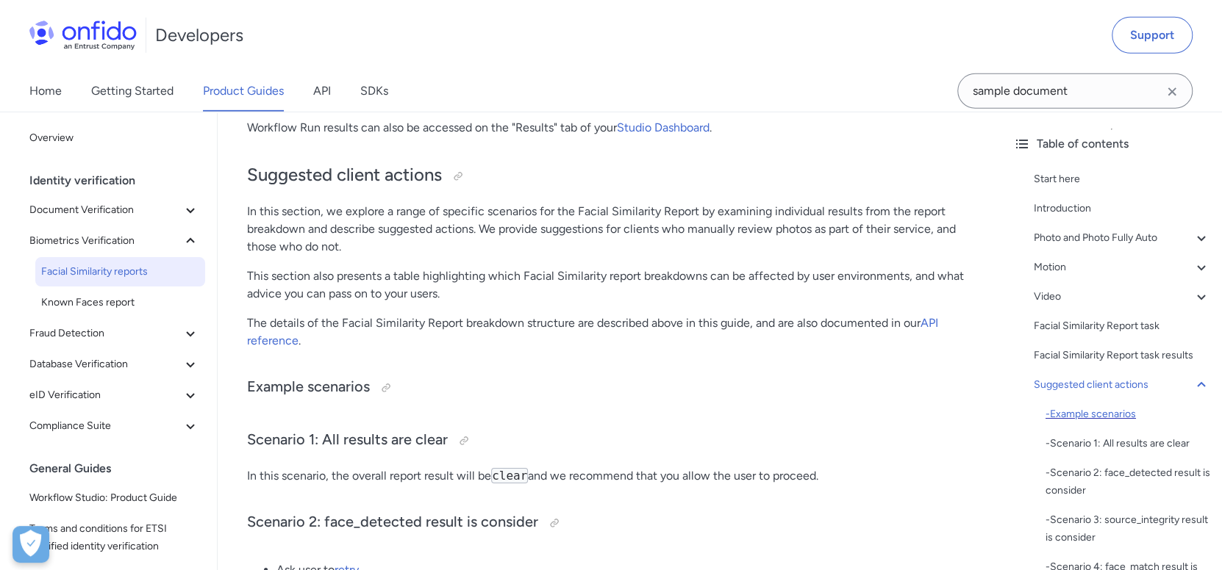
click at [1114, 415] on div "- Example scenarios" at bounding box center [1127, 415] width 165 height 18
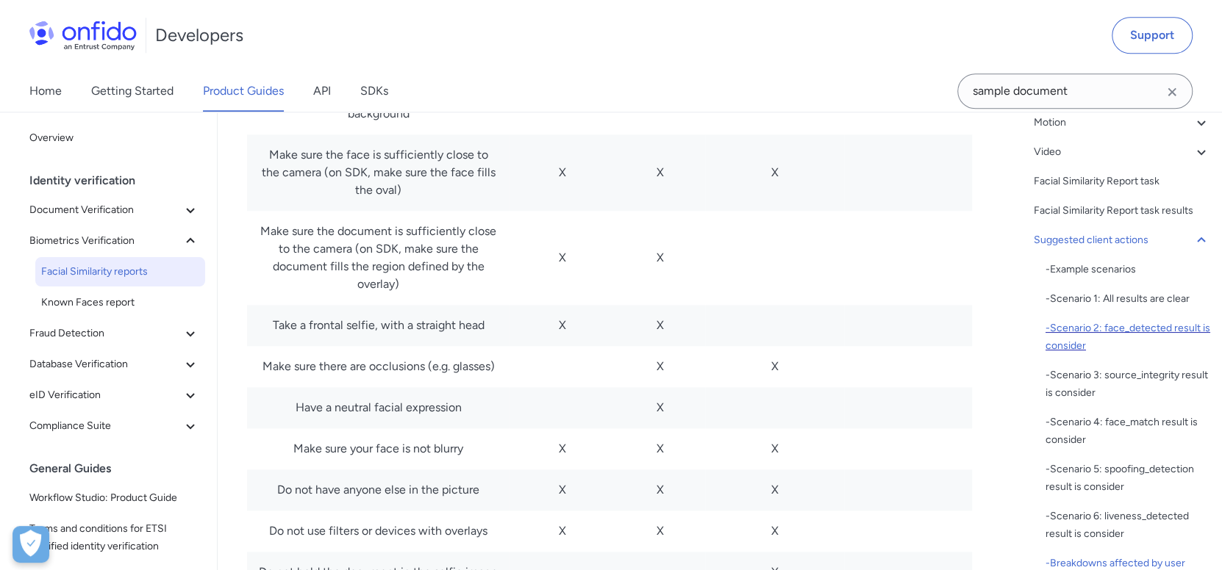
scroll to position [146, 0]
click at [1134, 233] on div "Suggested client actions" at bounding box center [1121, 240] width 176 height 18
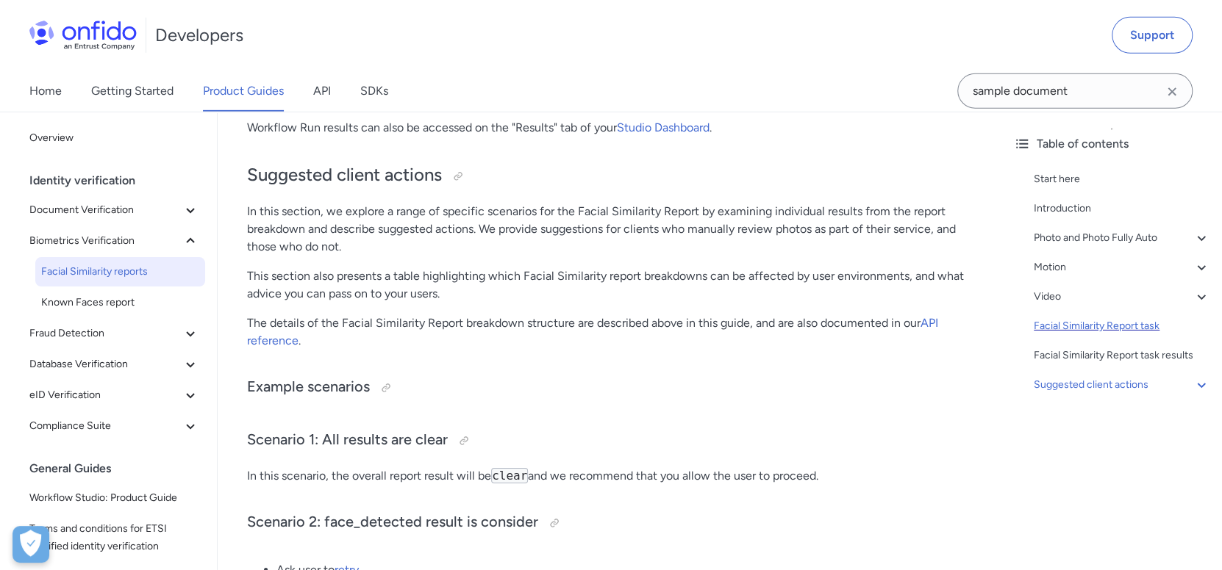
click at [1124, 326] on div "Facial Similarity Report task" at bounding box center [1121, 327] width 176 height 18
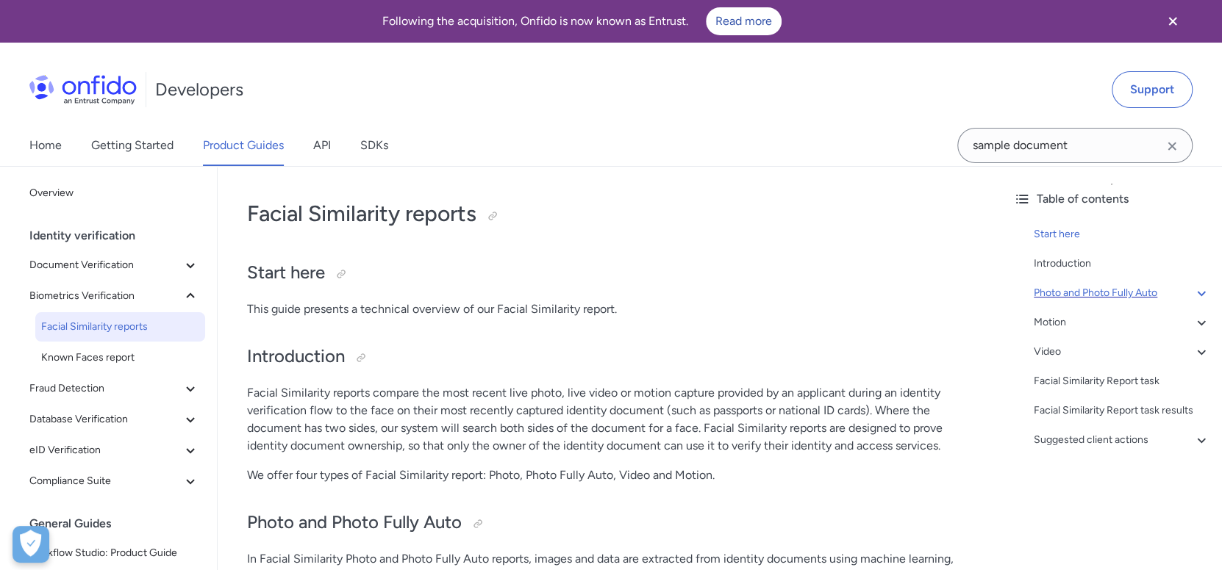
click at [1066, 298] on div "Photo and Photo Fully Auto" at bounding box center [1121, 293] width 176 height 18
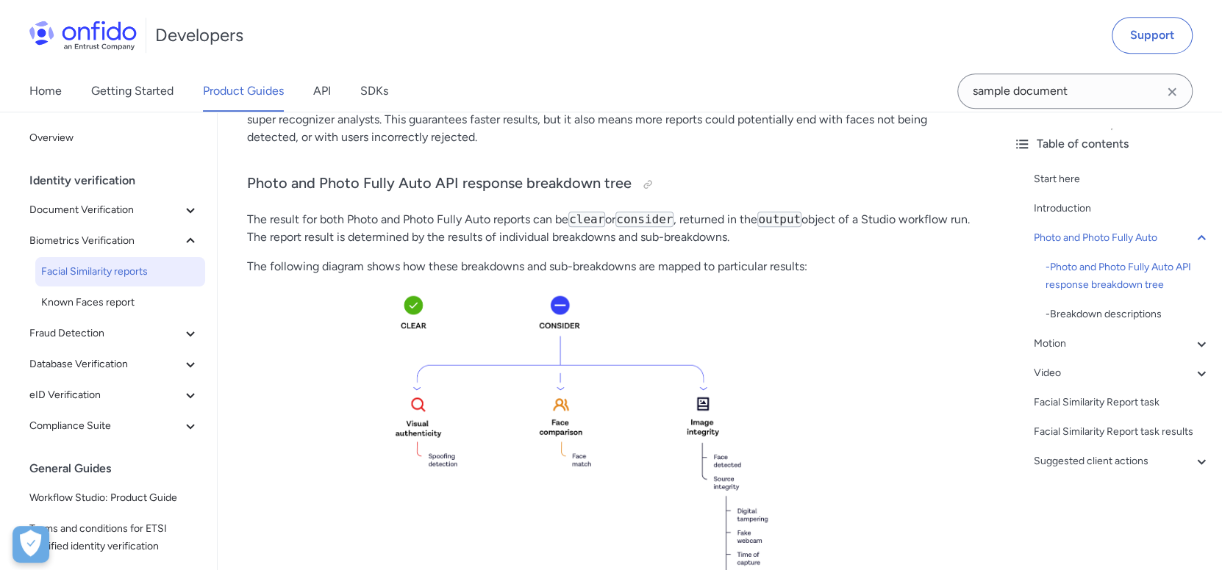
scroll to position [570, 0]
click at [387, 88] on link "SDKs" at bounding box center [374, 91] width 28 height 41
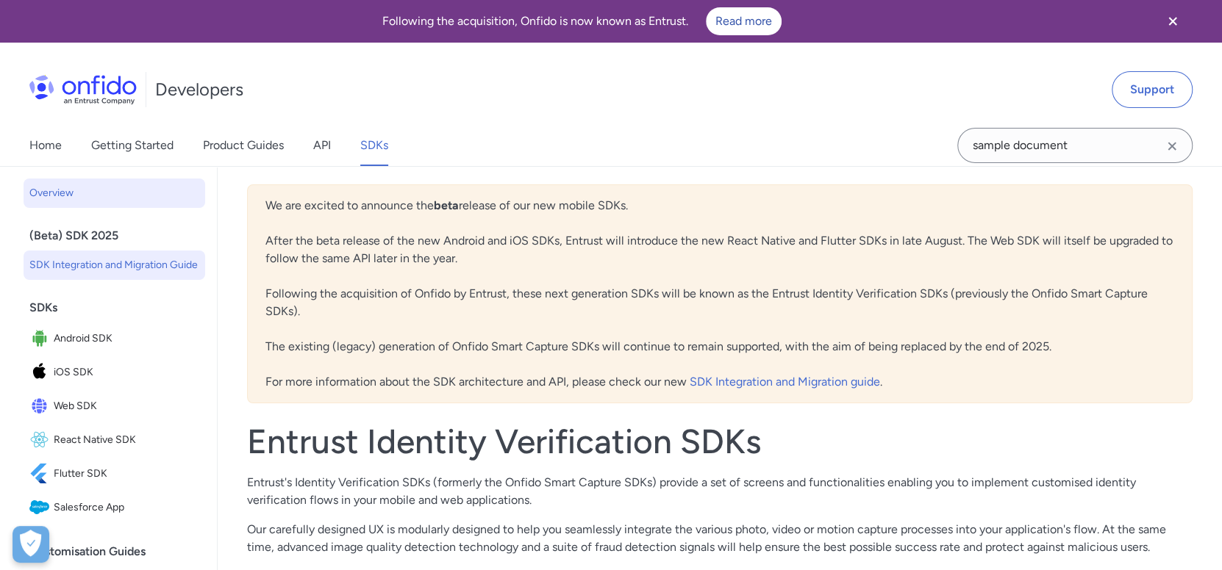
click at [136, 271] on span "SDK Integration and Migration Guide" at bounding box center [114, 266] width 170 height 18
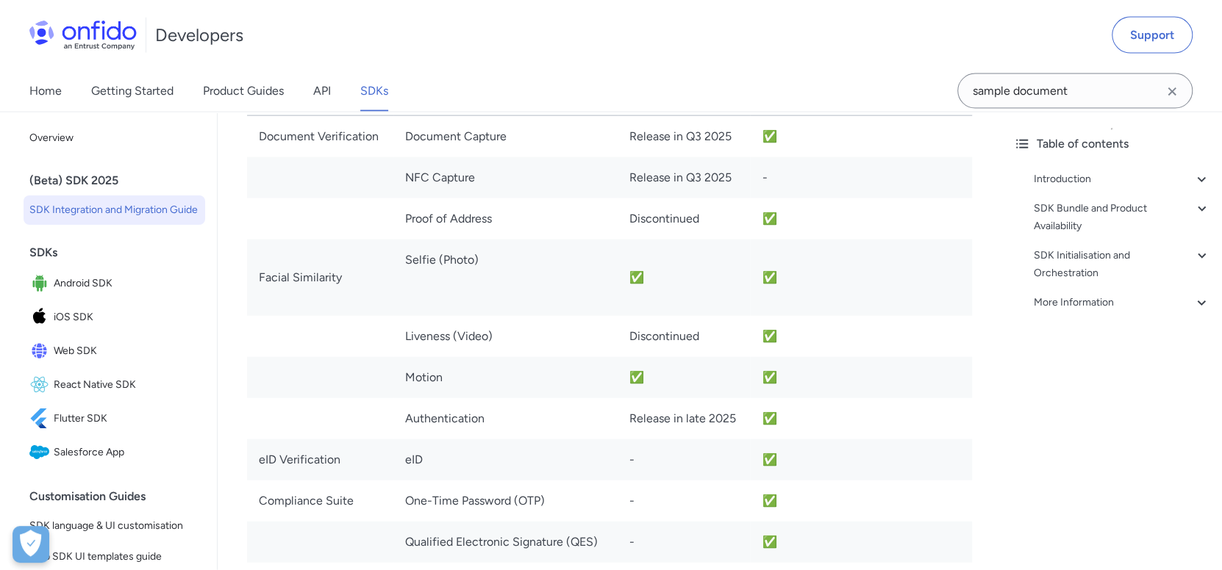
scroll to position [2205, 0]
drag, startPoint x: 327, startPoint y: 259, endPoint x: 879, endPoint y: 294, distance: 553.1
click at [879, 294] on tr "Facial Similarity Selfie (Photo) ✅ ✅" at bounding box center [609, 278] width 725 height 76
click at [445, 298] on td "Selfie (Photo)" at bounding box center [505, 278] width 225 height 76
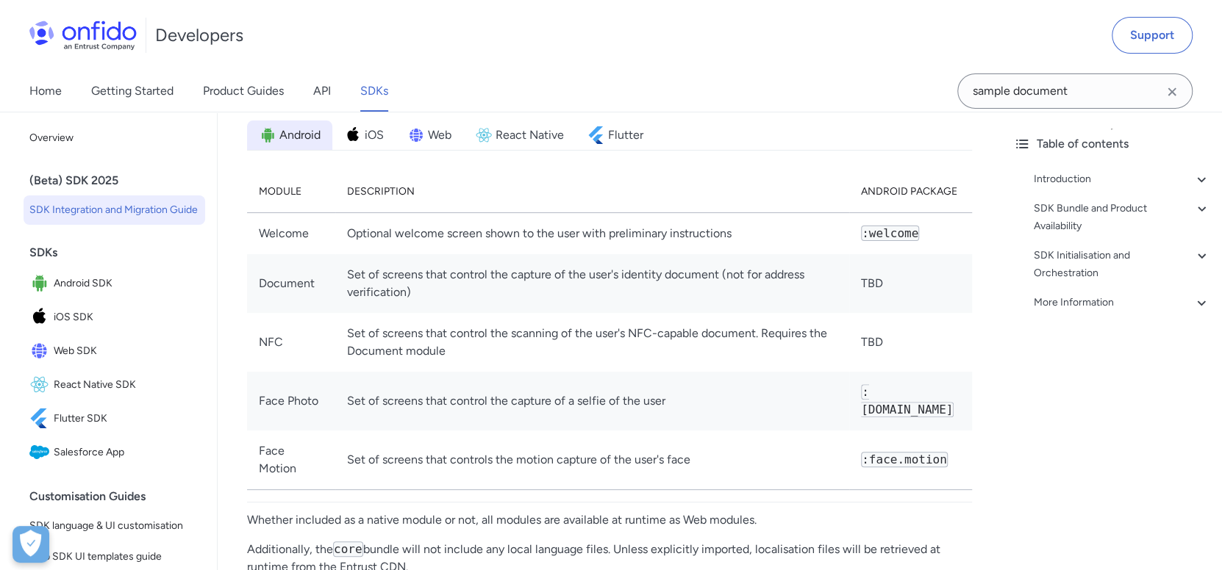
scroll to position [3897, 0]
click at [331, 122] on li "Android" at bounding box center [289, 136] width 85 height 29
click at [463, 127] on li "Web" at bounding box center [429, 136] width 68 height 29
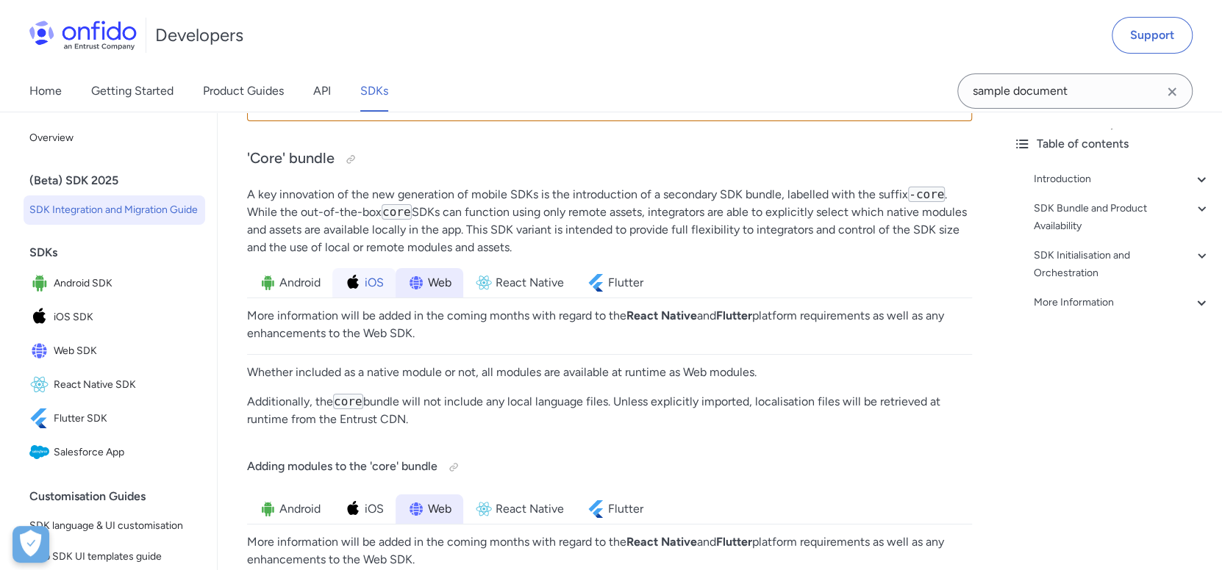
click at [353, 274] on img at bounding box center [353, 283] width 18 height 18
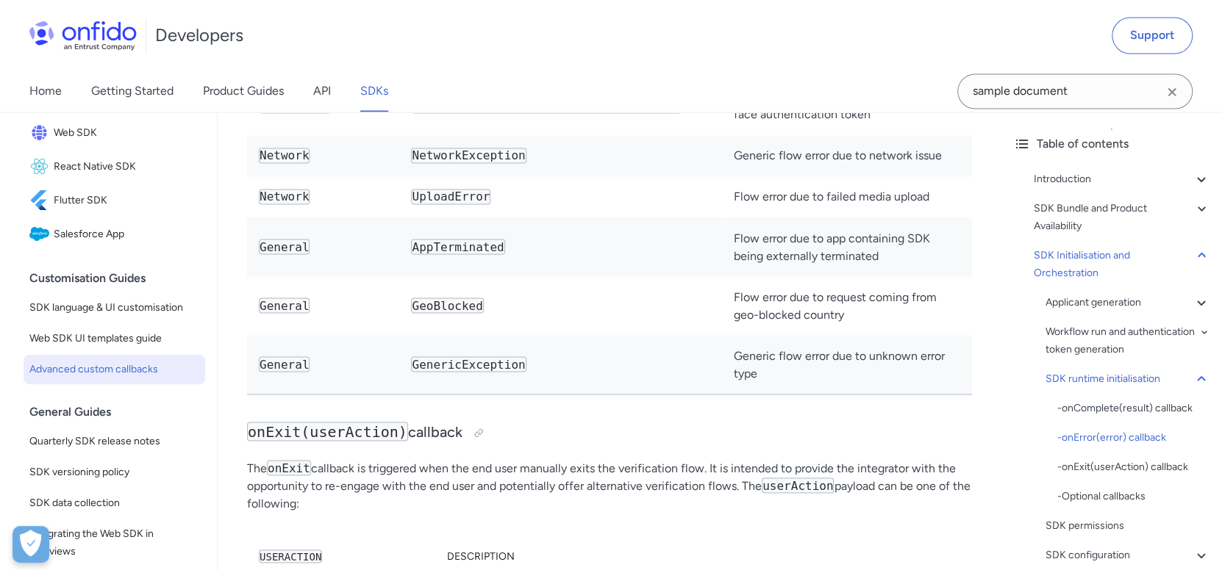
scroll to position [219, 0]
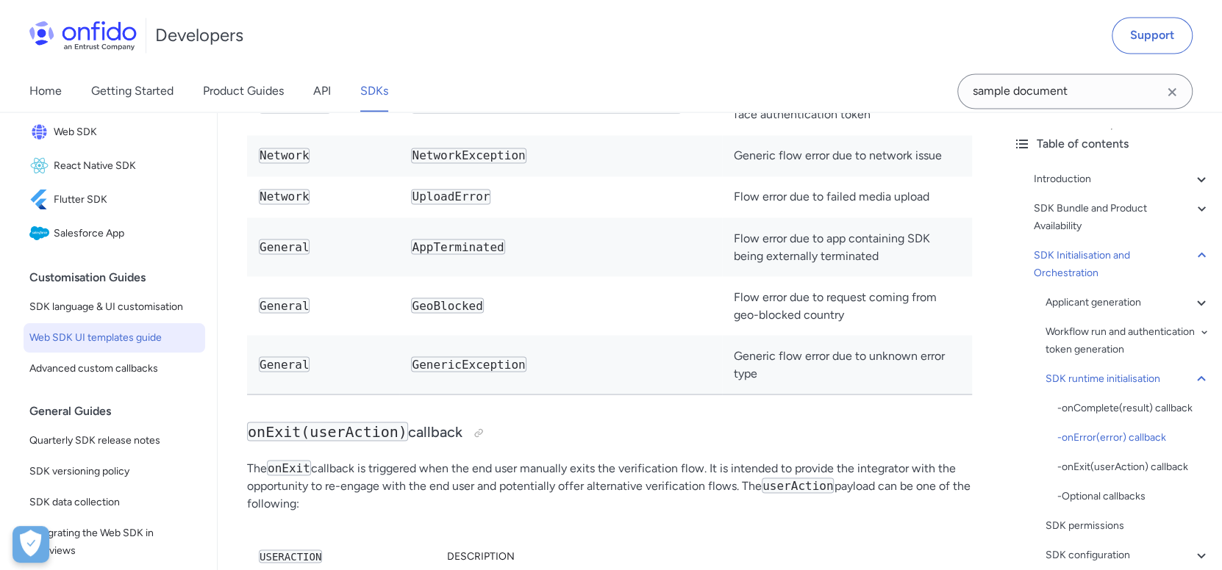
click at [101, 347] on span "Web SDK UI templates guide" at bounding box center [114, 338] width 170 height 18
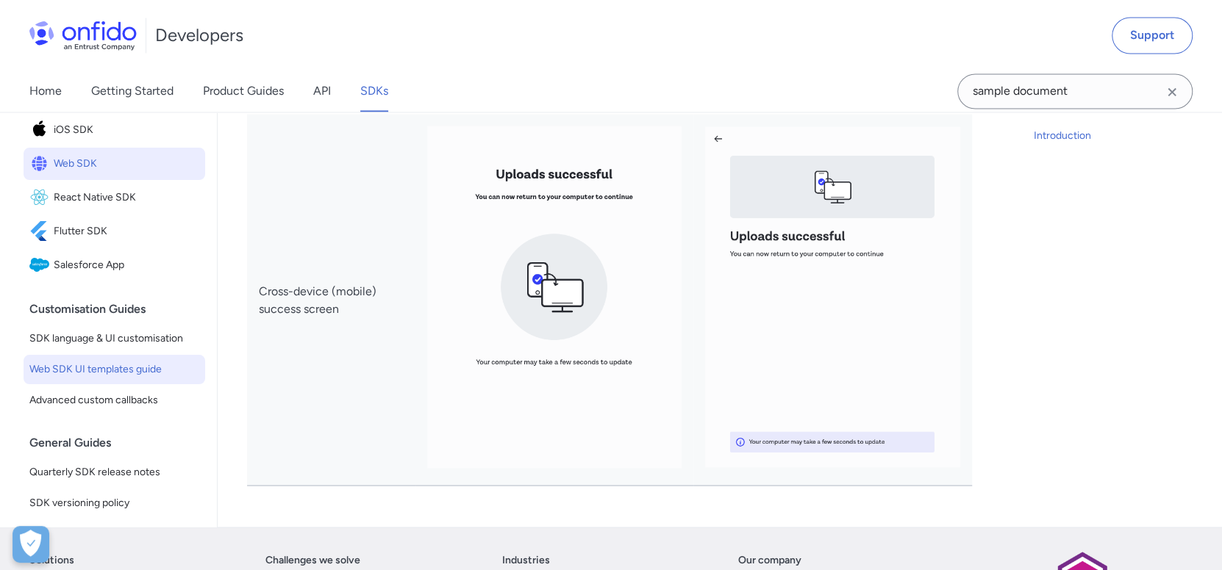
scroll to position [146, 0]
click at [130, 346] on span "SDK language & UI customisation" at bounding box center [114, 338] width 170 height 18
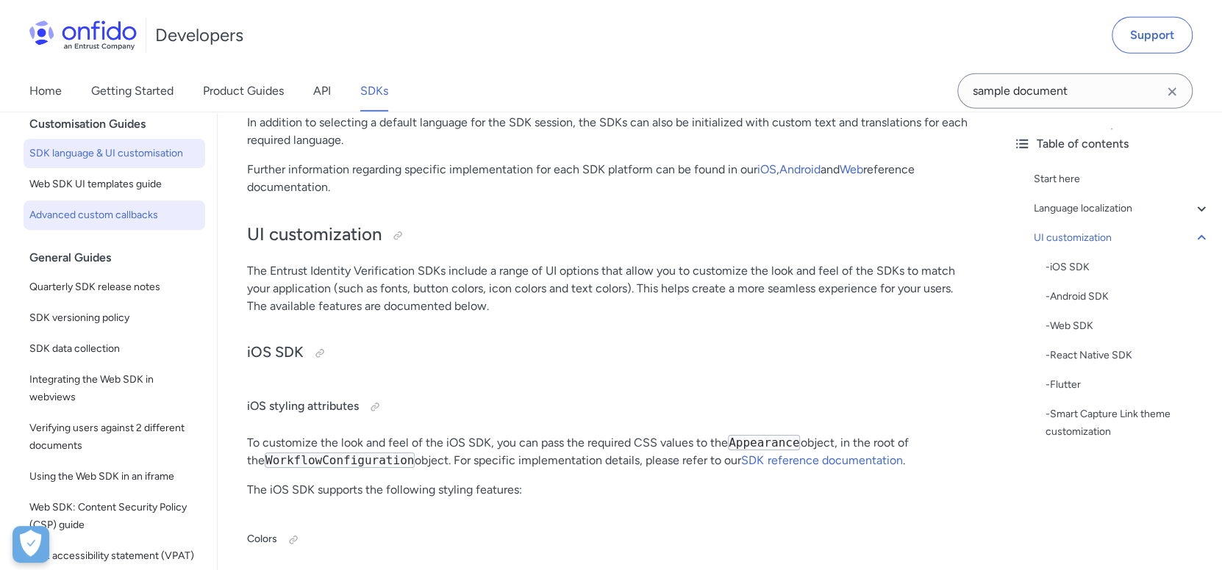
scroll to position [370, 0]
click at [96, 224] on span "Advanced custom callbacks" at bounding box center [114, 216] width 170 height 18
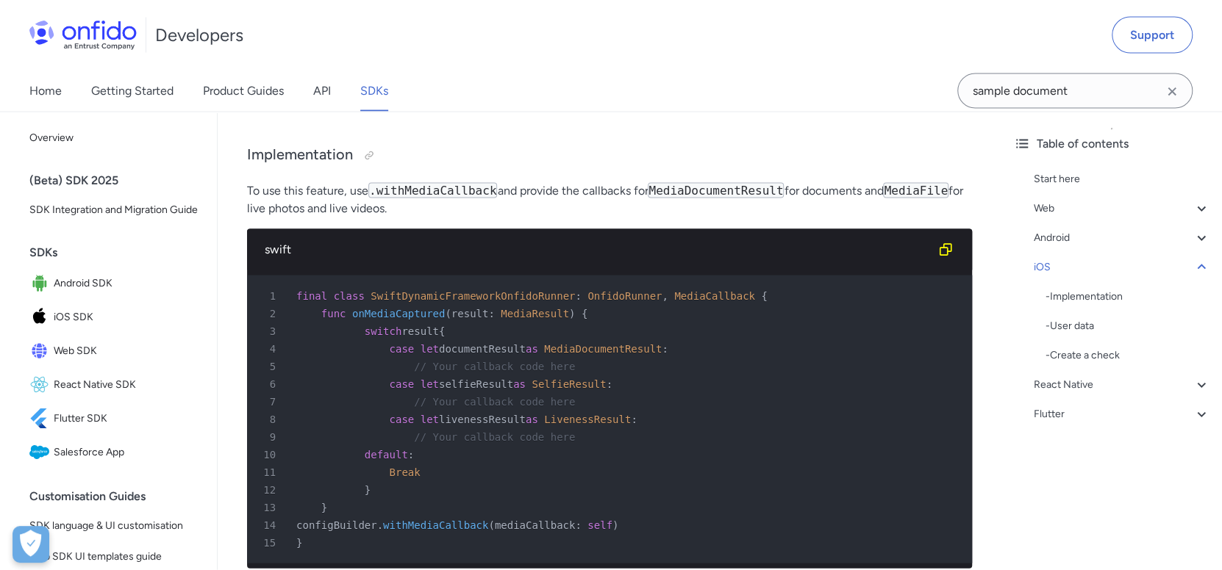
scroll to position [5658, 0]
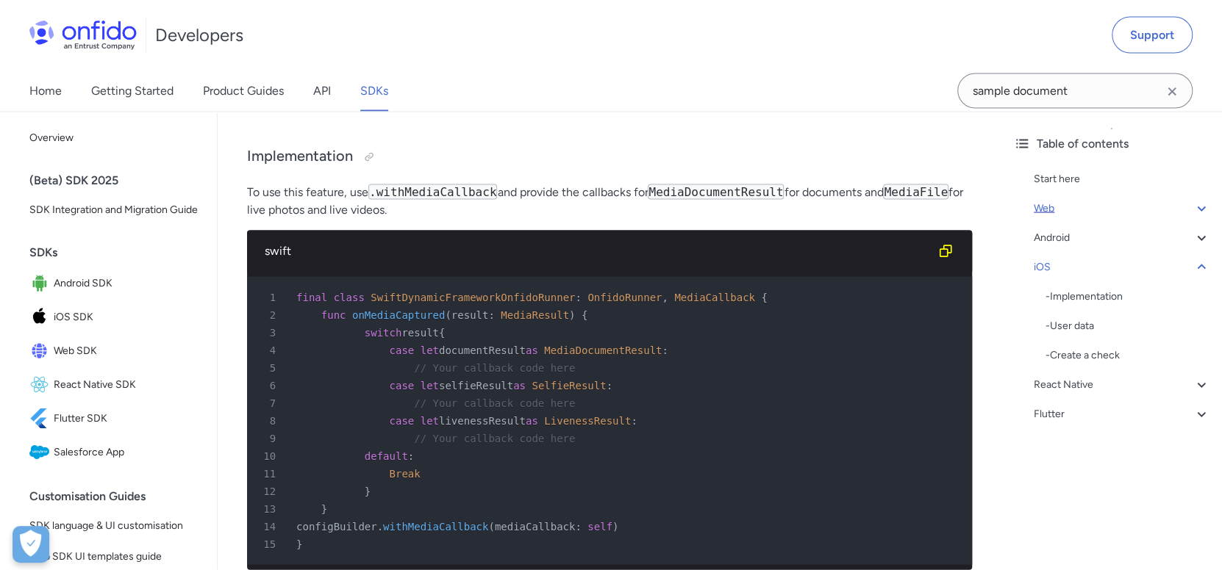
click at [1048, 205] on div "Start here Web - Implementation - Cross-device flow - User data - Create a chec…" at bounding box center [1111, 300] width 197 height 270
click at [1048, 205] on div "Web" at bounding box center [1121, 209] width 176 height 18
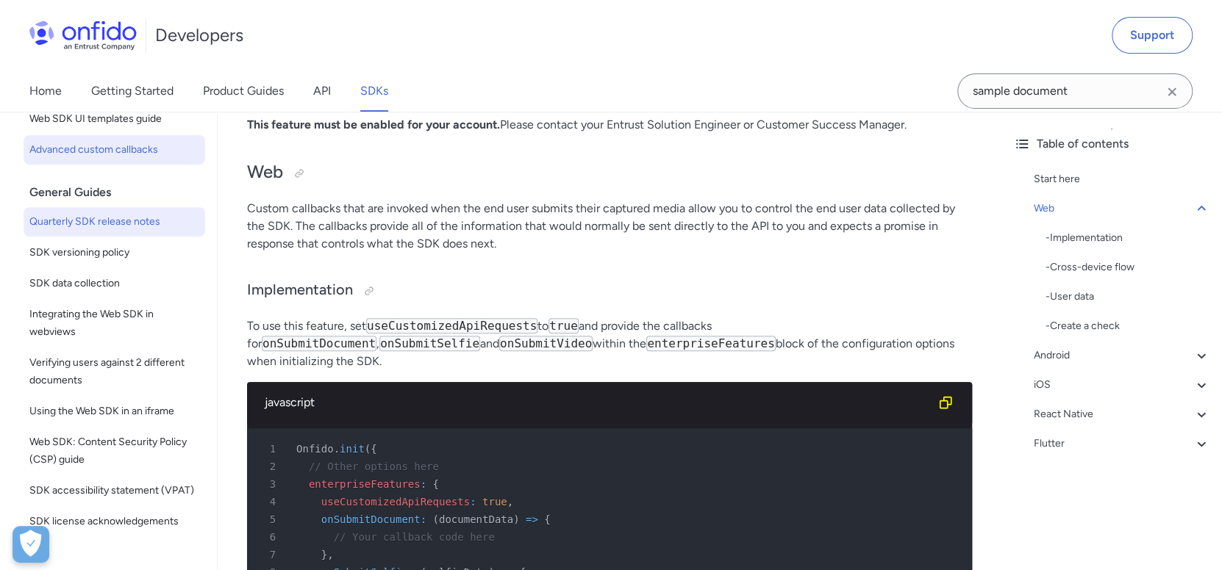
scroll to position [438, 0]
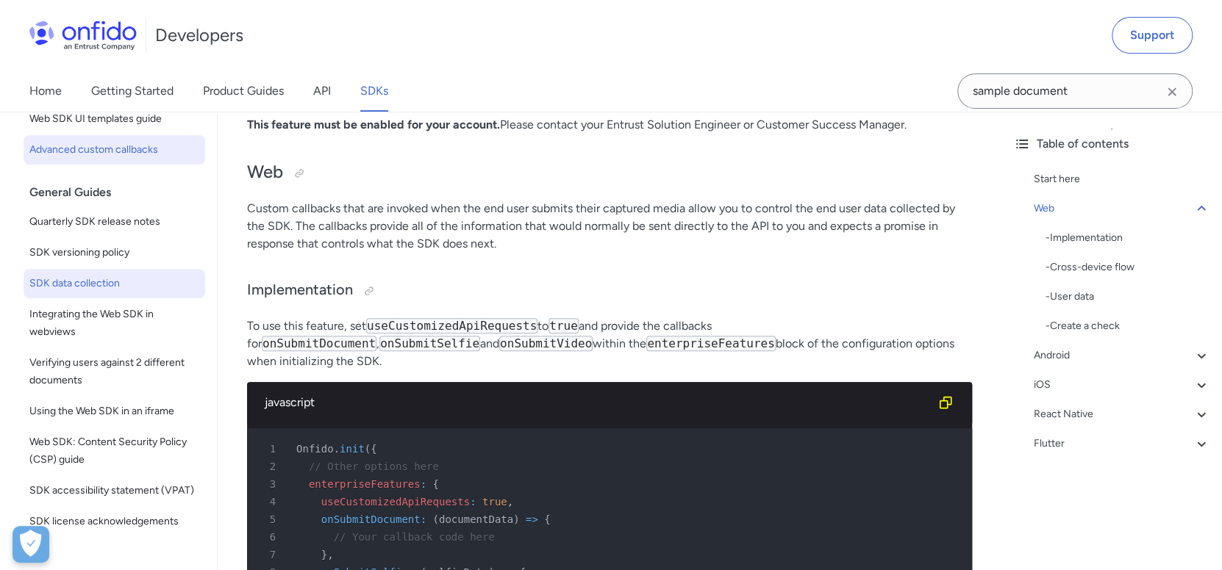
click at [134, 293] on span "SDK data collection" at bounding box center [114, 284] width 170 height 18
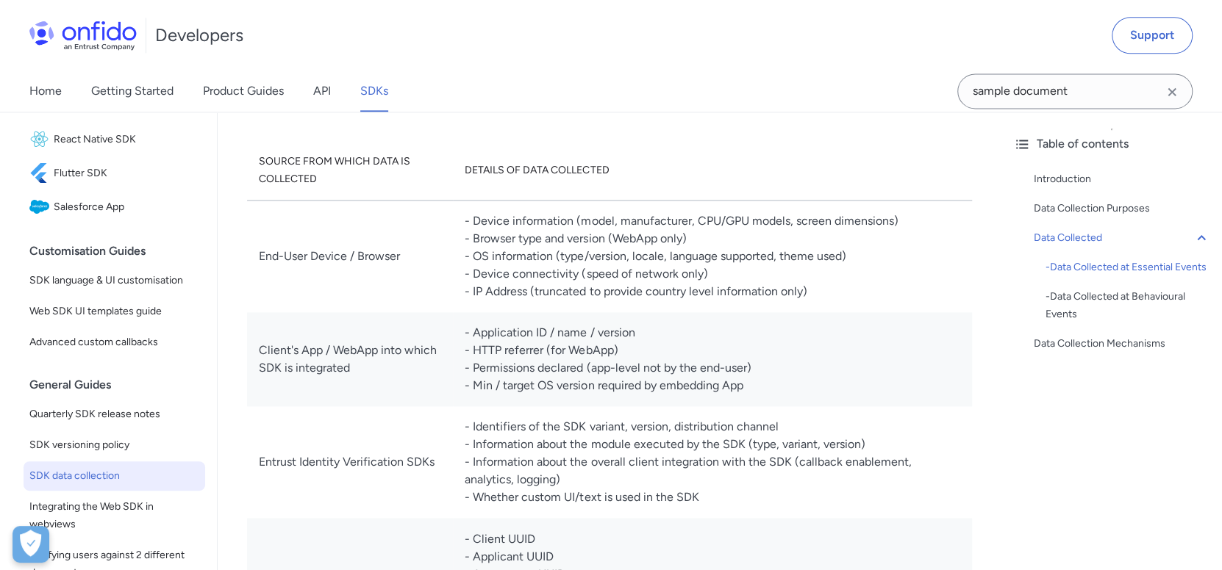
scroll to position [511, 0]
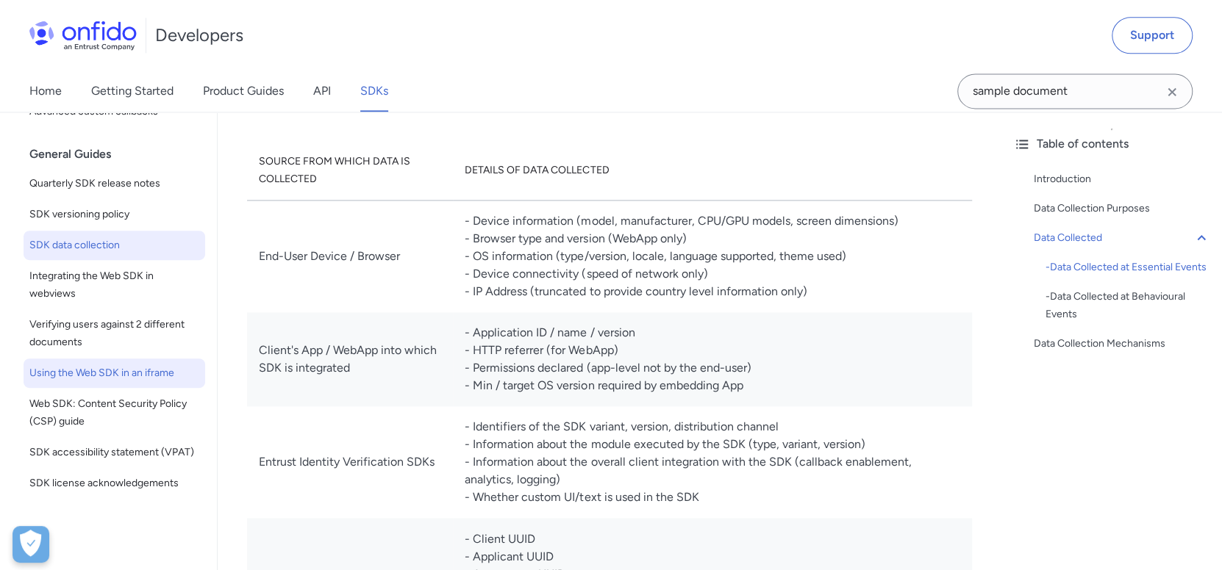
click at [160, 365] on span "Using the Web SDK in an iframe" at bounding box center [114, 374] width 170 height 18
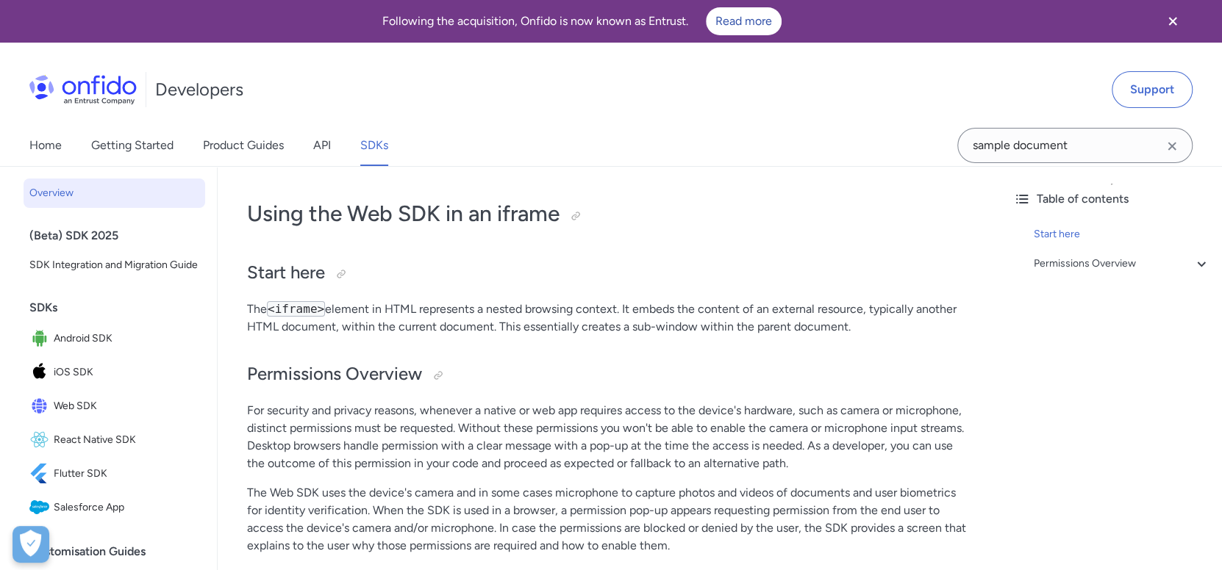
click at [46, 196] on span "Overview" at bounding box center [114, 193] width 170 height 18
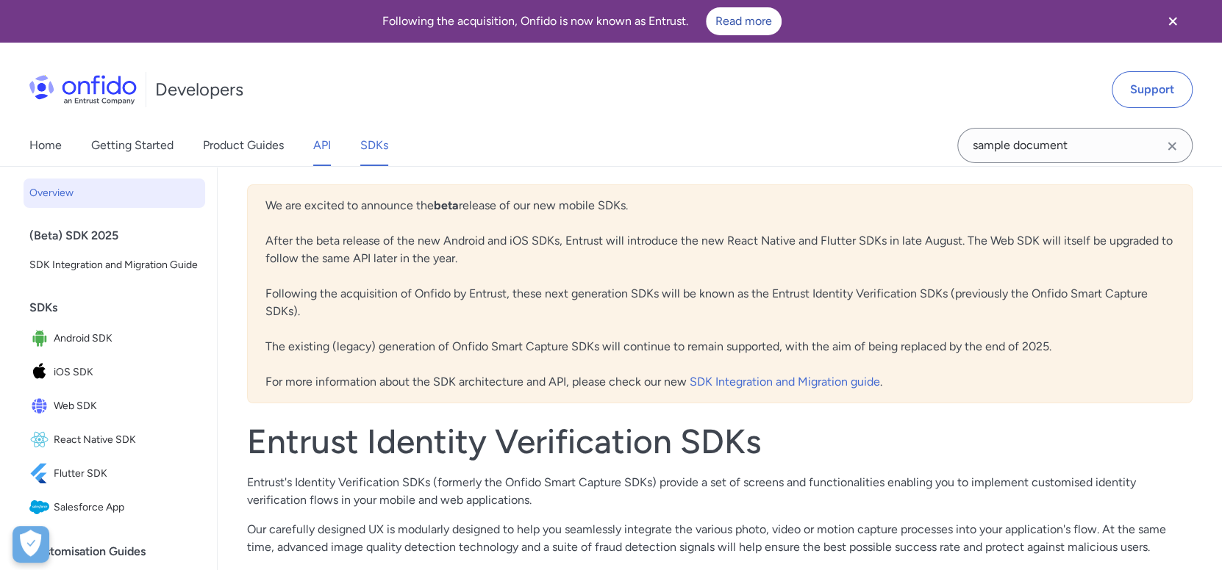
click at [326, 150] on link "API" at bounding box center [322, 145] width 18 height 41
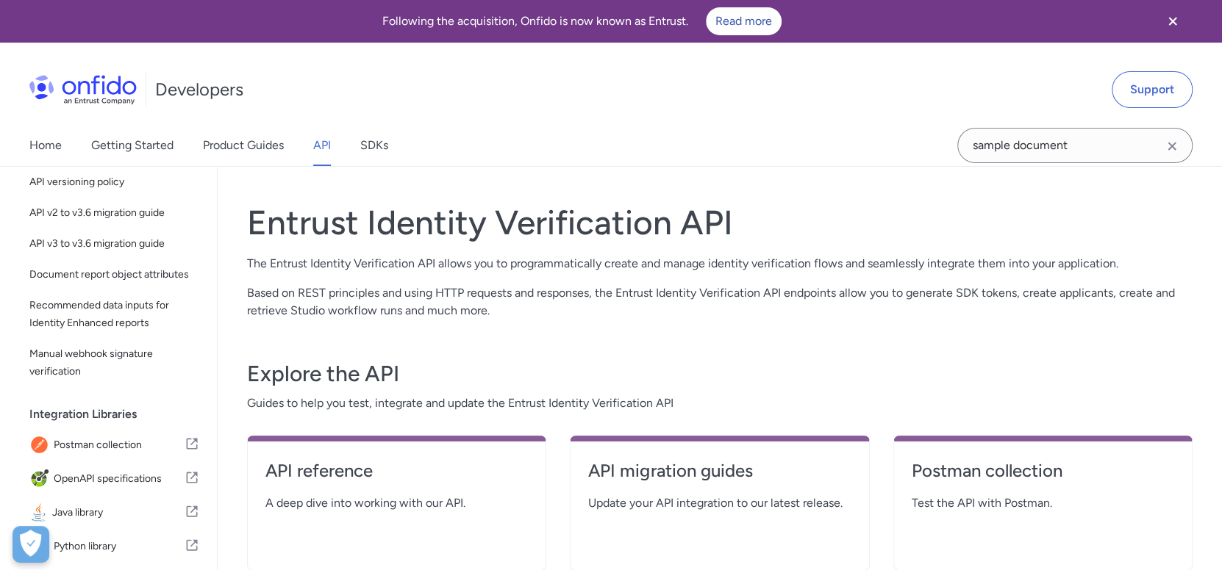
scroll to position [146, 0]
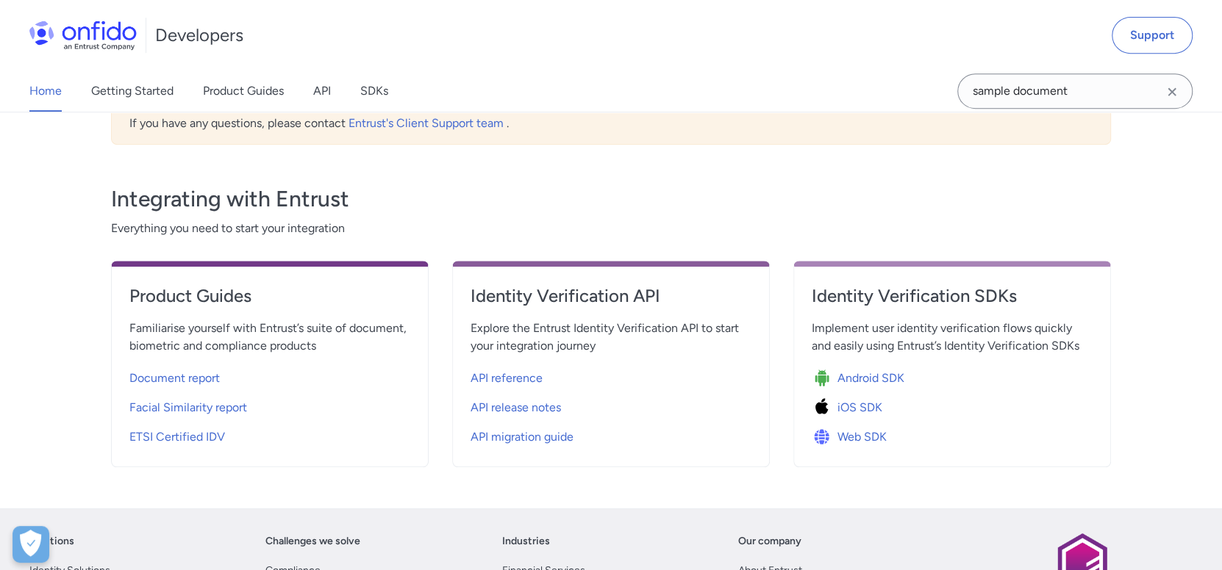
scroll to position [438, 0]
click at [209, 299] on h4 "Product Guides" at bounding box center [269, 296] width 281 height 24
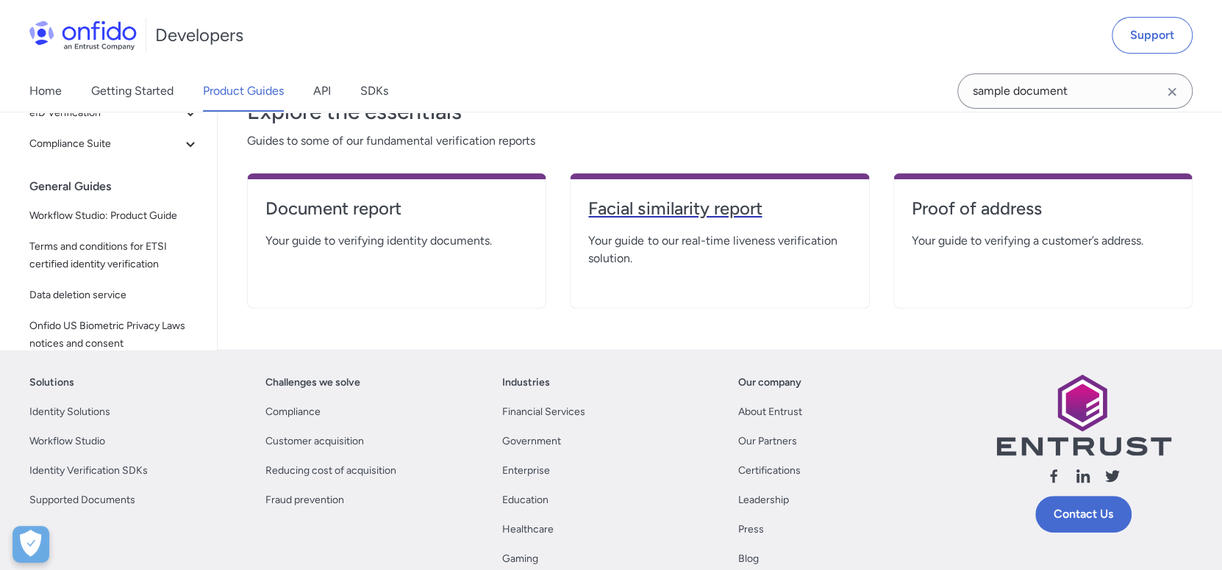
scroll to position [293, 0]
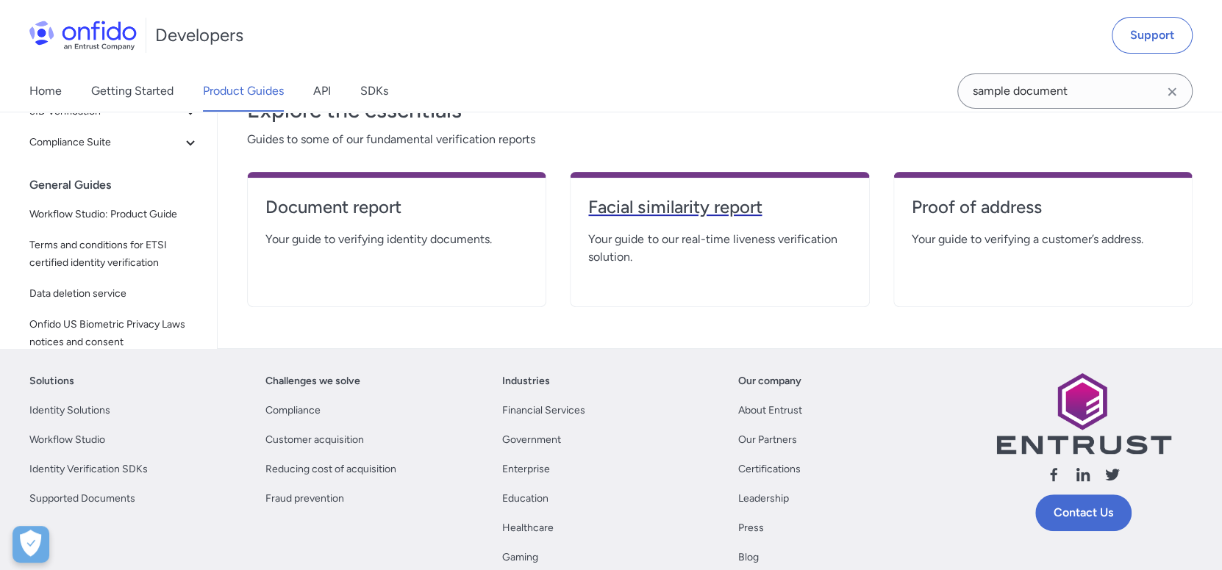
click at [730, 213] on h4 "Facial similarity report" at bounding box center [719, 208] width 262 height 24
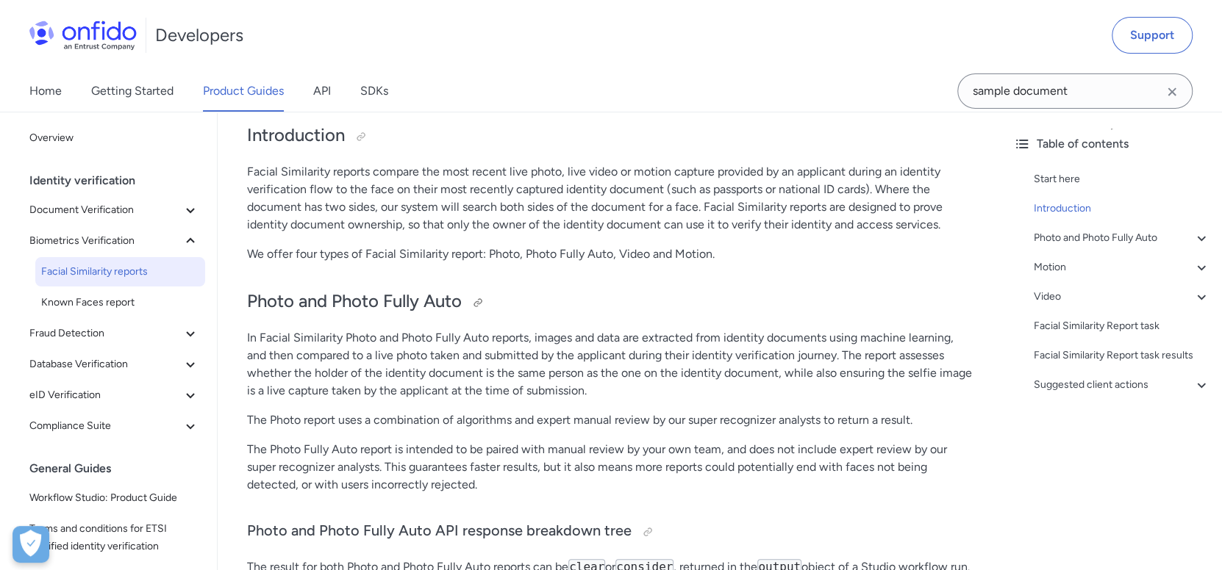
scroll to position [221, 0]
click at [320, 86] on link "API" at bounding box center [322, 91] width 18 height 41
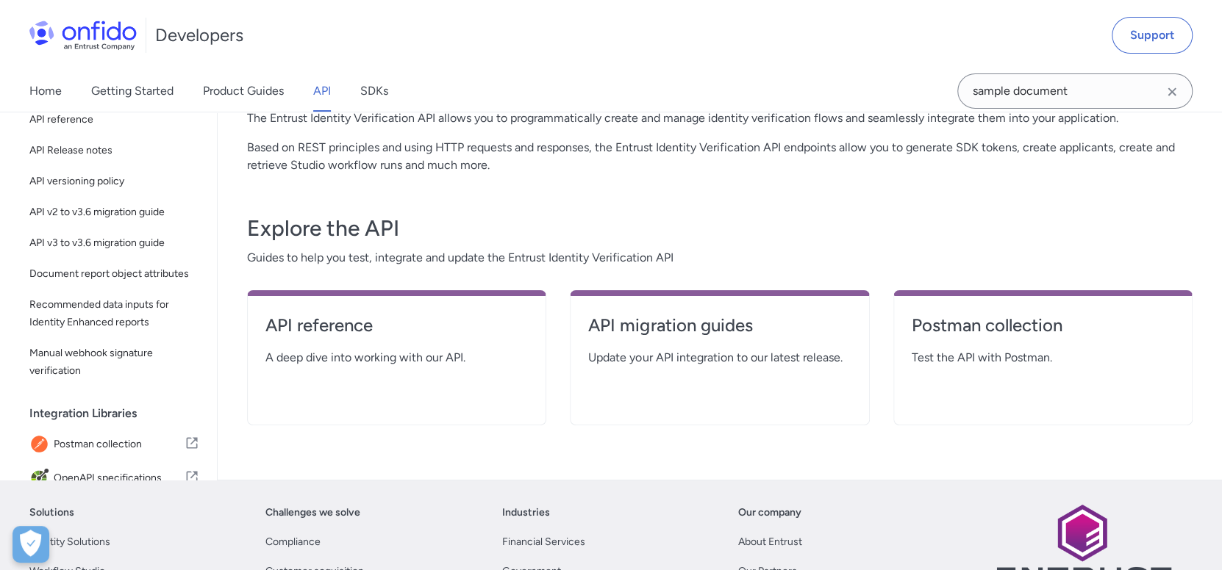
scroll to position [146, 0]
click at [332, 329] on h4 "API reference" at bounding box center [396, 326] width 262 height 24
select select "http"
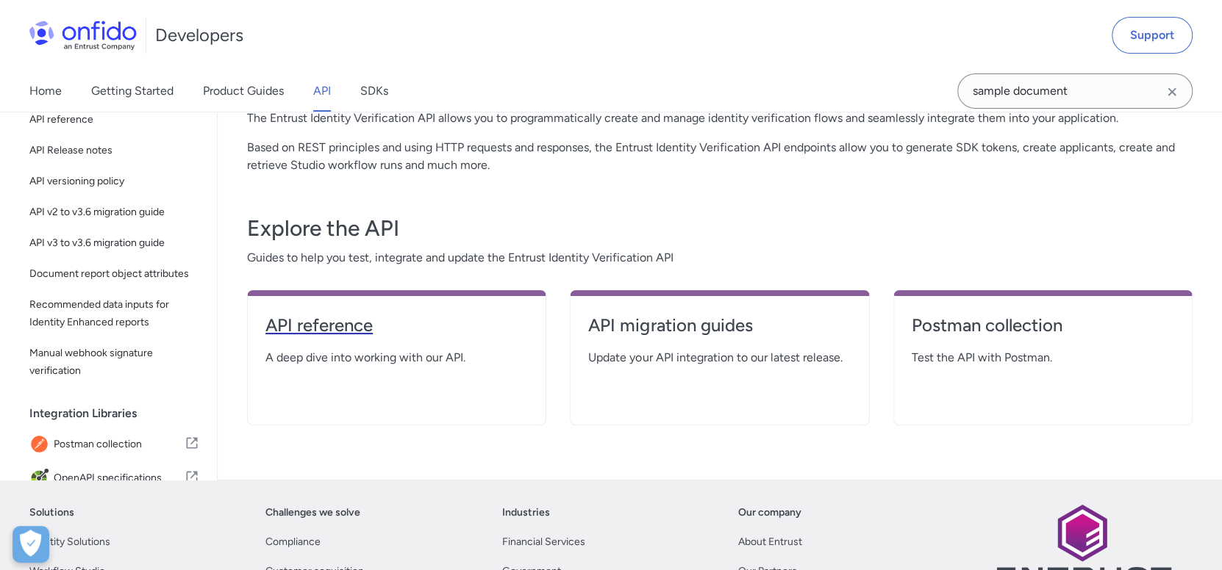
select select "http"
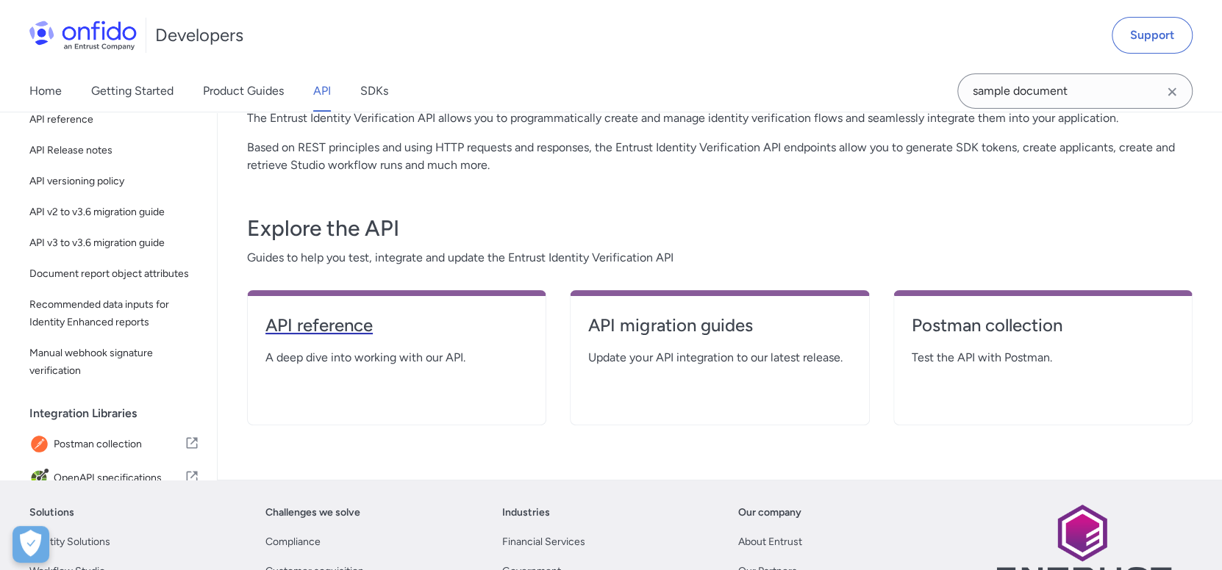
select select "http"
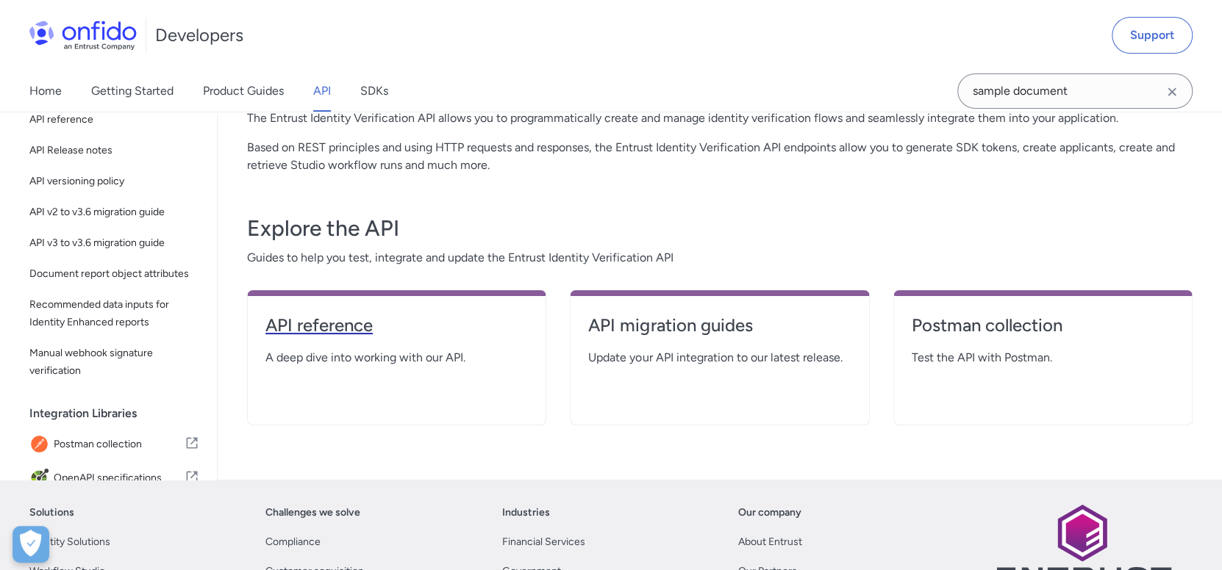
select select "http"
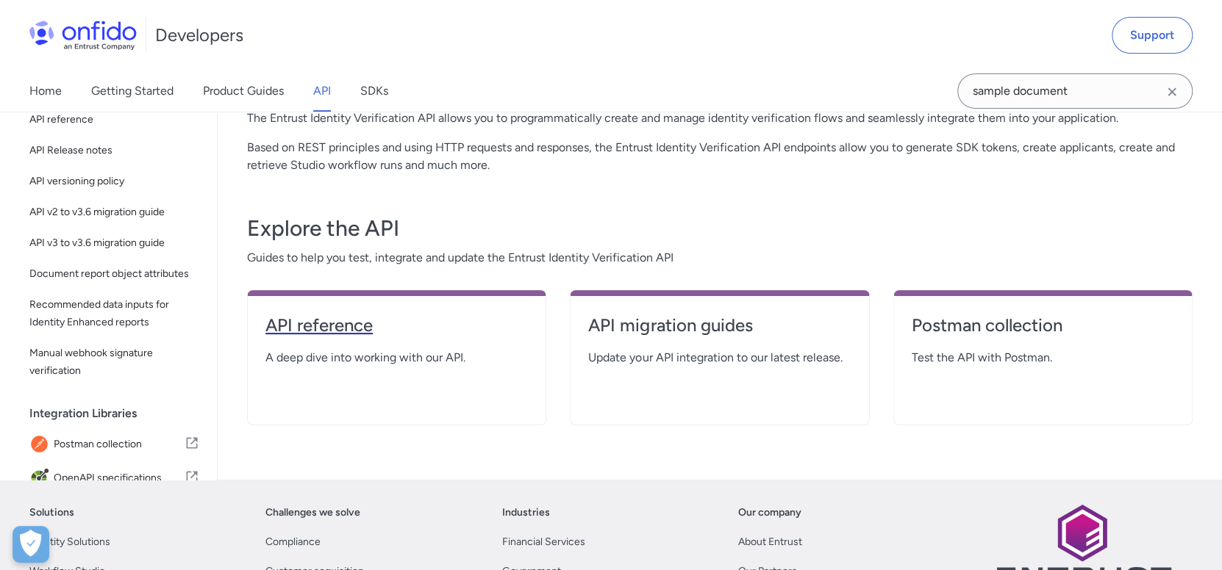
select select "http"
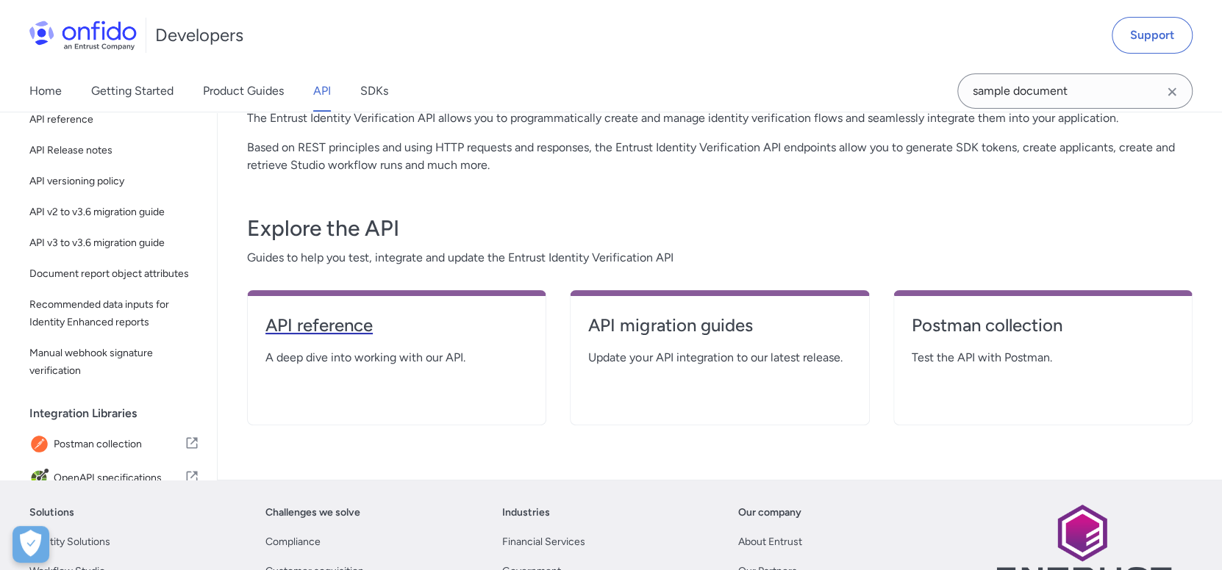
select select "http"
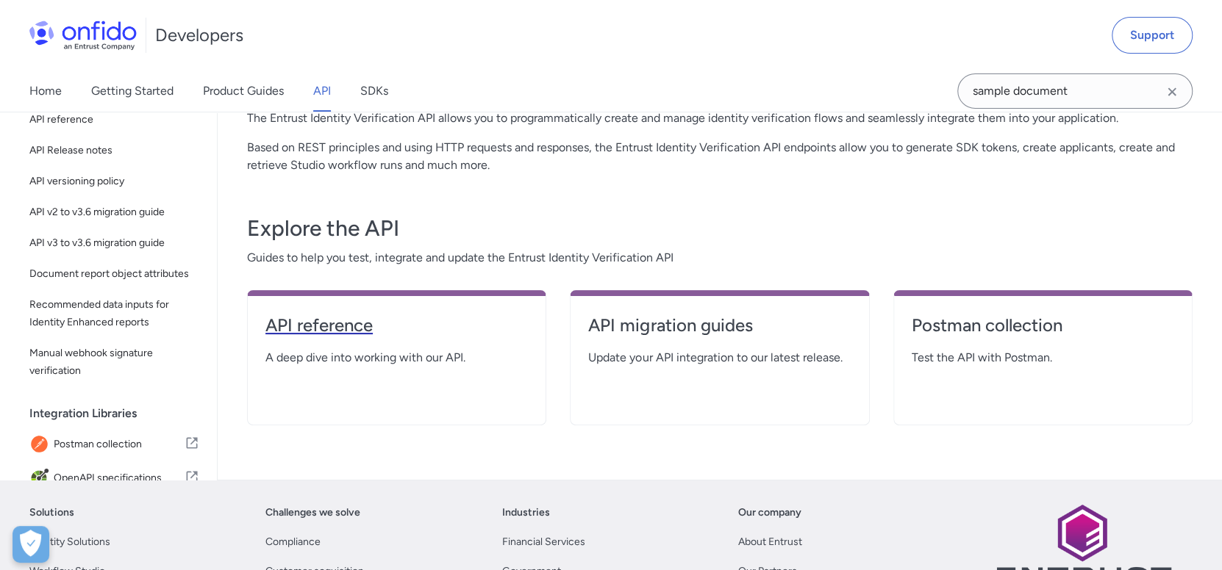
select select "http"
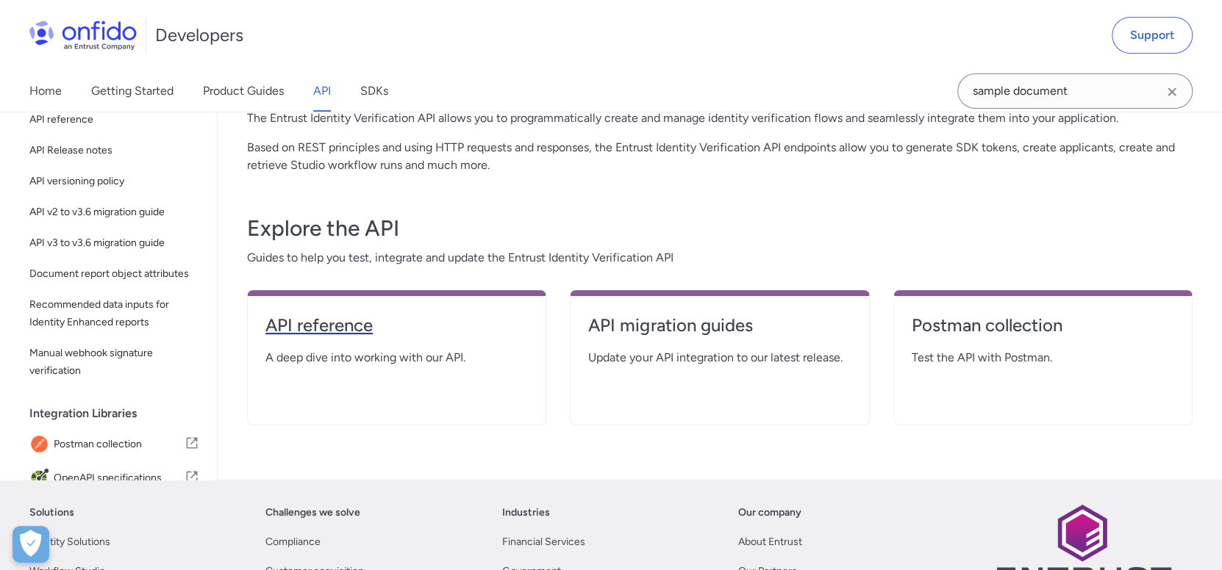
select select "http"
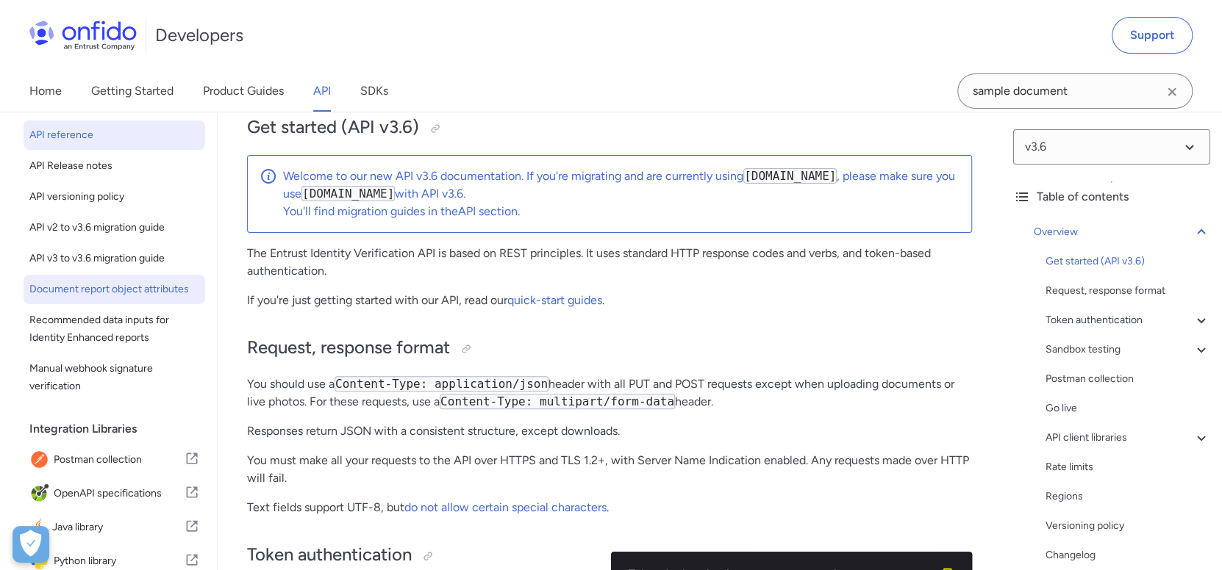
scroll to position [74, 0]
click at [1129, 290] on div "Request, response format" at bounding box center [1127, 291] width 165 height 18
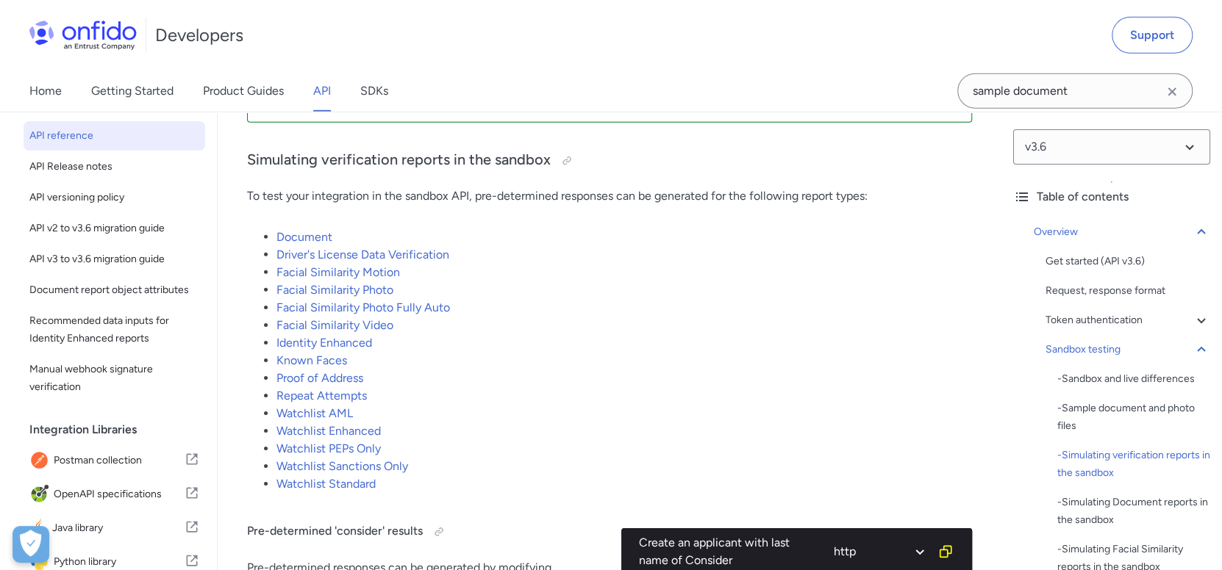
scroll to position [2974, 0]
click at [370, 285] on link "Facial Similarity Photo" at bounding box center [334, 291] width 117 height 14
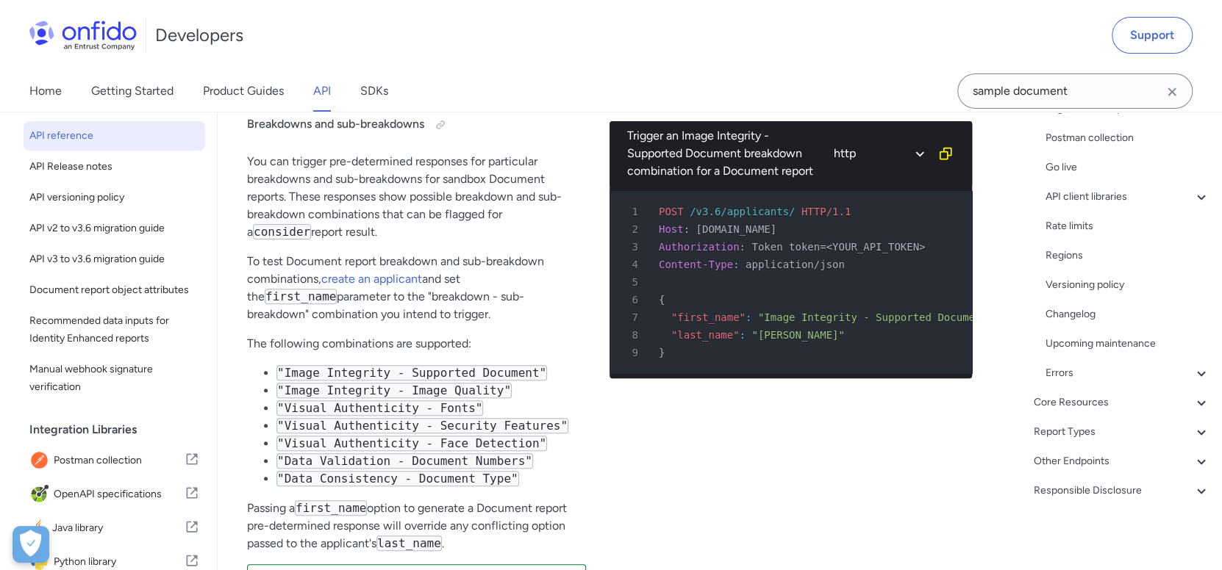
scroll to position [3938, 0]
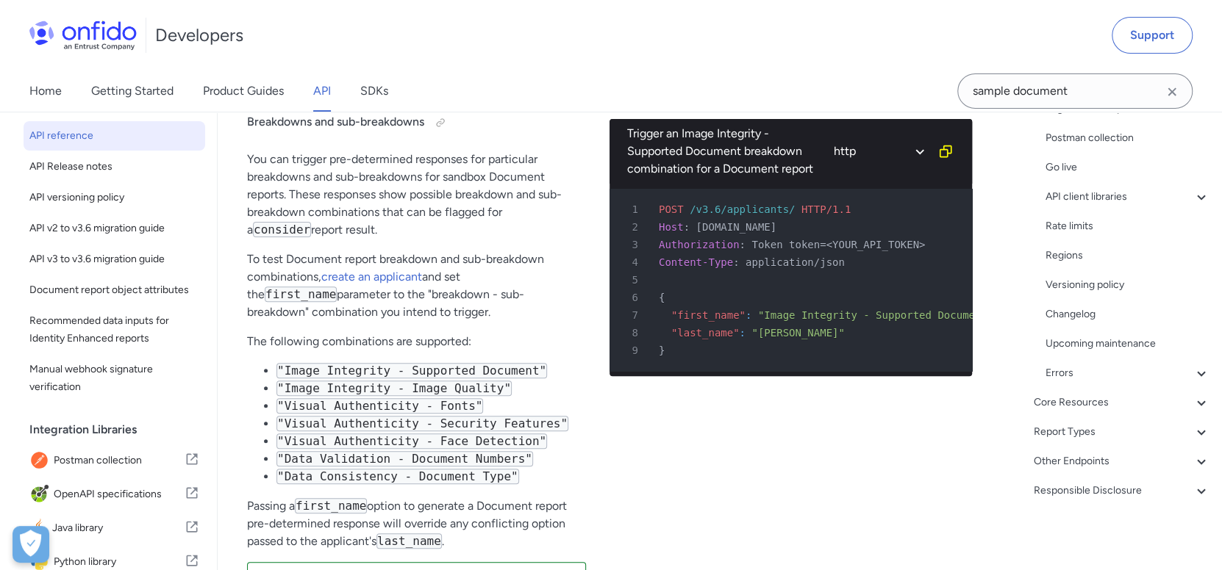
click at [1193, 436] on icon at bounding box center [1201, 432] width 18 height 18
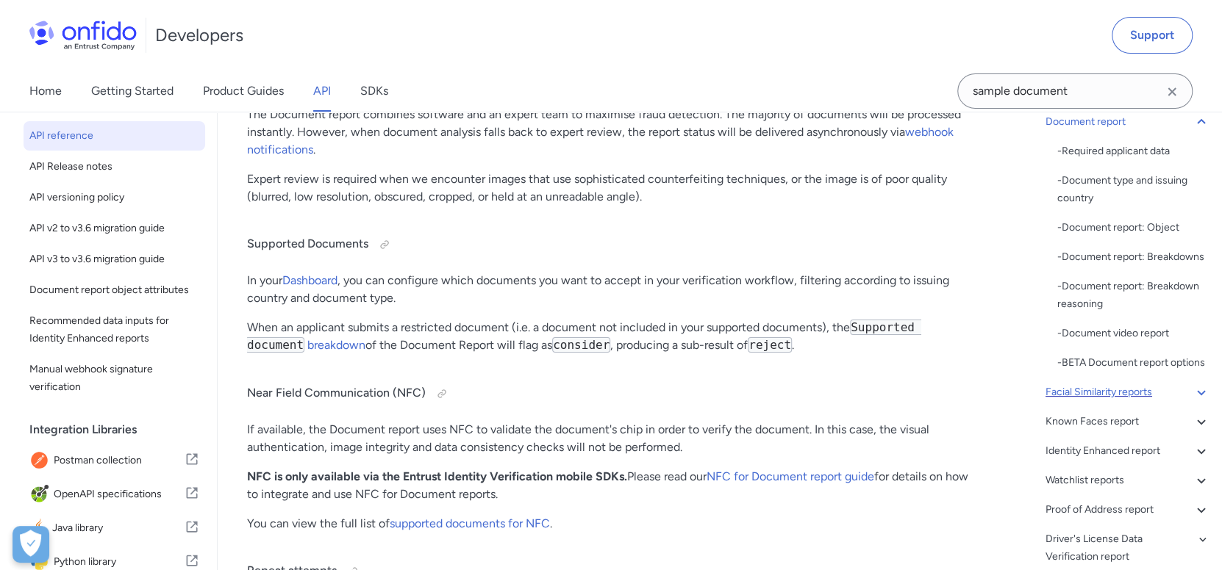
scroll to position [197, 0]
click at [1192, 403] on icon at bounding box center [1201, 394] width 18 height 18
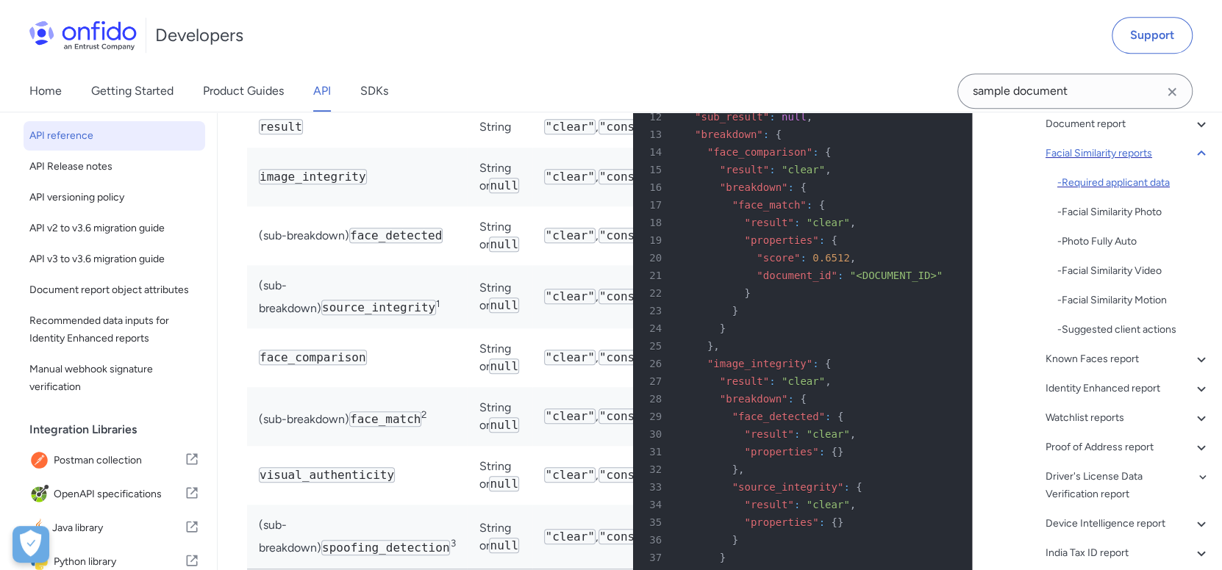
click at [1089, 181] on div "- Required applicant data" at bounding box center [1133, 183] width 153 height 18
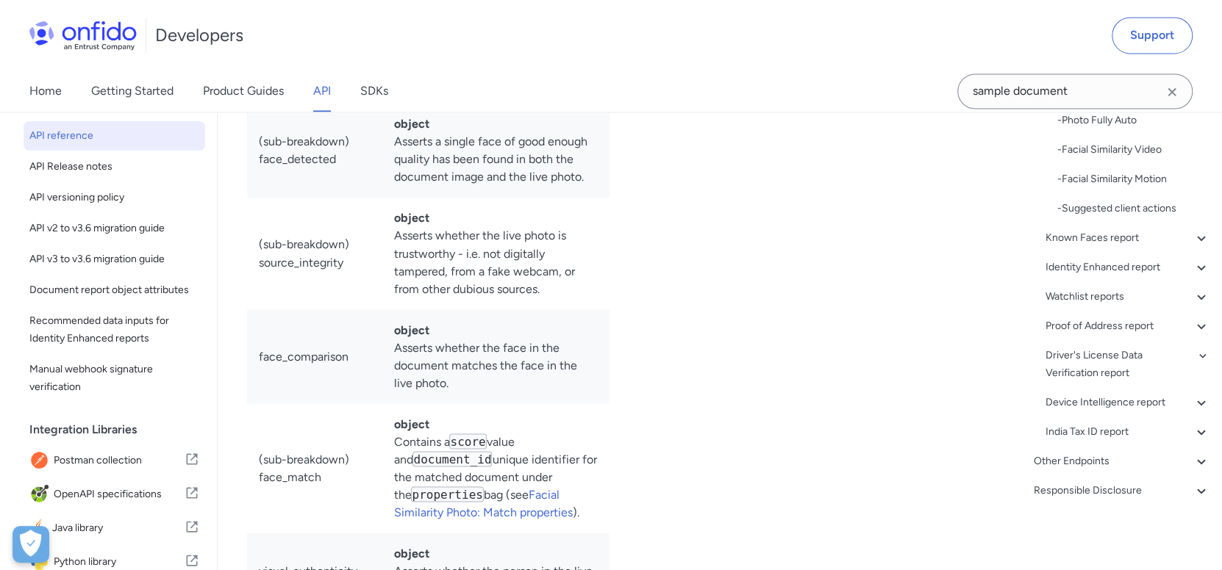
scroll to position [72502, 0]
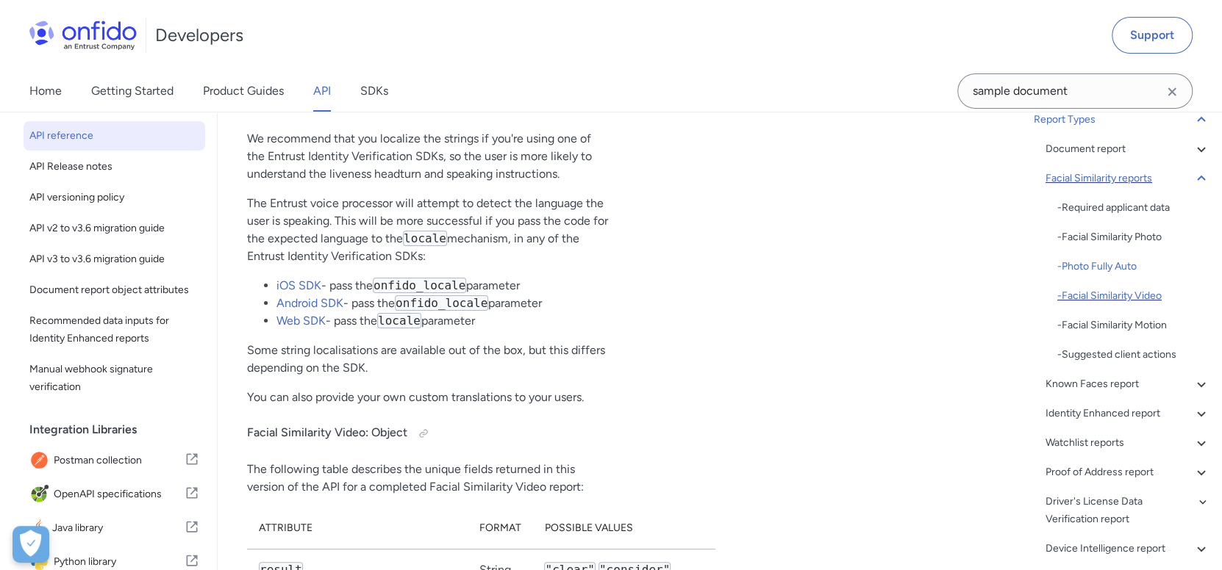
scroll to position [171, 0]
click at [1117, 263] on div "- Photo Fully Auto" at bounding box center [1133, 267] width 153 height 18
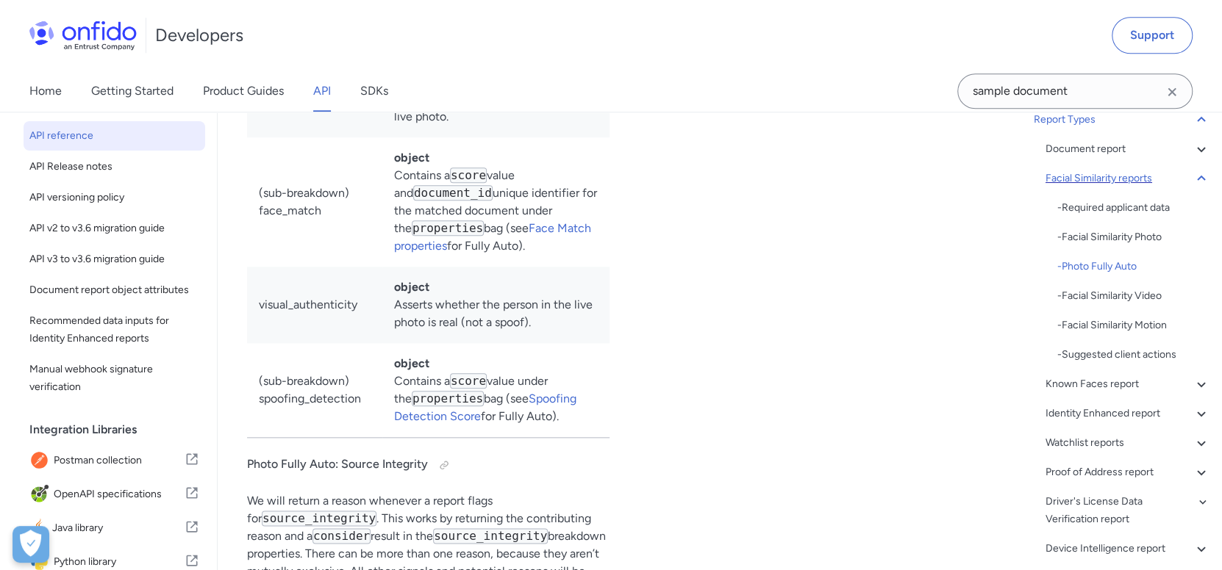
scroll to position [75602, 0]
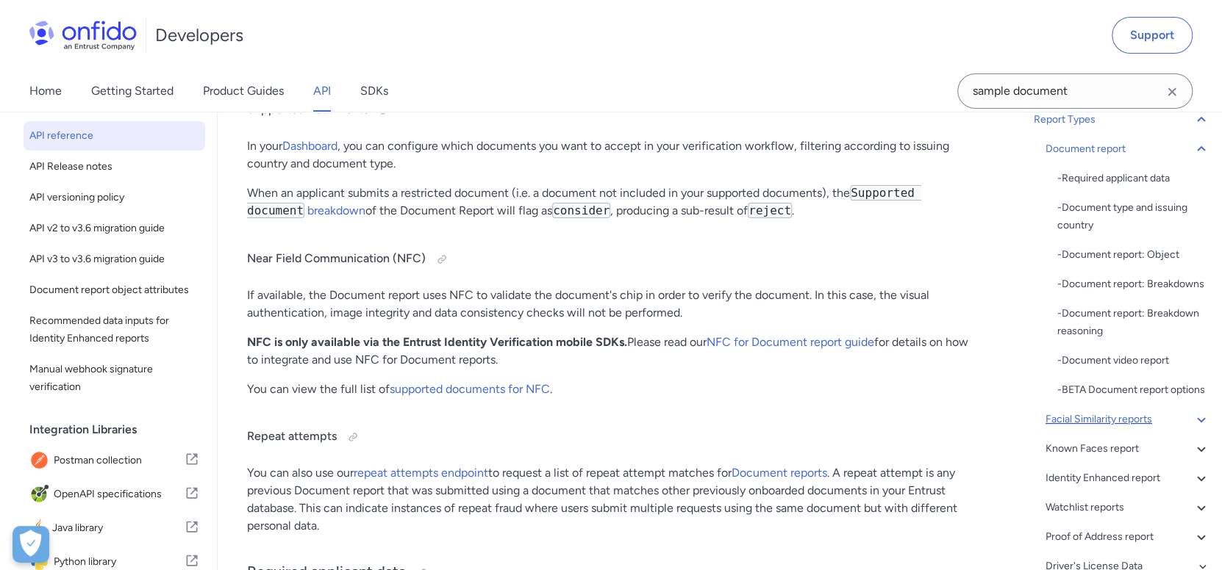
scroll to position [55999, 0]
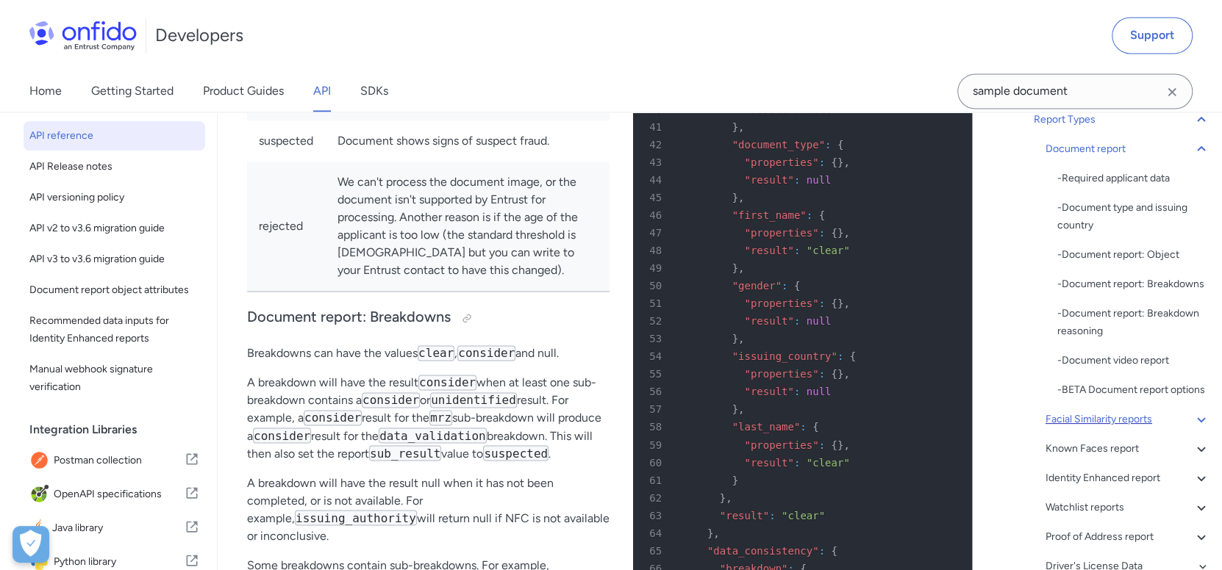
scroll to position [57395, 0]
click at [1125, 176] on div "- Required applicant data" at bounding box center [1133, 179] width 153 height 18
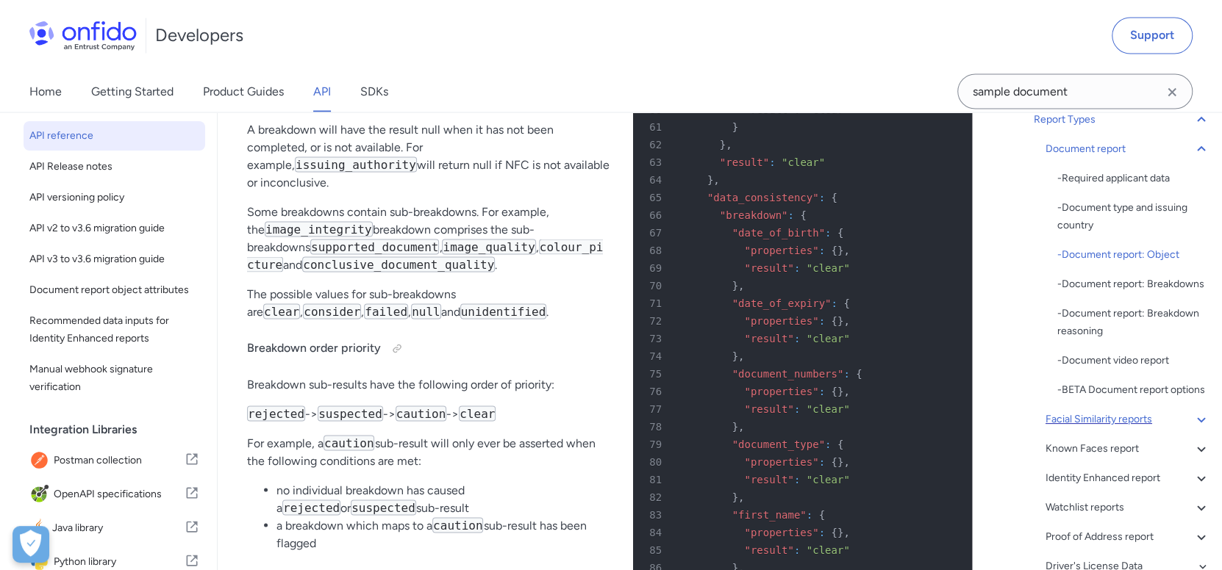
scroll to position [57749, 0]
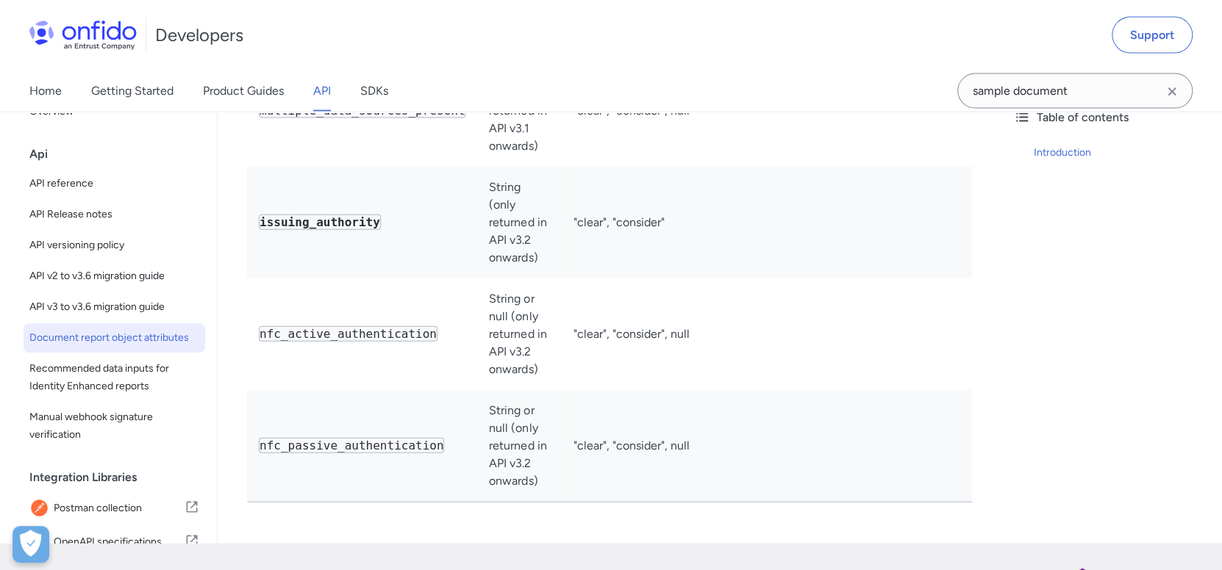
scroll to position [5921, 0]
click at [167, 359] on span "Recommended data inputs for Identity Enhanced reports" at bounding box center [114, 376] width 170 height 35
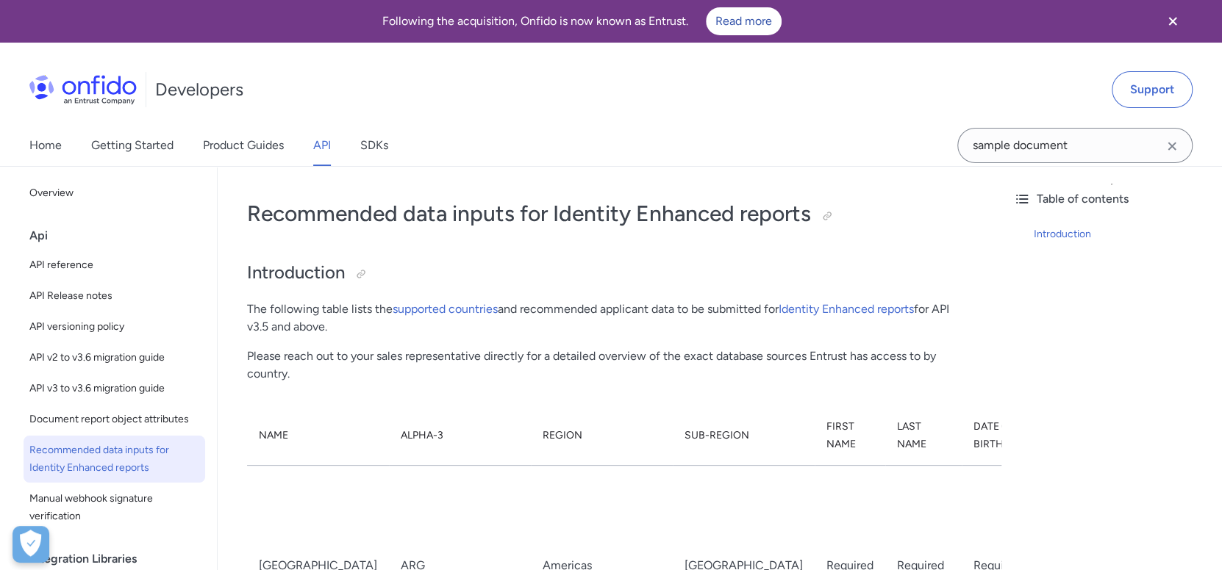
scroll to position [5921, 0]
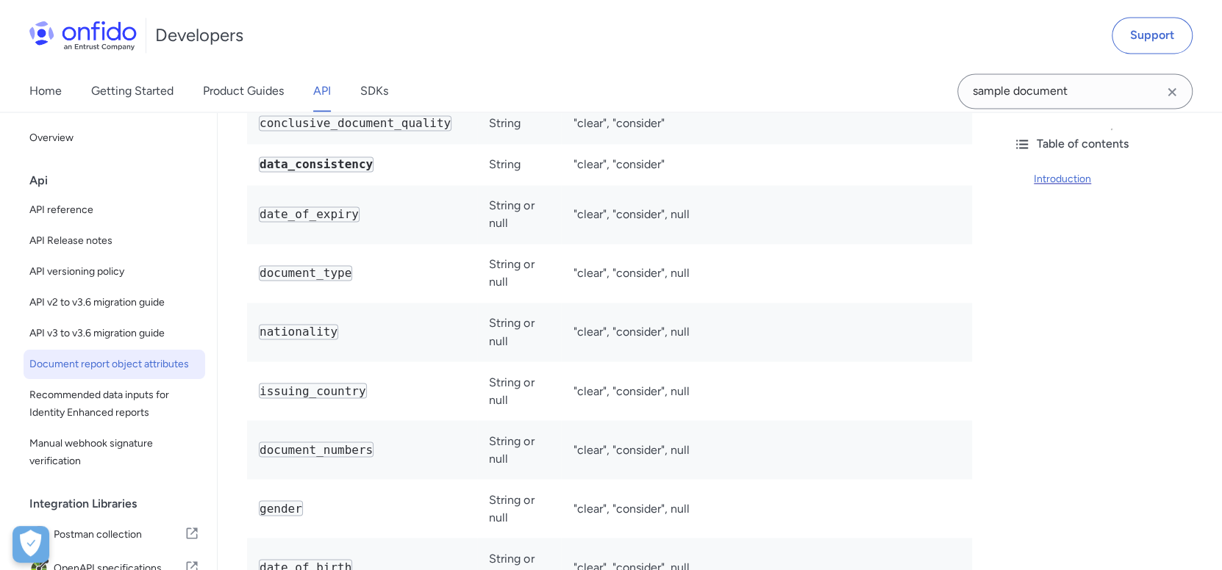
click at [1069, 172] on div "Introduction" at bounding box center [1121, 180] width 176 height 18
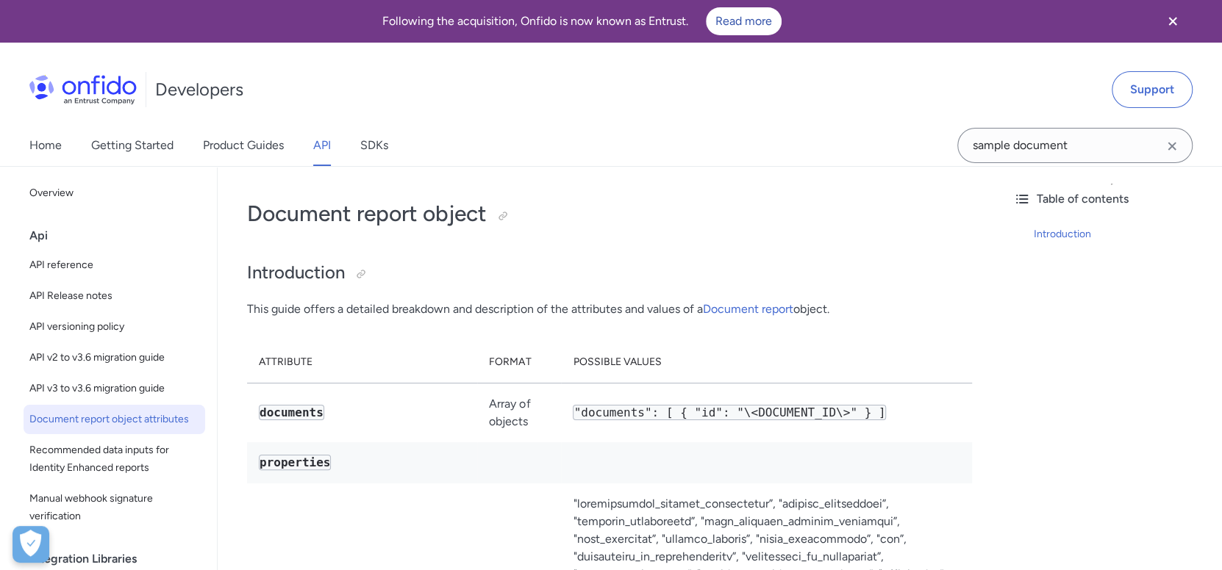
scroll to position [5261, 0]
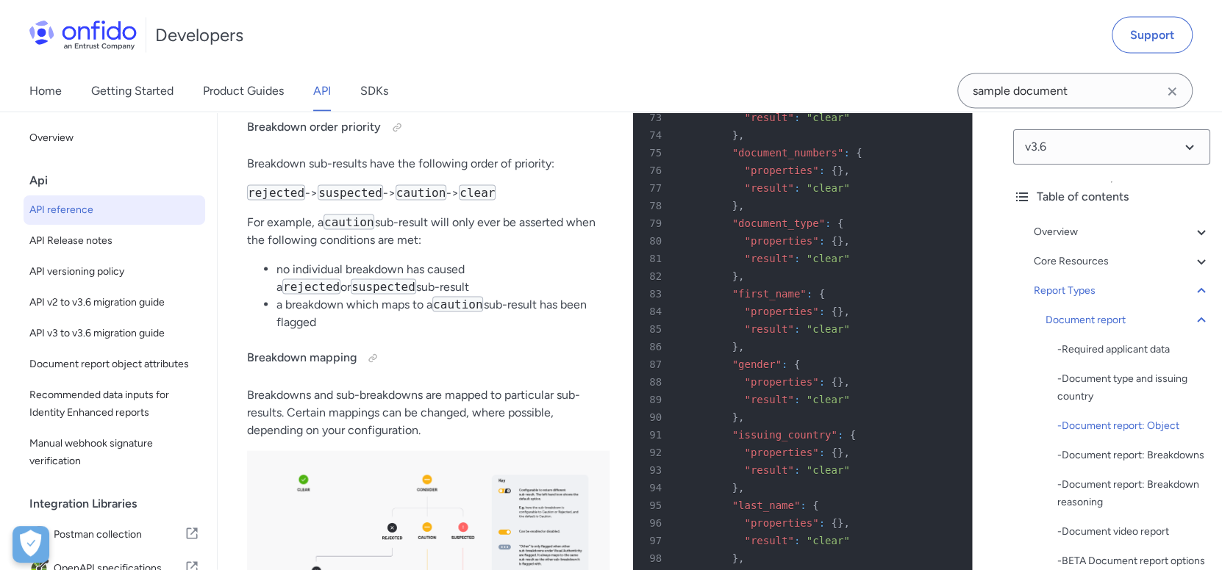
scroll to position [57969, 0]
click at [1166, 347] on div "- Required applicant data" at bounding box center [1133, 350] width 153 height 18
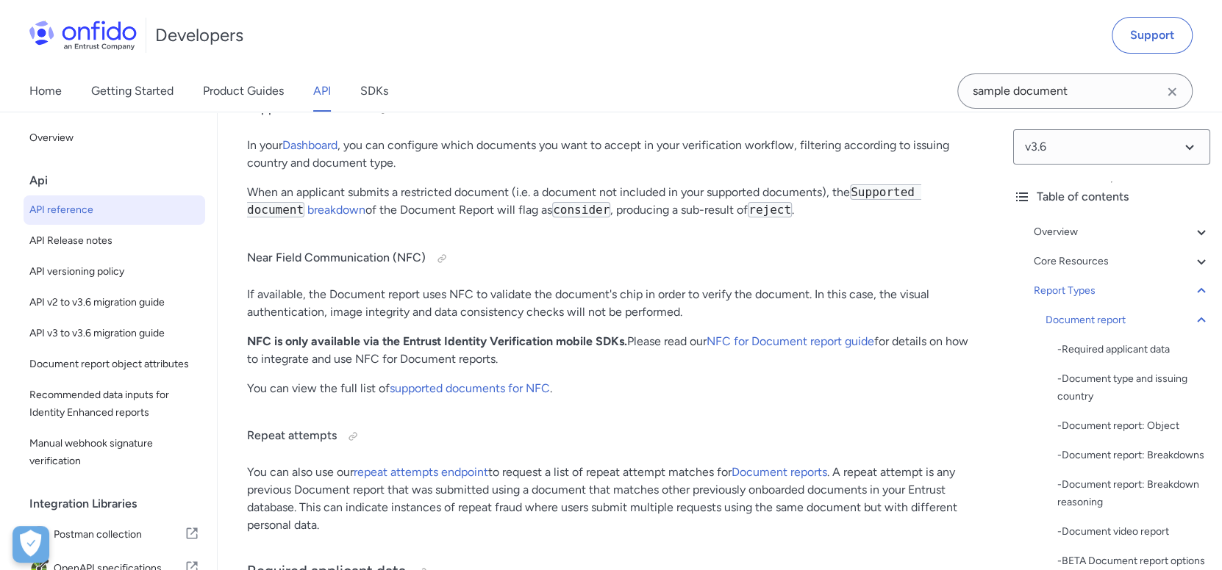
scroll to position [55985, 0]
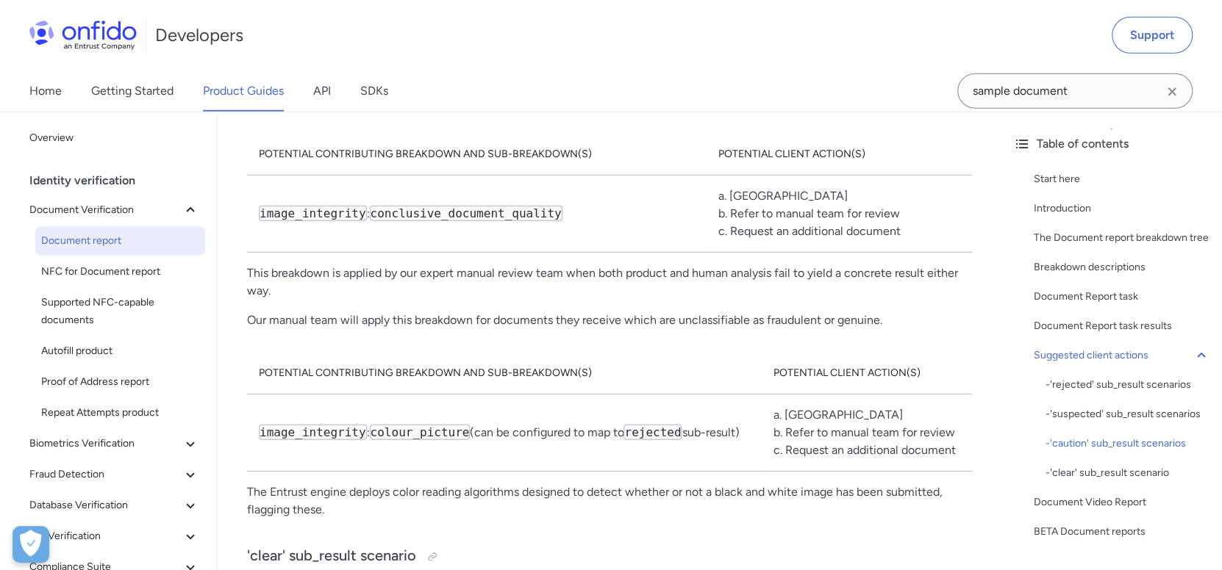
scroll to position [10242, 0]
click at [1130, 276] on div "Breakdown descriptions" at bounding box center [1121, 268] width 176 height 18
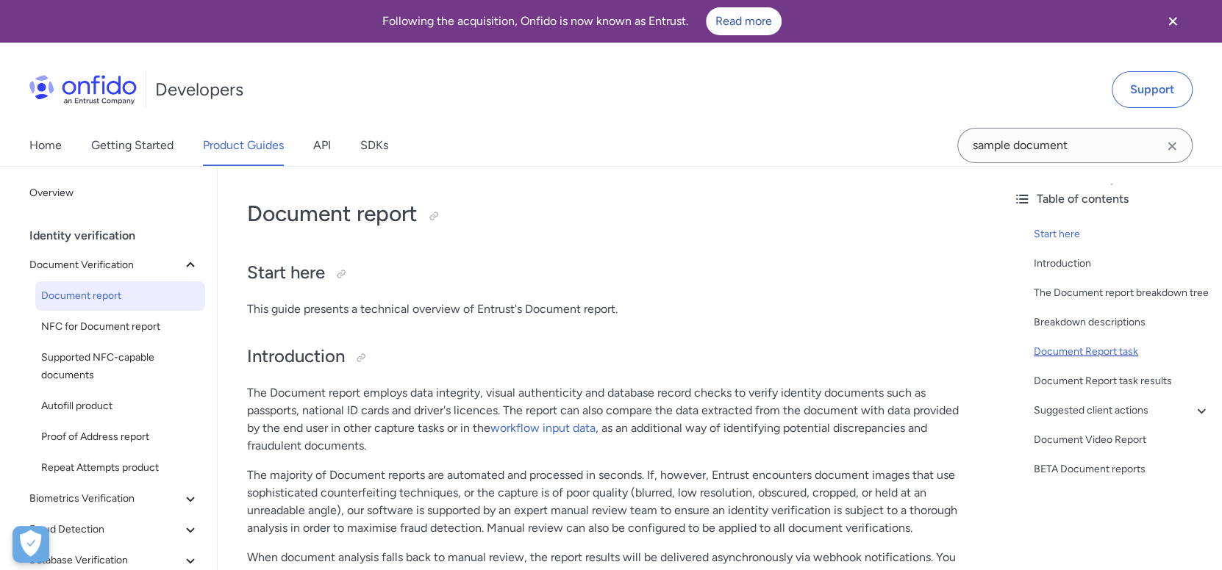
click at [1080, 361] on div "Document Report task" at bounding box center [1121, 352] width 176 height 18
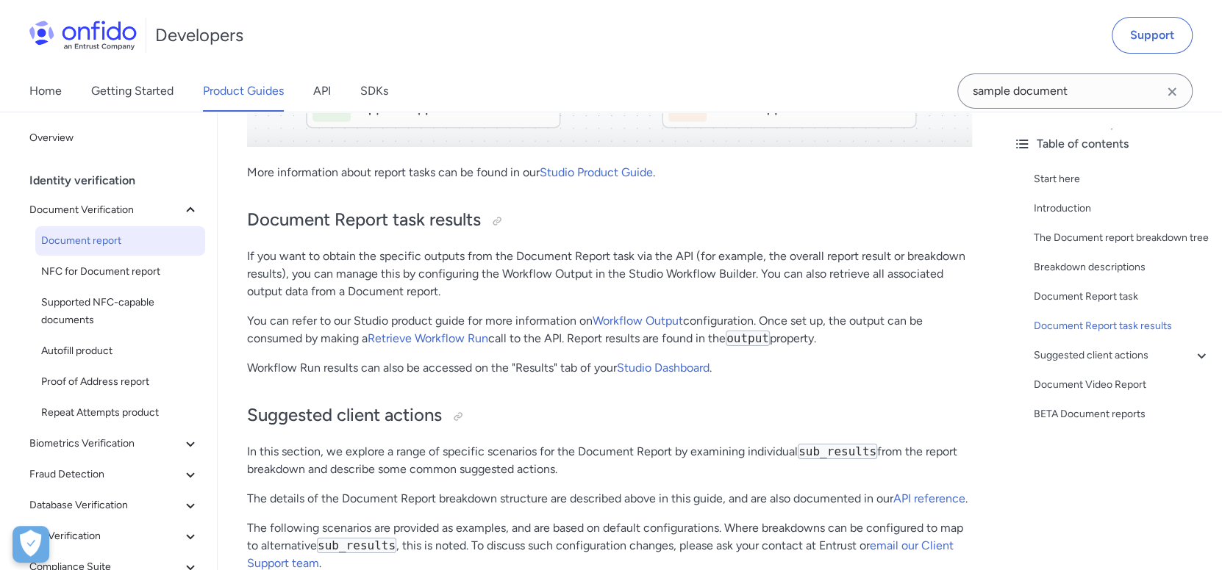
scroll to position [7343, 0]
click at [418, 331] on link "Retrieve Workflow Run" at bounding box center [428, 338] width 121 height 14
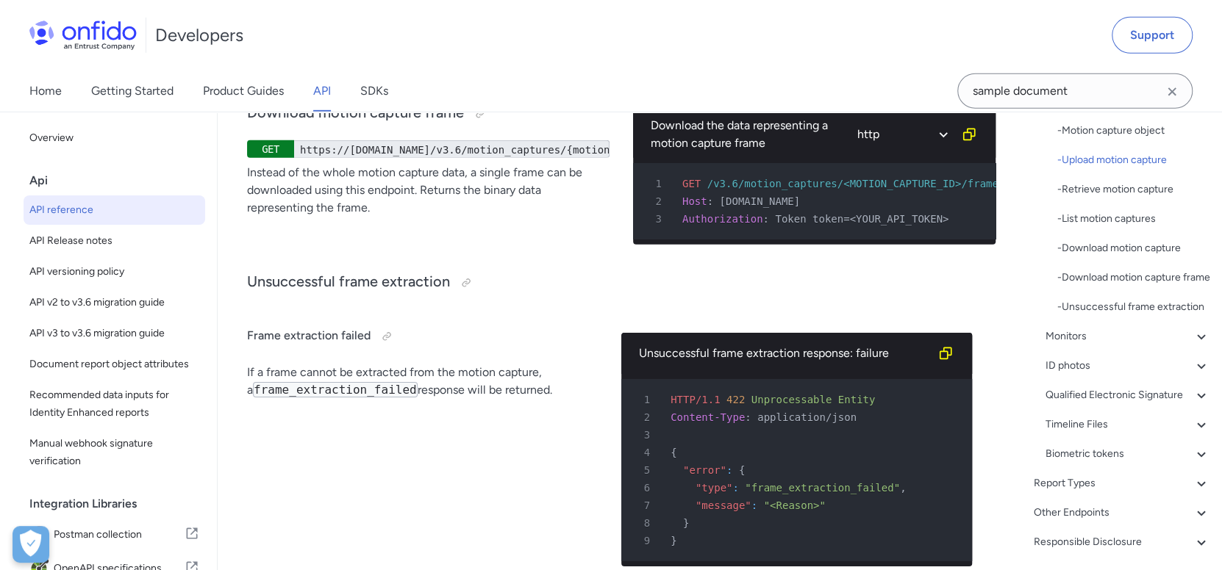
scroll to position [367, 0]
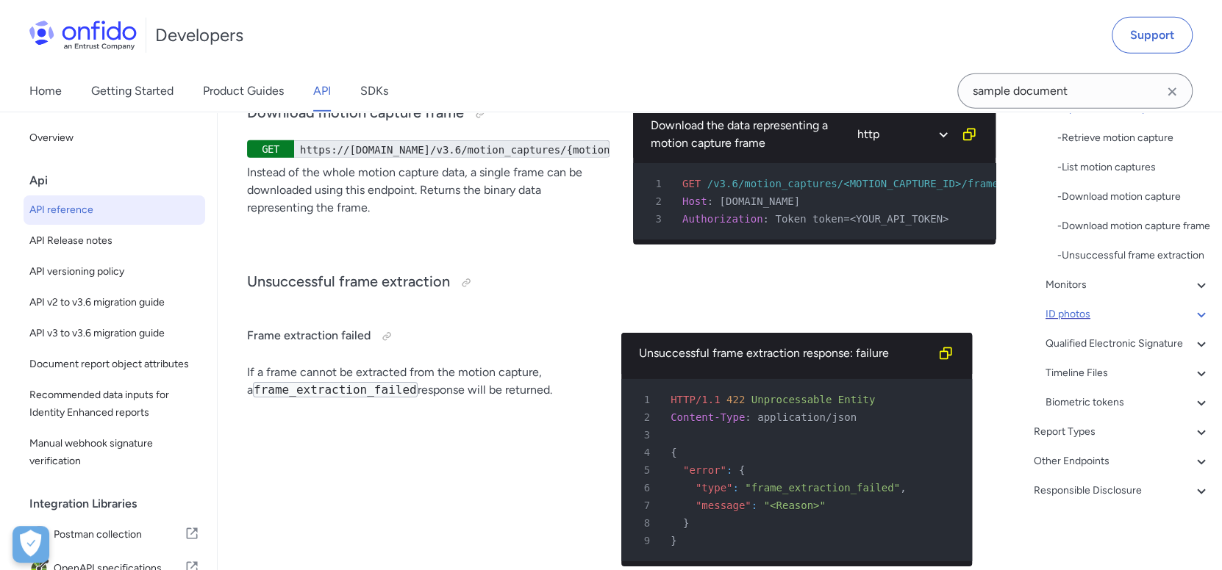
click at [1183, 347] on div "Applicants - Applicants with Sanctioned Documents - Applicant object - ID numbe…" at bounding box center [1127, 138] width 165 height 547
click at [1192, 323] on icon at bounding box center [1201, 315] width 18 height 18
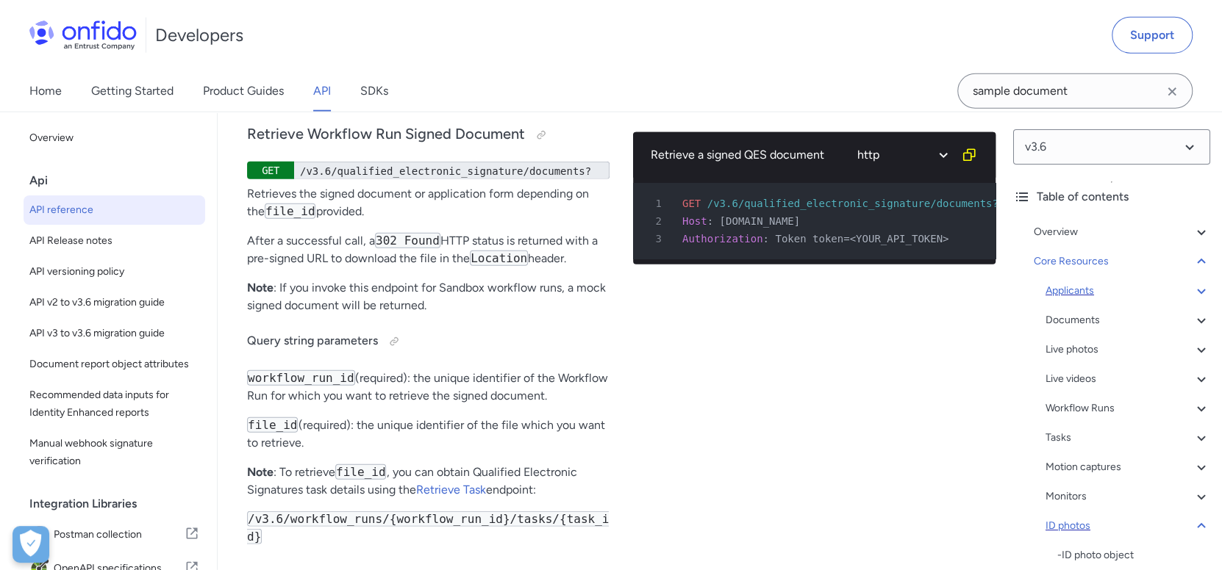
click at [1197, 292] on icon at bounding box center [1201, 291] width 8 height 5
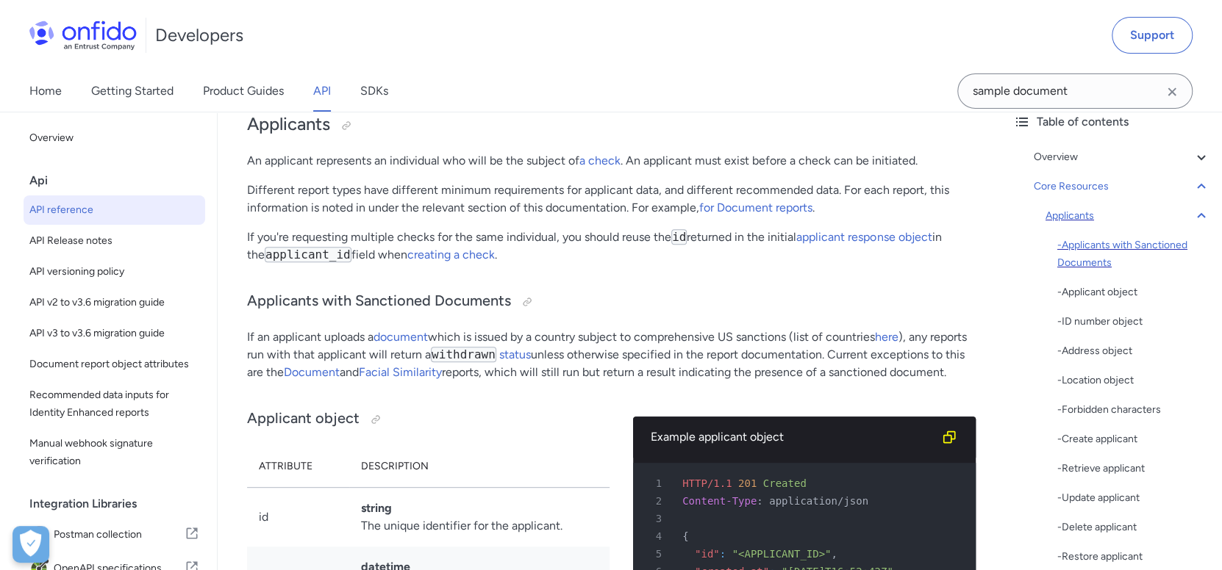
scroll to position [74, 0]
click at [1124, 295] on div "- Applicant object" at bounding box center [1133, 294] width 153 height 18
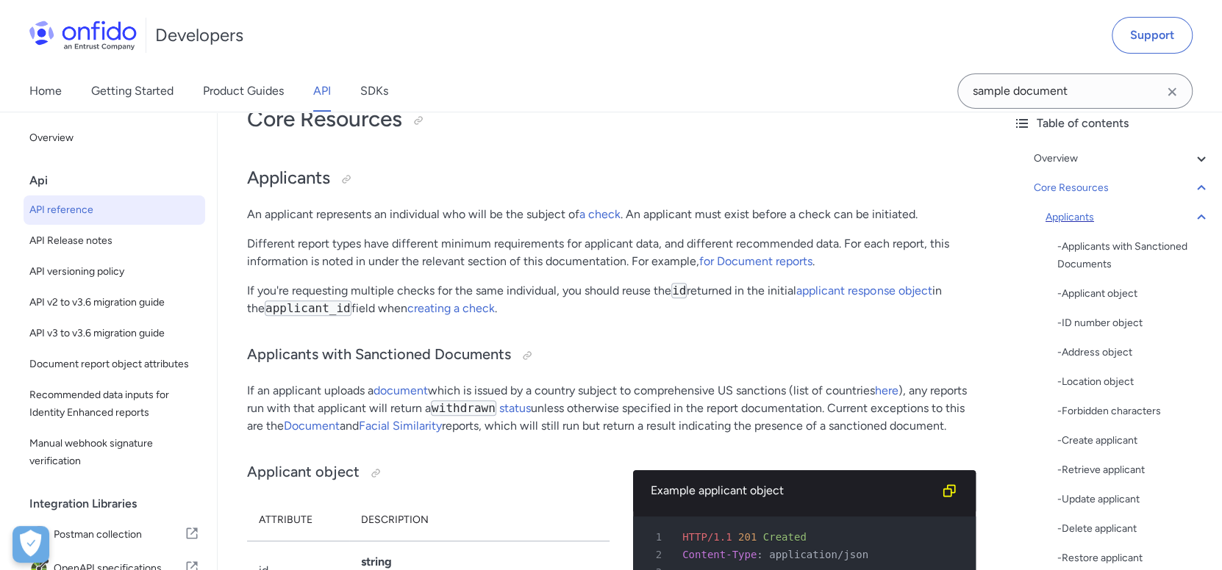
scroll to position [15110, 0]
click at [1066, 184] on div "Core Resources" at bounding box center [1121, 188] width 176 height 18
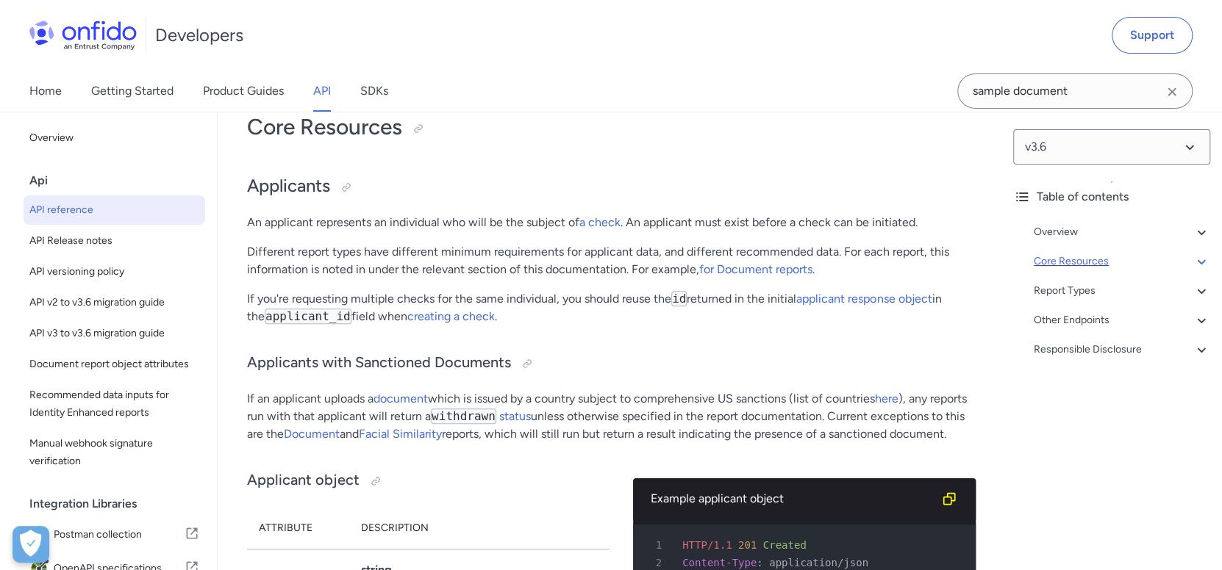
click at [1192, 266] on icon at bounding box center [1201, 262] width 18 height 18
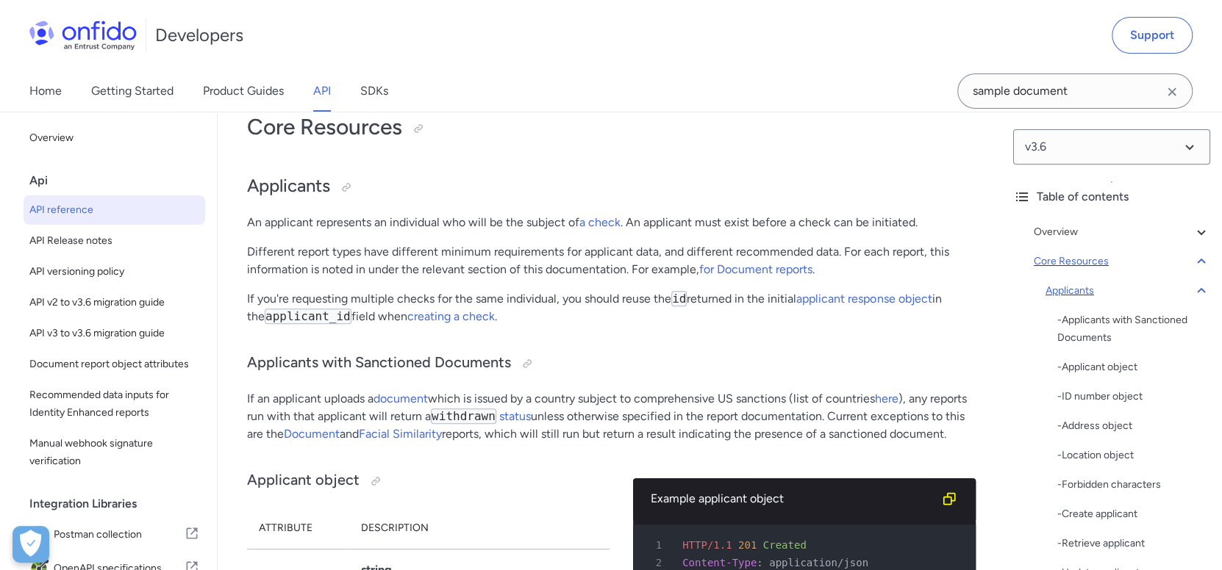
click at [1178, 293] on div "Applicants" at bounding box center [1127, 291] width 165 height 18
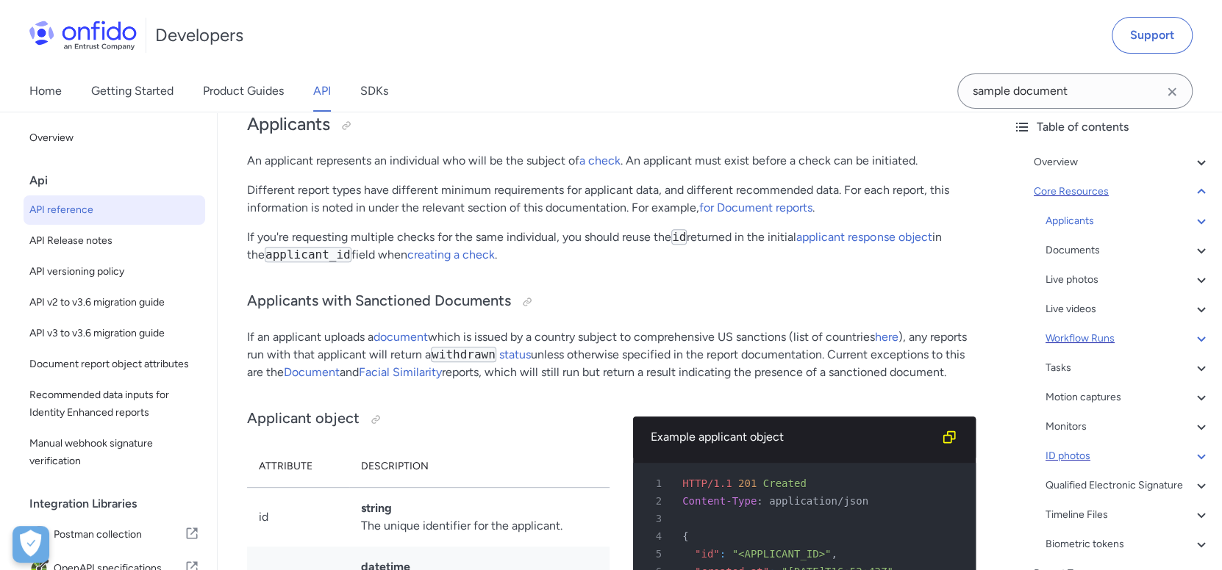
scroll to position [71, 0]
click at [1192, 334] on icon at bounding box center [1201, 338] width 18 height 18
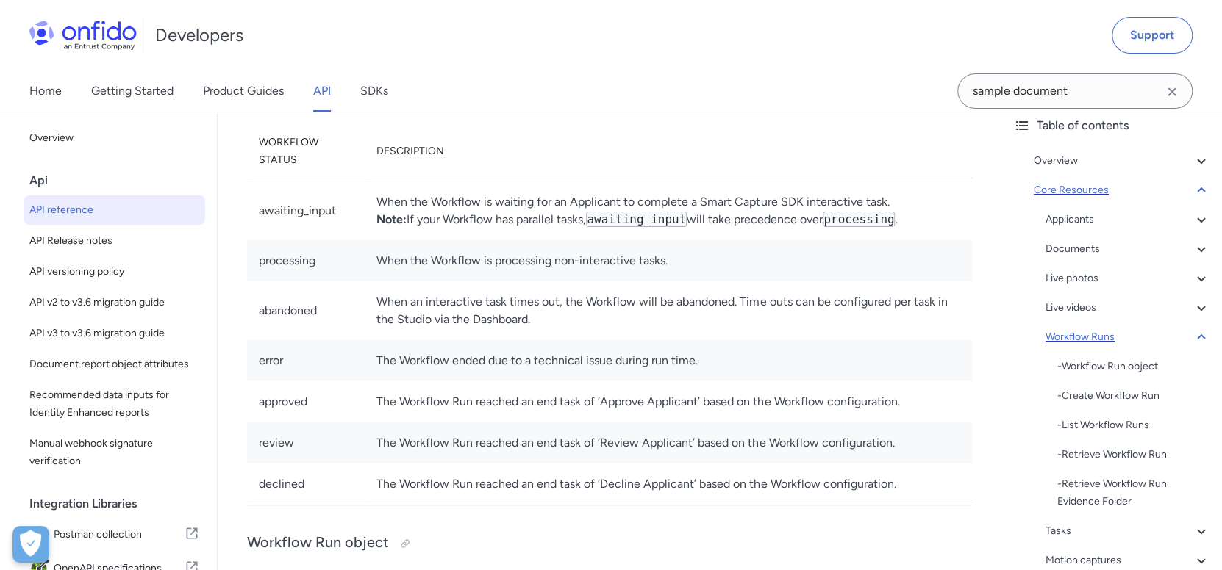
scroll to position [72, 0]
click at [1136, 365] on div "- Workflow Run object" at bounding box center [1133, 366] width 153 height 18
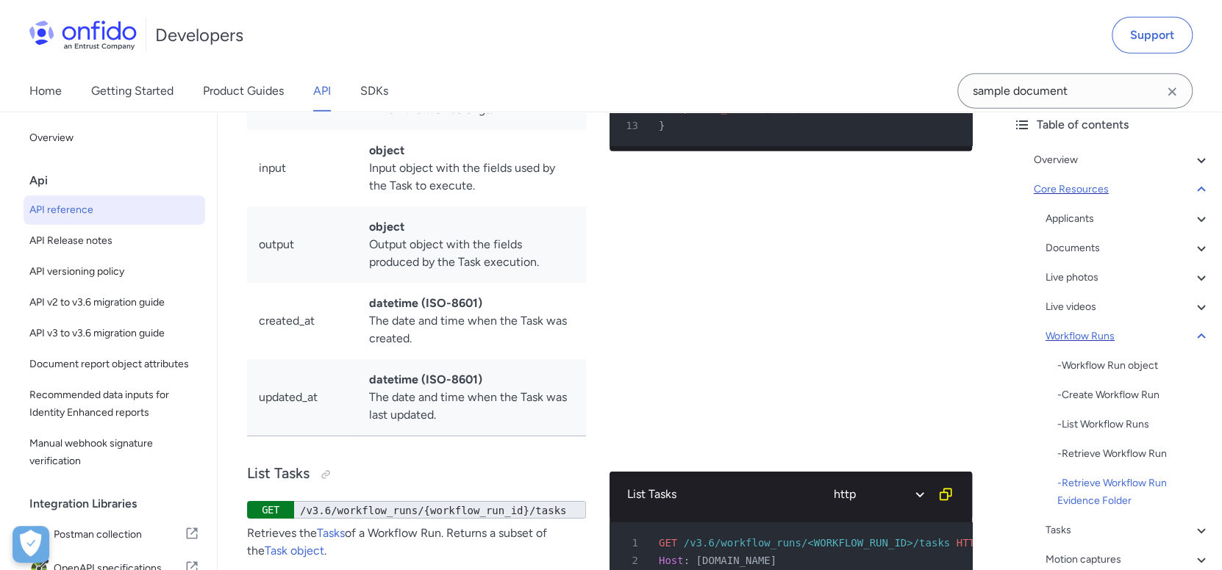
scroll to position [40258, 0]
click at [1116, 541] on div "Applicants - Applicants with Sanctioned Documents - Applicant object - ID numbe…" at bounding box center [1127, 463] width 165 height 506
click at [1115, 526] on div "Tasks" at bounding box center [1127, 531] width 165 height 18
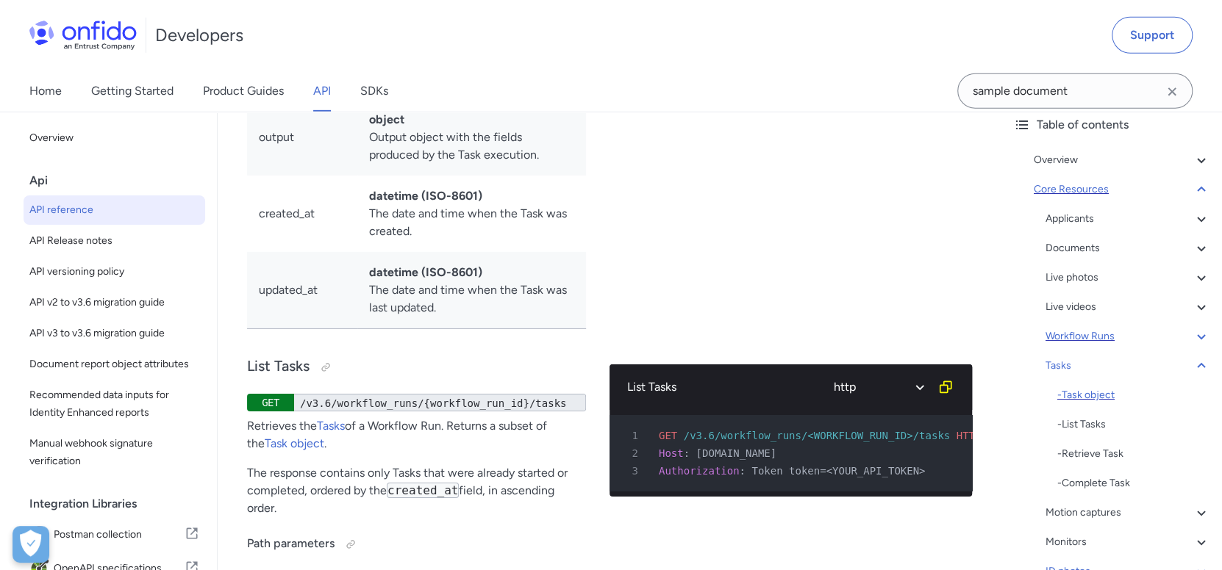
click at [1128, 392] on div "- Task object" at bounding box center [1133, 396] width 153 height 18
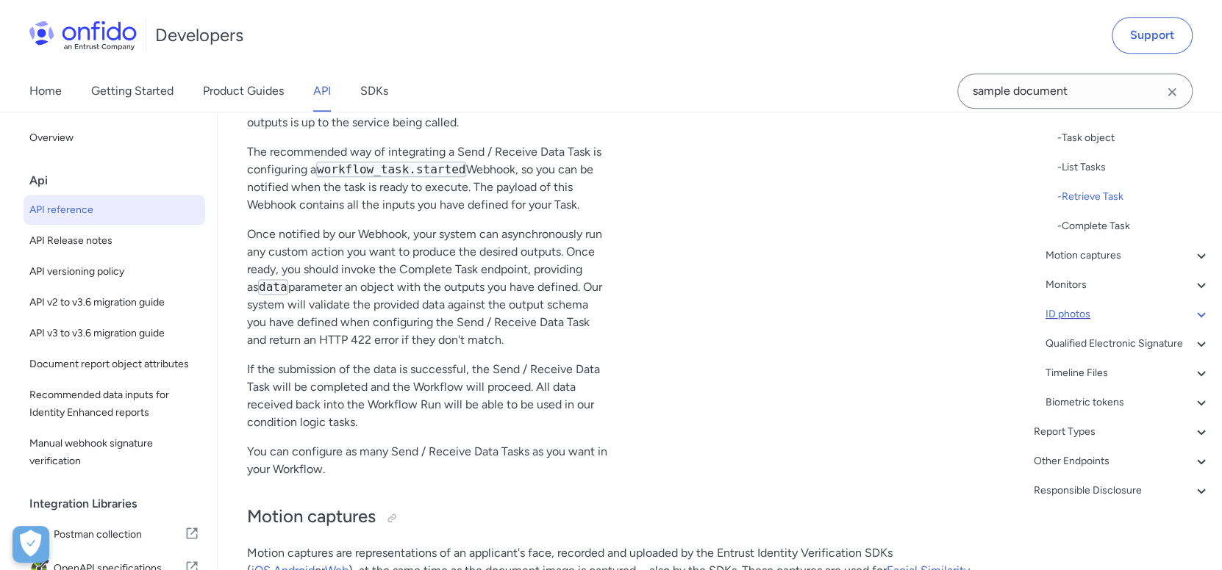
scroll to position [42209, 0]
